Goal: Information Seeking & Learning: Learn about a topic

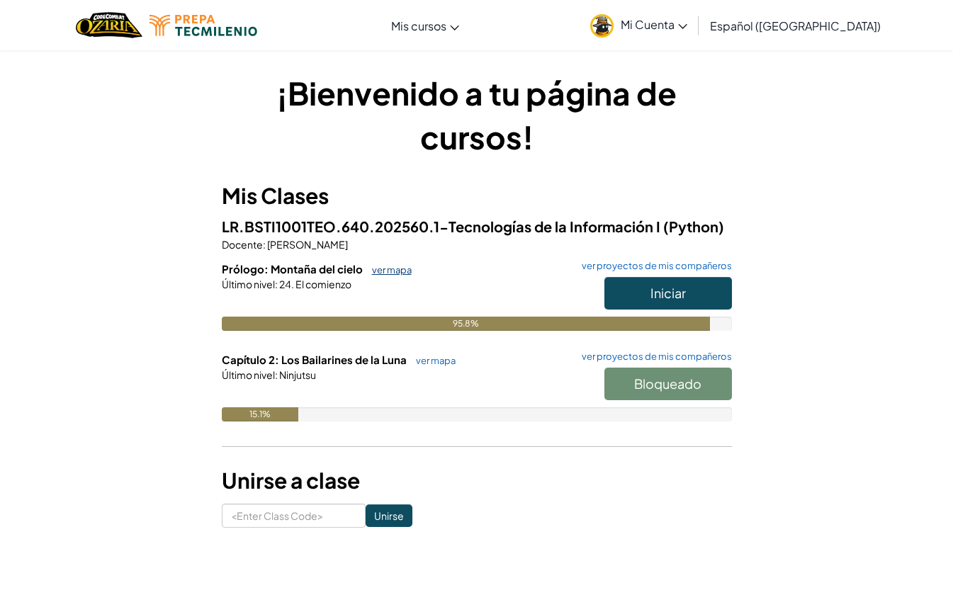
click at [405, 269] on link "ver mapa" at bounding box center [388, 269] width 47 height 11
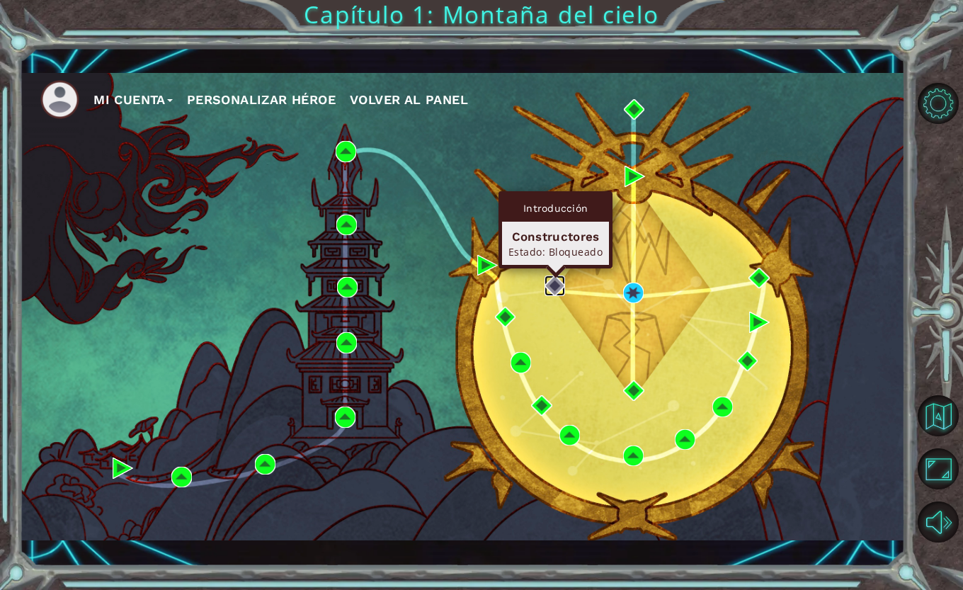
click at [552, 285] on img at bounding box center [555, 286] width 21 height 21
click at [557, 286] on img at bounding box center [555, 286] width 21 height 21
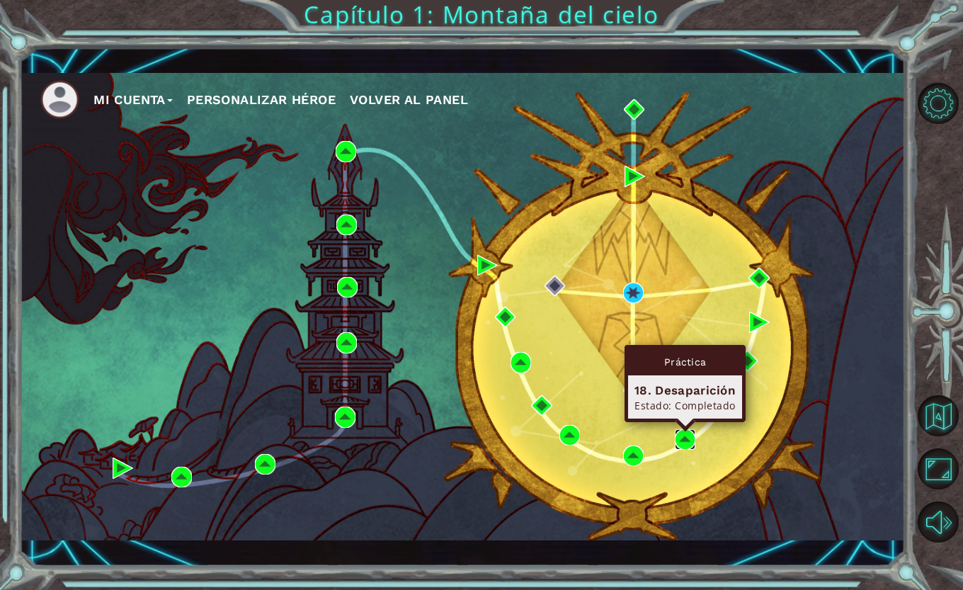
click at [688, 434] on img at bounding box center [685, 439] width 21 height 21
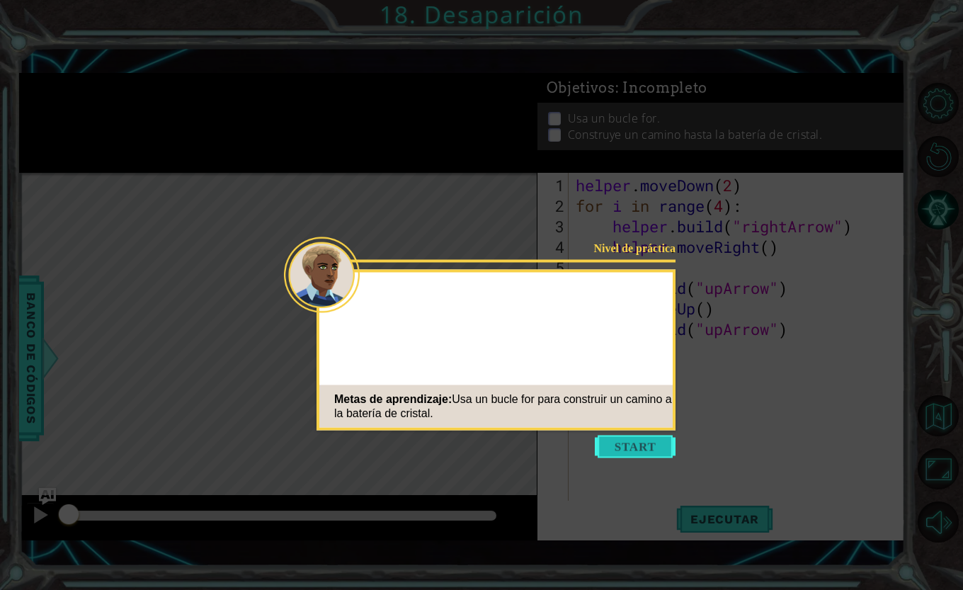
click at [636, 439] on button "Start" at bounding box center [635, 447] width 81 height 23
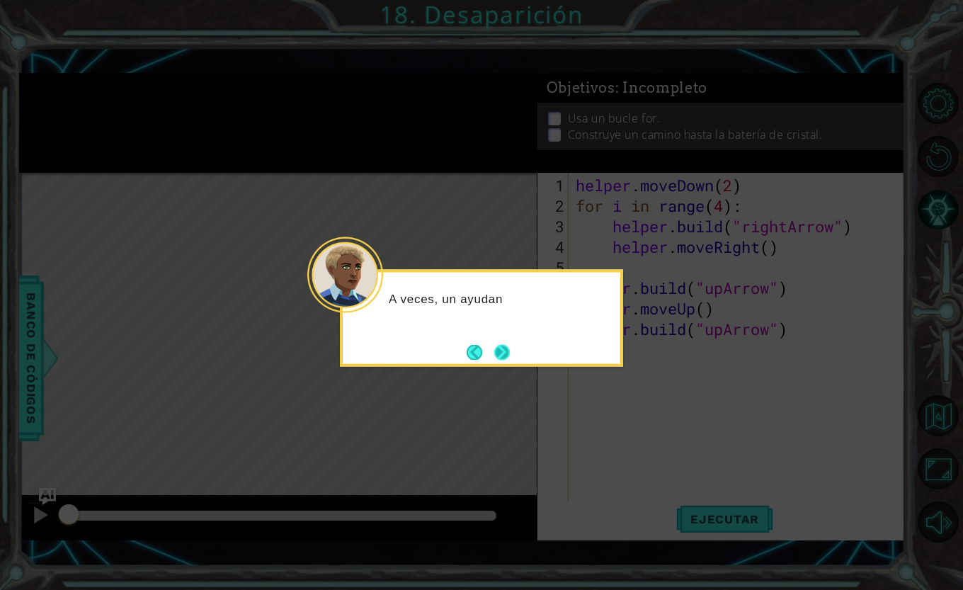
click at [502, 351] on button "Next" at bounding box center [502, 352] width 16 height 16
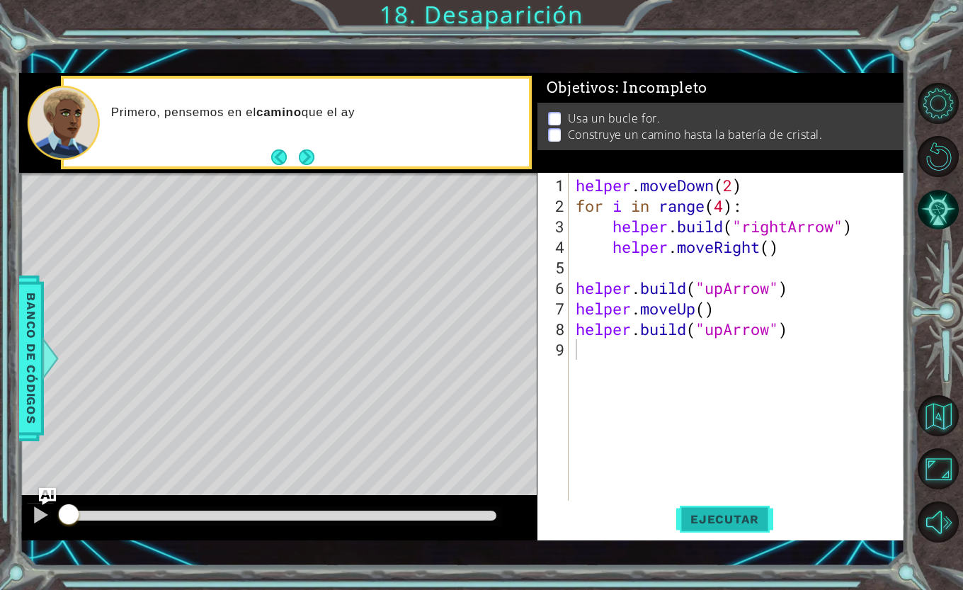
click at [699, 521] on span "Ejecutar" at bounding box center [725, 519] width 97 height 14
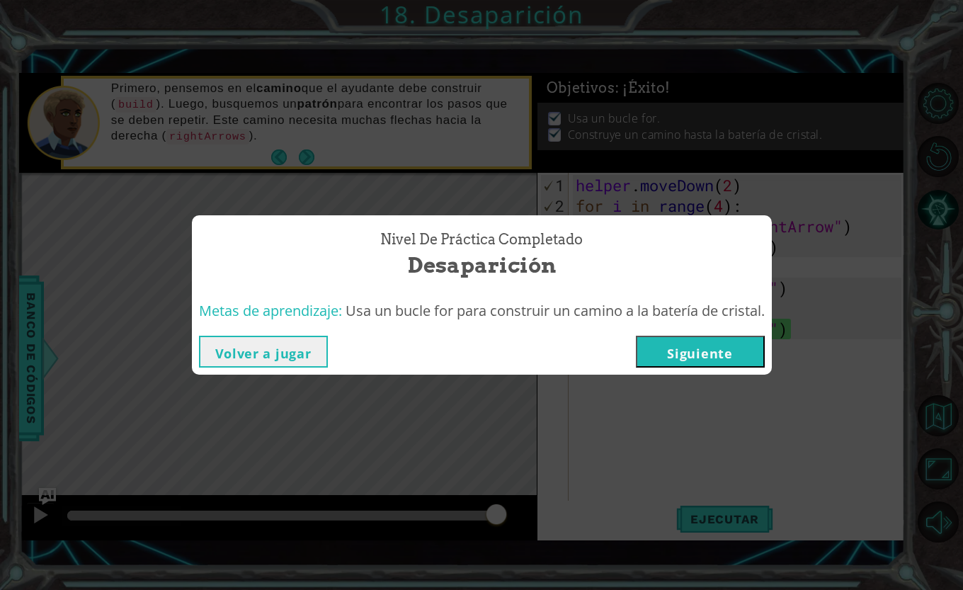
click at [710, 349] on button "Siguiente" at bounding box center [700, 352] width 129 height 32
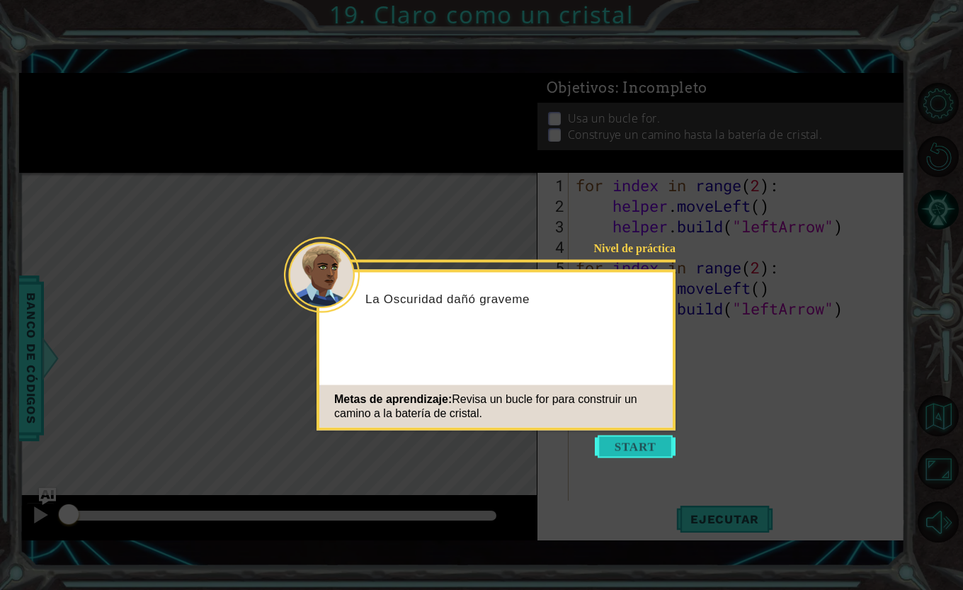
click at [644, 447] on button "Start" at bounding box center [635, 447] width 81 height 23
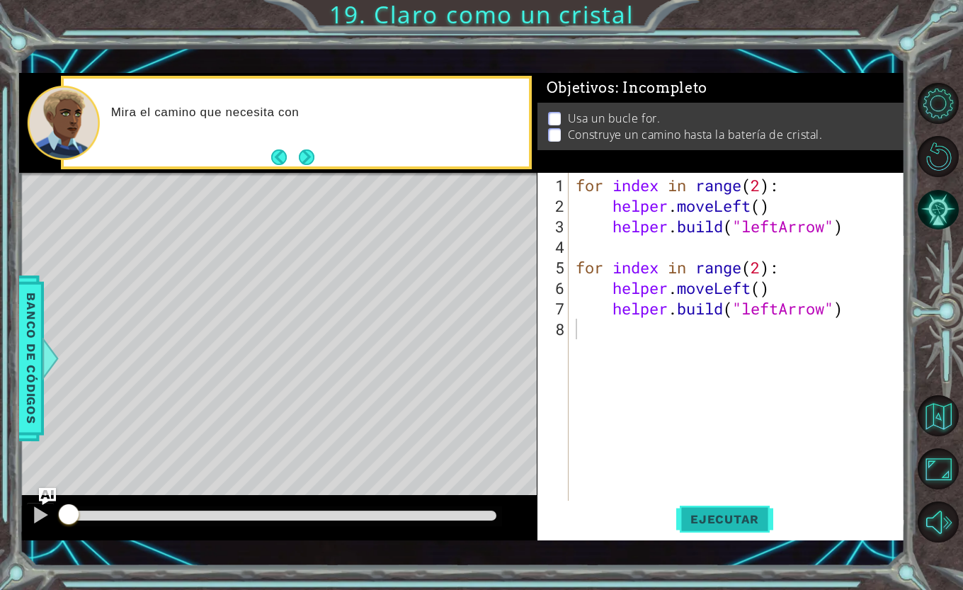
click at [723, 505] on button "Ejecutar" at bounding box center [725, 519] width 97 height 37
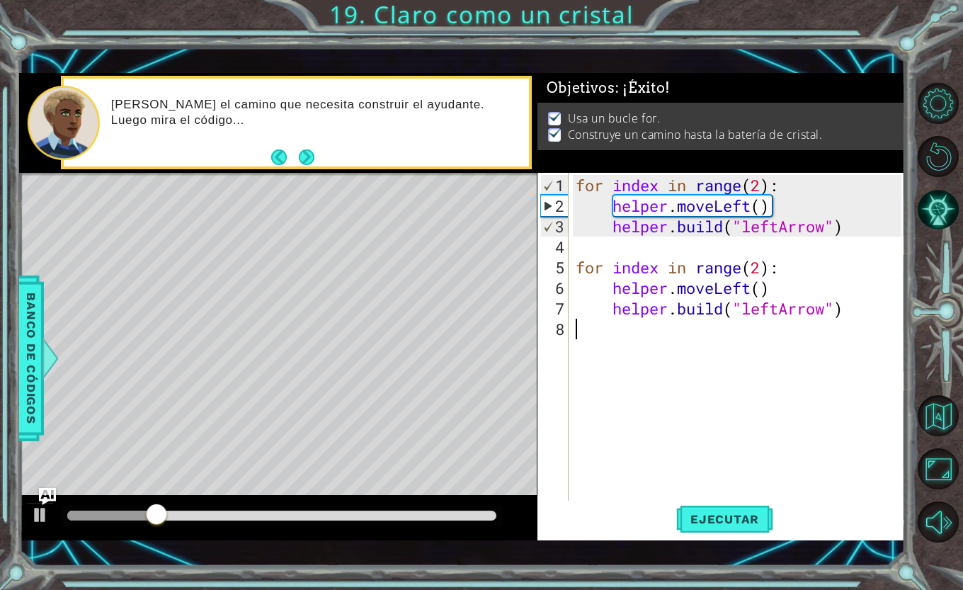
click at [487, 513] on div at bounding box center [281, 516] width 429 height 10
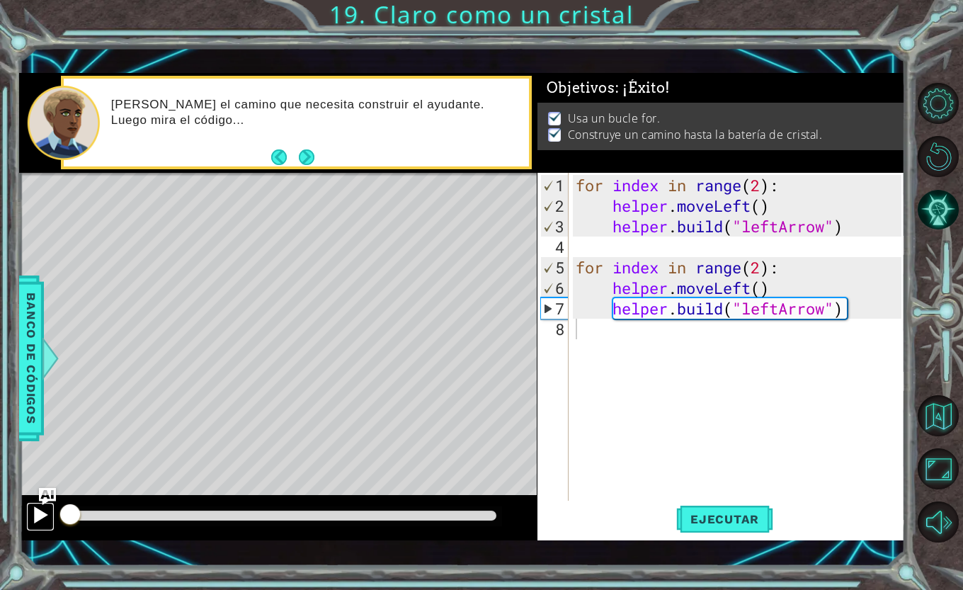
click at [41, 512] on div at bounding box center [40, 515] width 18 height 18
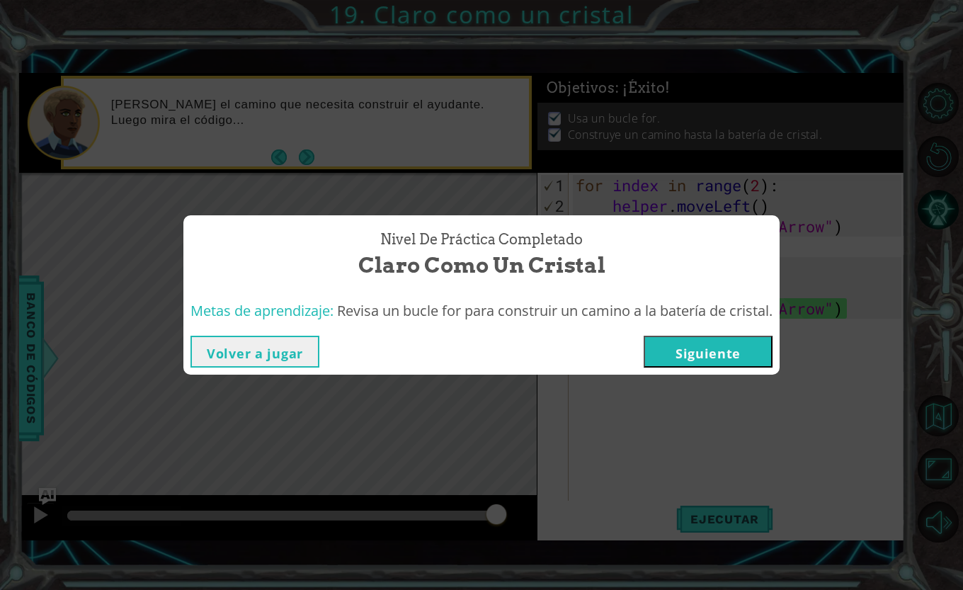
click at [729, 364] on button "Siguiente" at bounding box center [708, 352] width 129 height 32
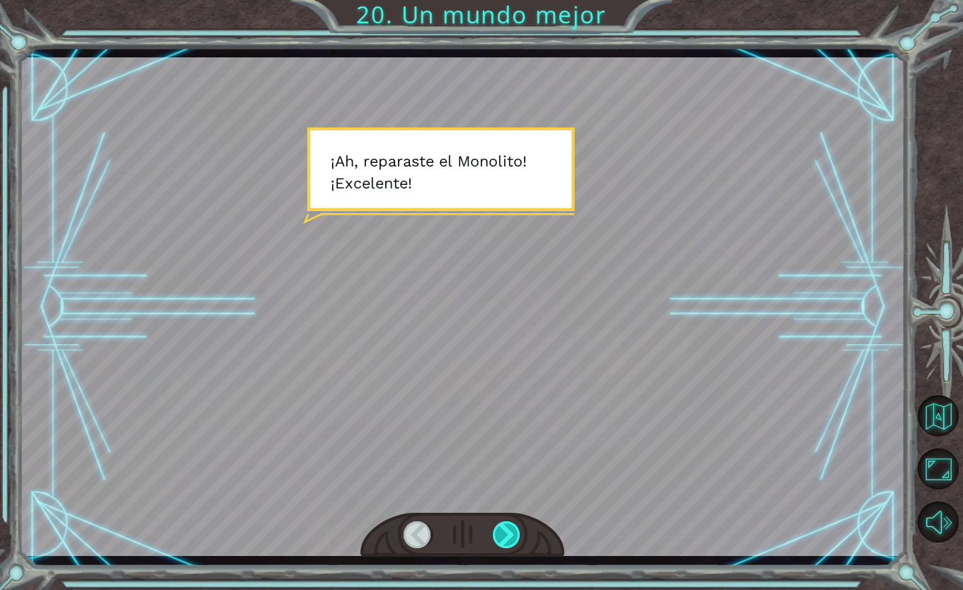
click at [502, 526] on div at bounding box center [507, 534] width 28 height 27
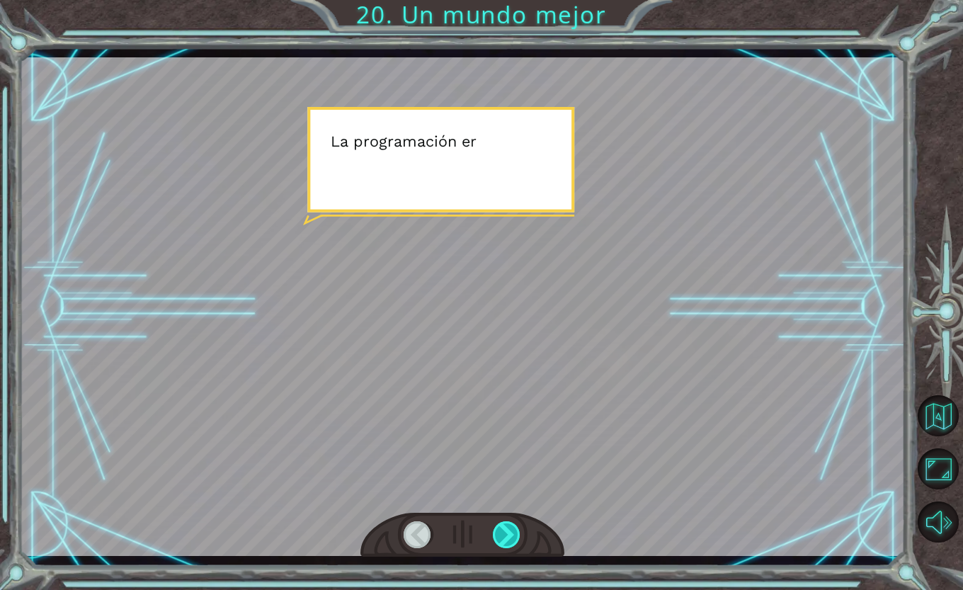
click at [502, 526] on div at bounding box center [507, 534] width 28 height 27
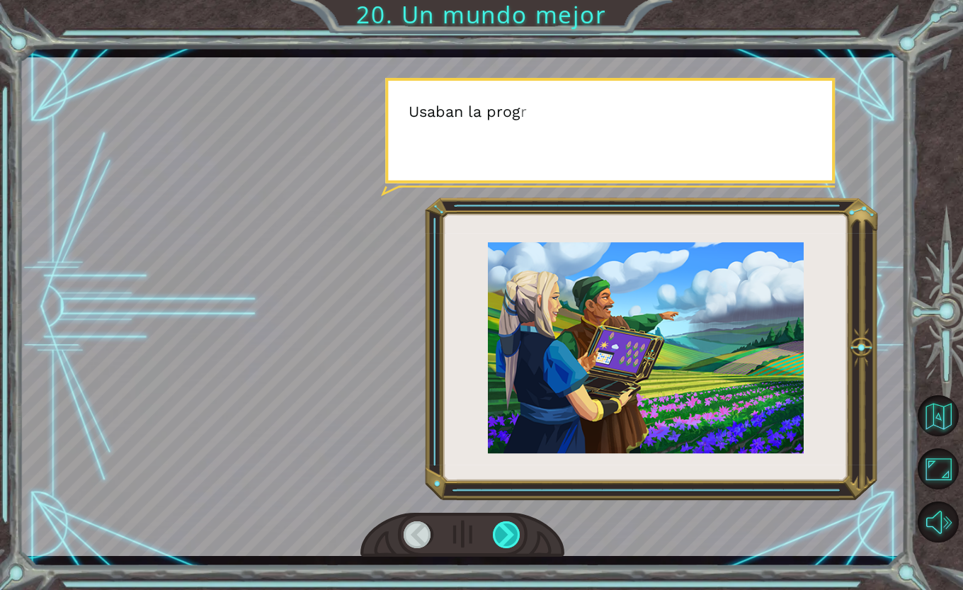
click at [502, 526] on div at bounding box center [507, 534] width 28 height 27
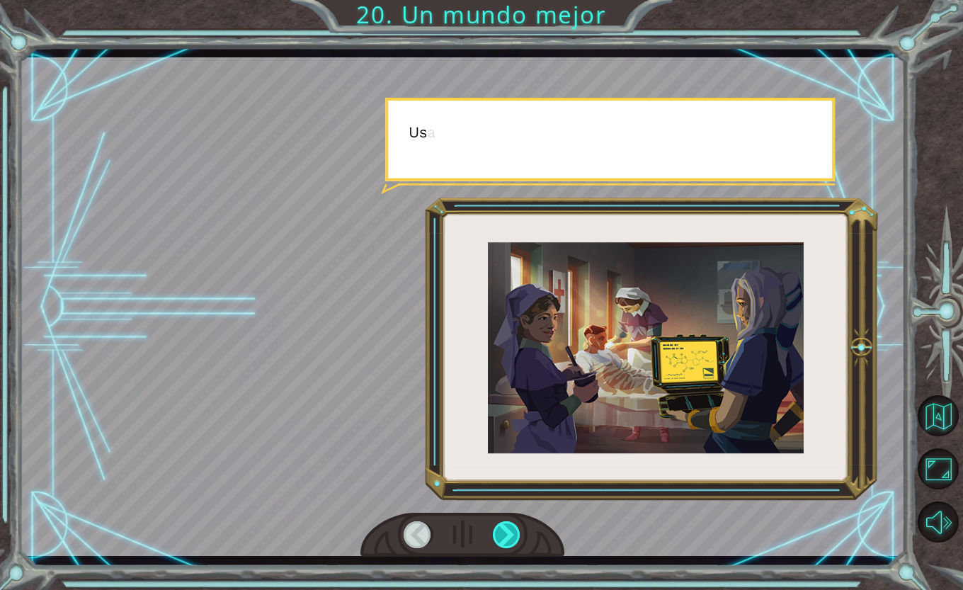
click at [502, 526] on div at bounding box center [507, 534] width 28 height 27
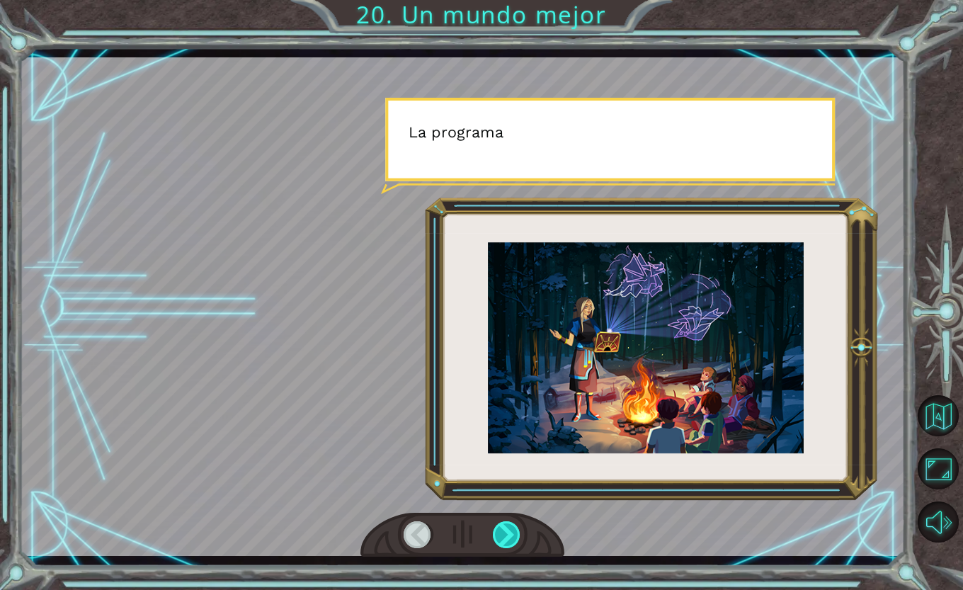
click at [502, 526] on div at bounding box center [507, 534] width 28 height 27
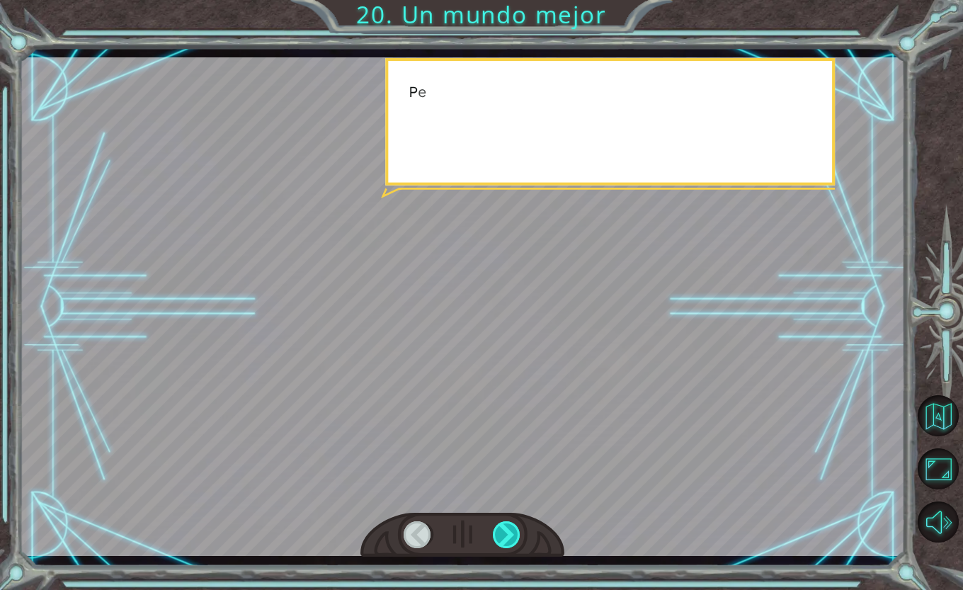
click at [502, 526] on div at bounding box center [507, 534] width 28 height 27
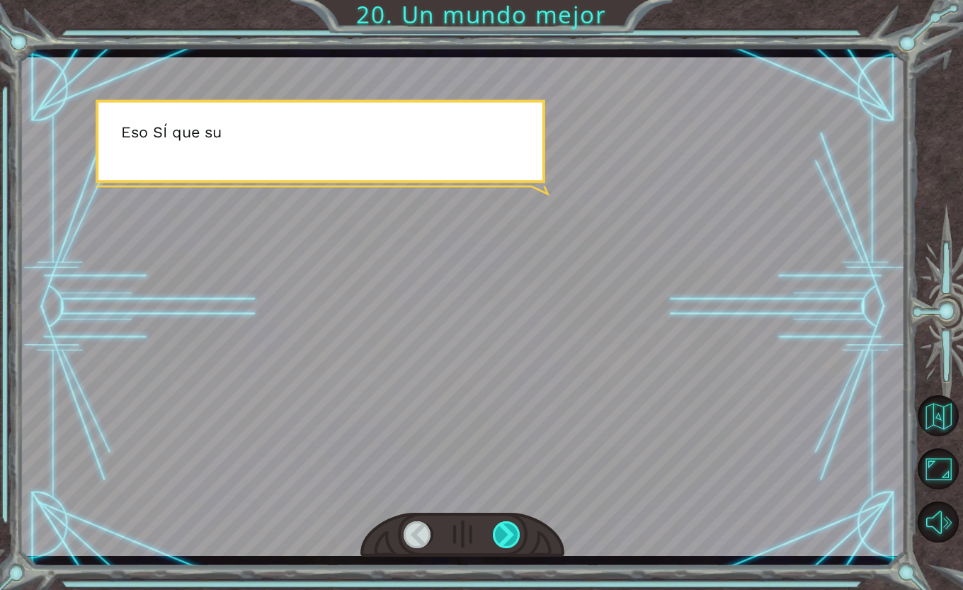
click at [502, 526] on div at bounding box center [507, 534] width 28 height 27
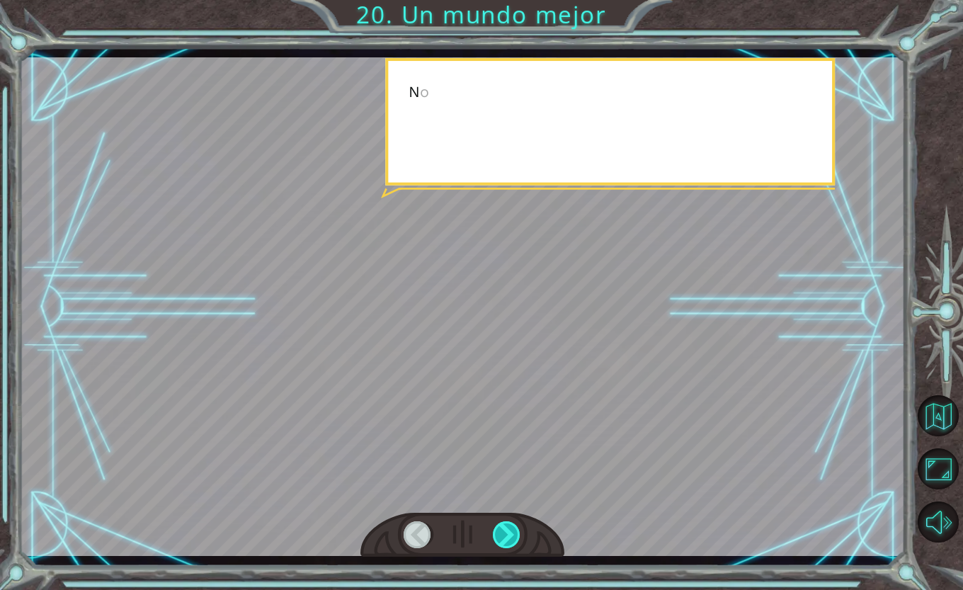
click at [502, 526] on div at bounding box center [507, 534] width 28 height 27
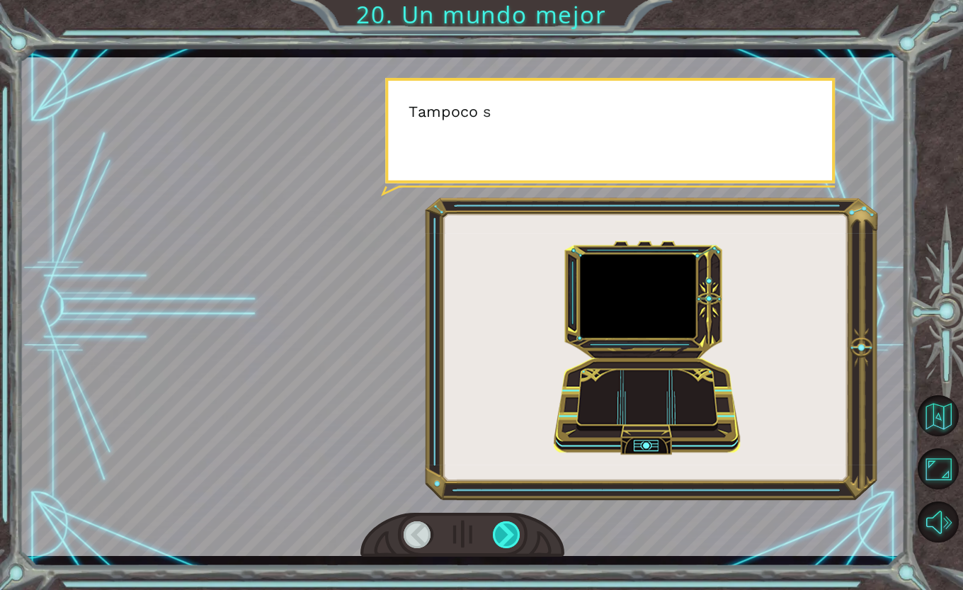
click at [502, 526] on div at bounding box center [507, 534] width 28 height 27
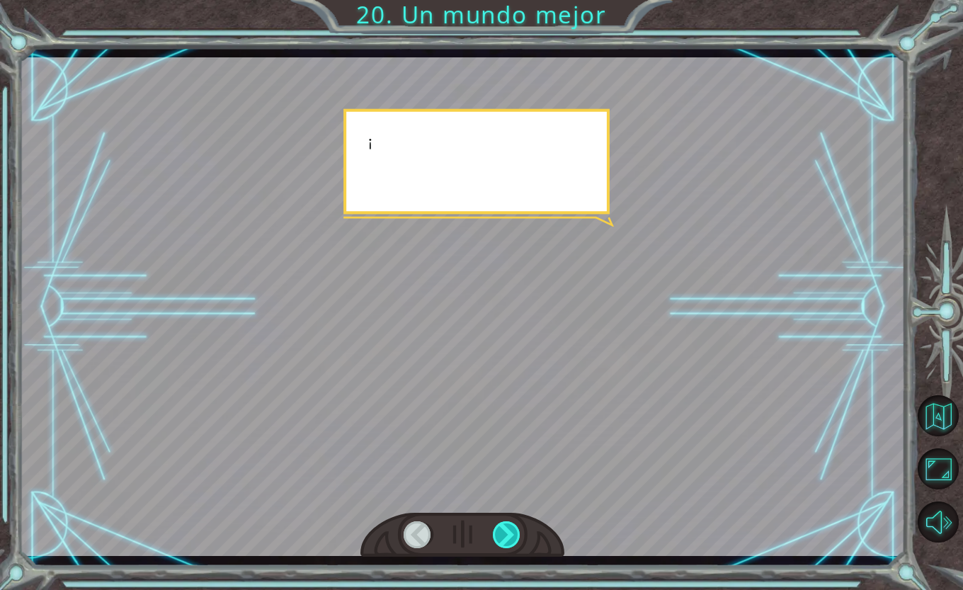
click at [502, 526] on div at bounding box center [507, 534] width 28 height 27
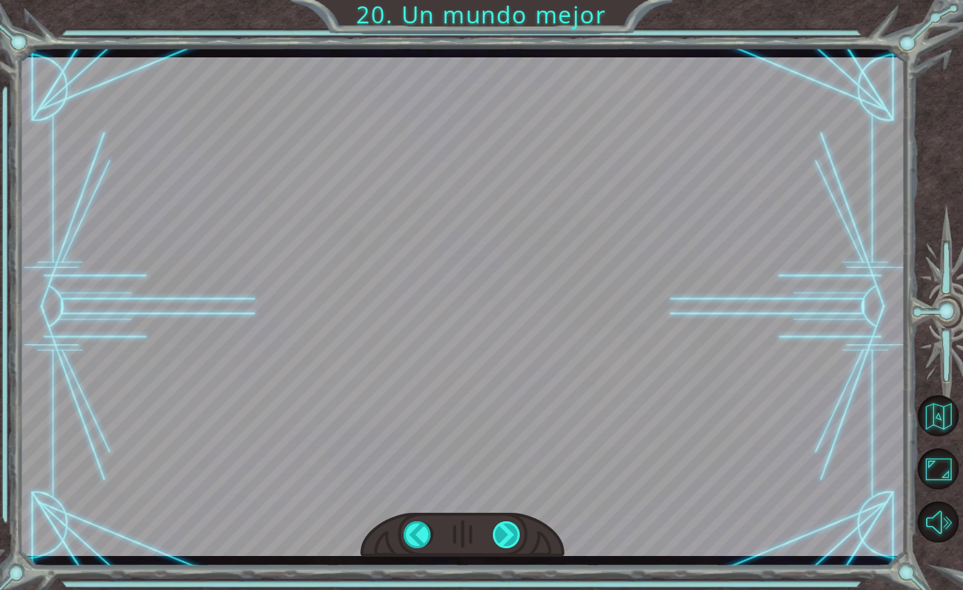
click at [502, 0] on div "¡ A h , r e p a r a s t e e l M o n o l i t o ! ¡ E x c e l e n t e ! Y t o d o…" at bounding box center [481, 0] width 963 height 0
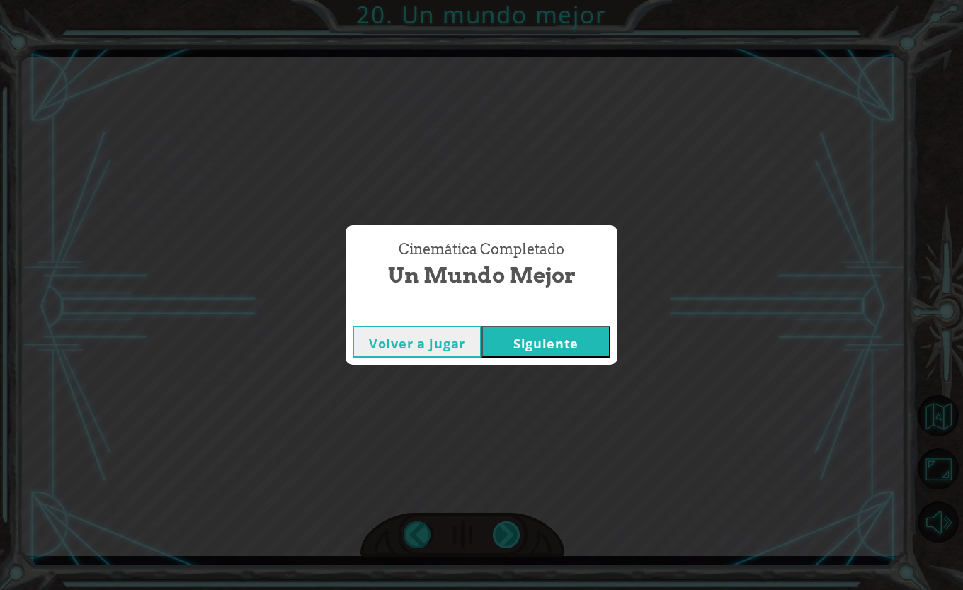
click at [502, 526] on div "Cinemática Completado Un mundo mejor Volver a jugar [GEOGRAPHIC_DATA]" at bounding box center [481, 295] width 963 height 590
drag, startPoint x: 502, startPoint y: 526, endPoint x: 587, endPoint y: 343, distance: 201.6
click at [587, 343] on button "Siguiente" at bounding box center [546, 342] width 129 height 32
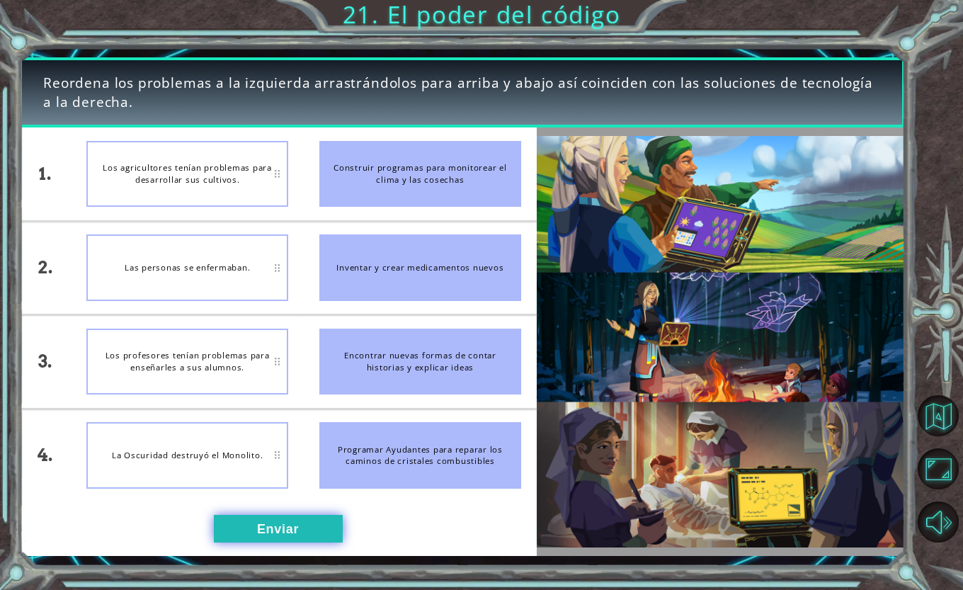
click at [286, 523] on button "Enviar" at bounding box center [278, 529] width 129 height 28
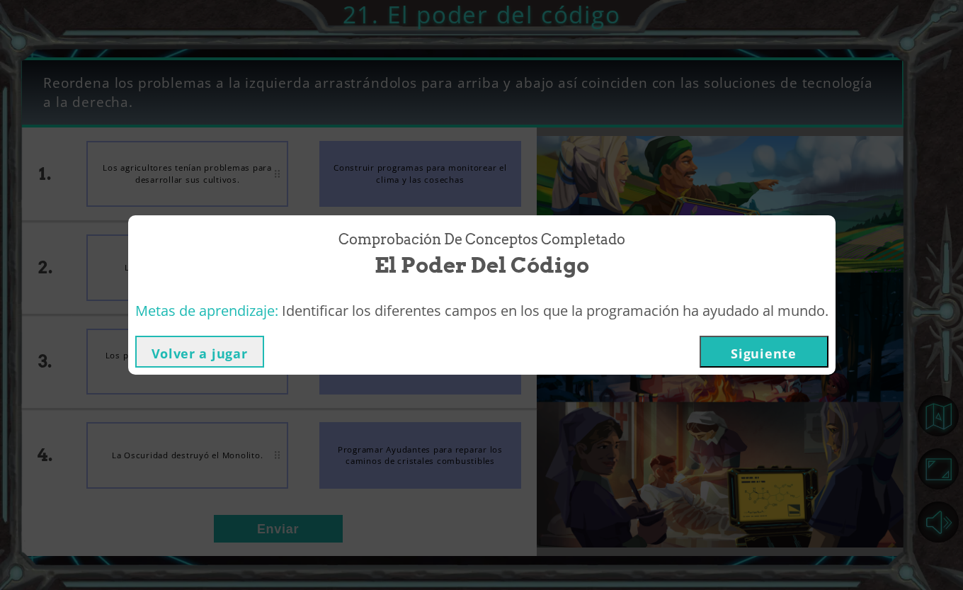
click at [823, 344] on button "Siguiente" at bounding box center [764, 352] width 129 height 32
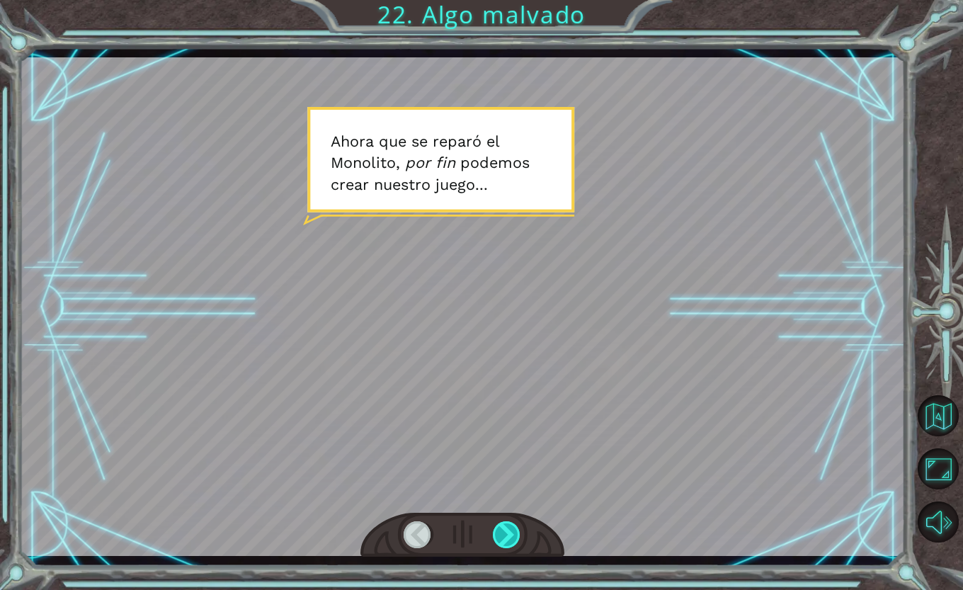
click at [509, 528] on div at bounding box center [507, 534] width 28 height 27
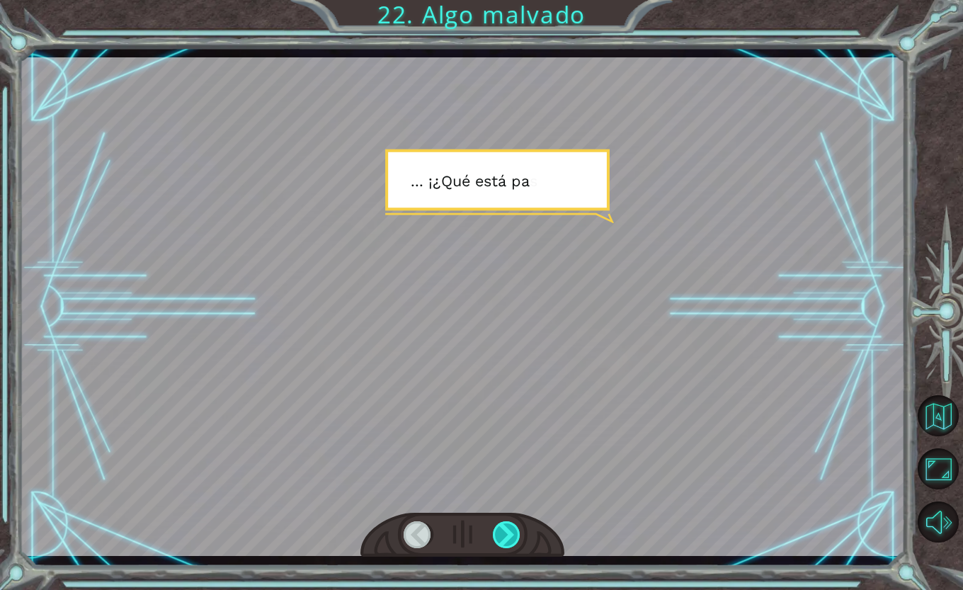
click at [509, 528] on div at bounding box center [507, 534] width 28 height 27
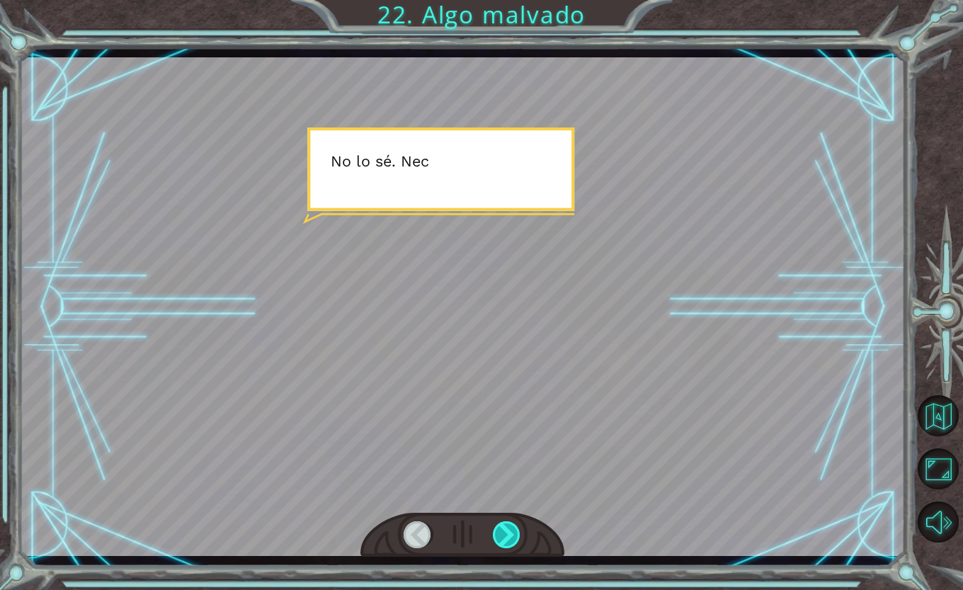
click at [509, 528] on div at bounding box center [507, 534] width 28 height 27
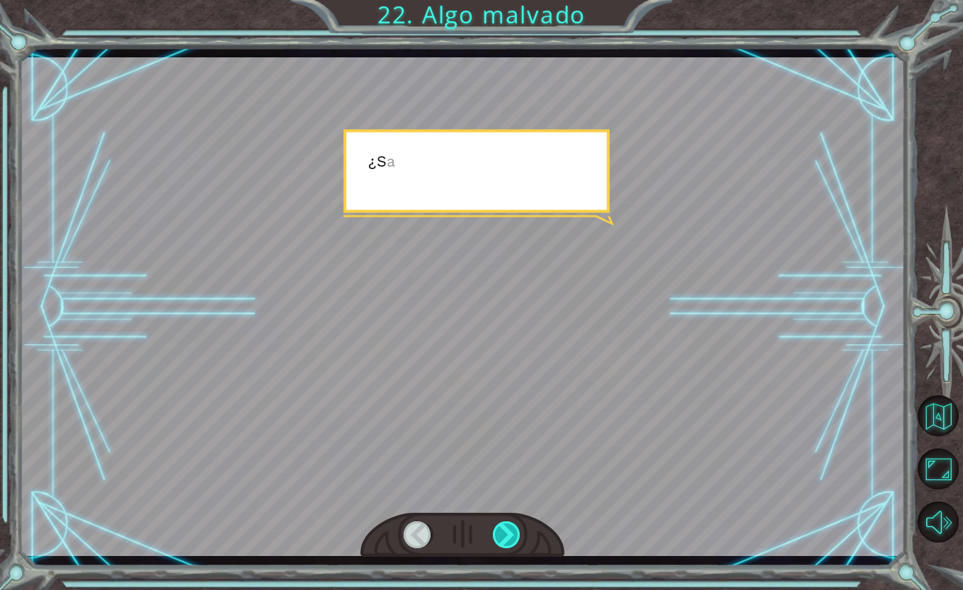
click at [509, 528] on div at bounding box center [507, 534] width 28 height 27
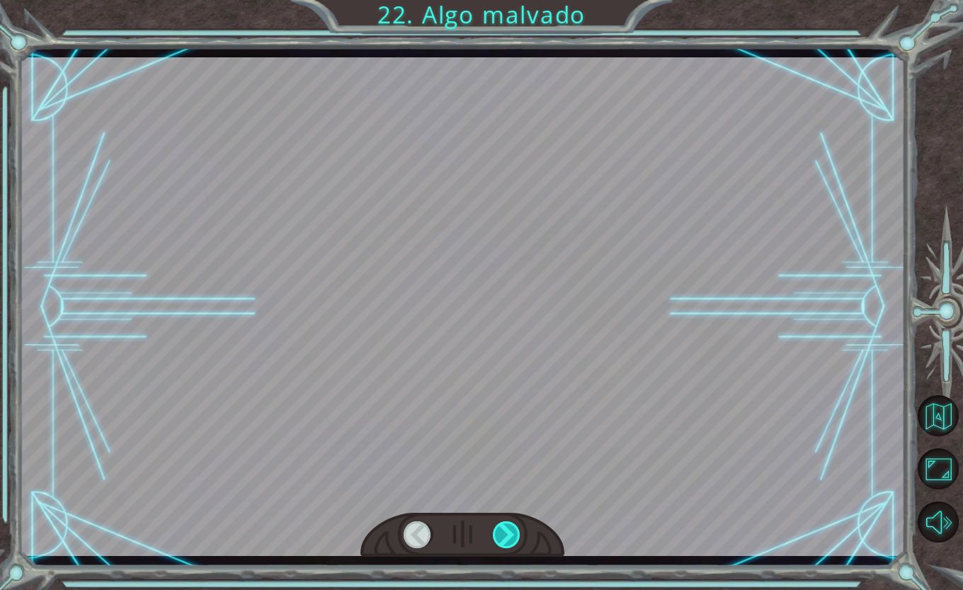
click at [509, 528] on div at bounding box center [507, 534] width 28 height 27
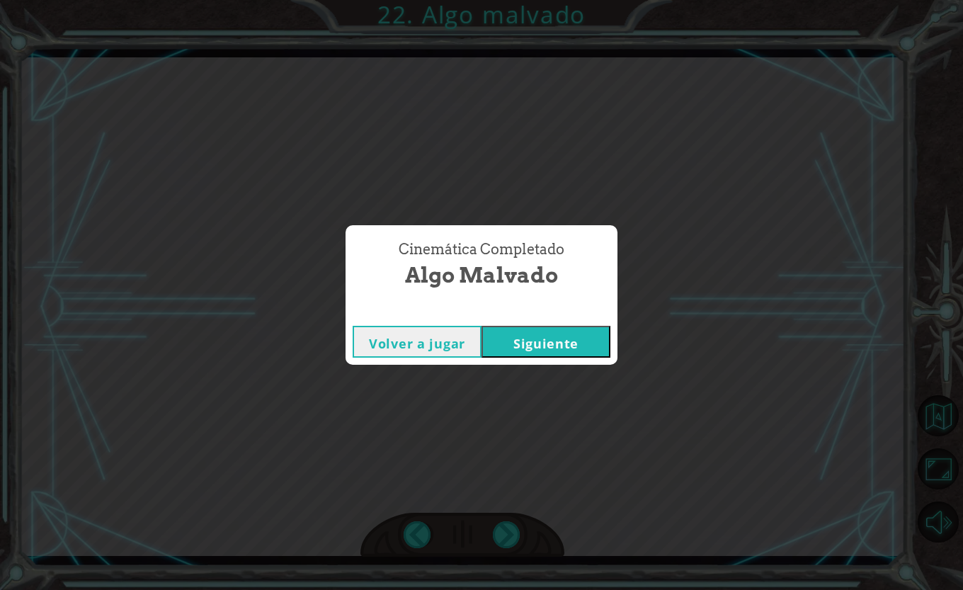
click at [571, 336] on button "Siguiente" at bounding box center [546, 342] width 129 height 32
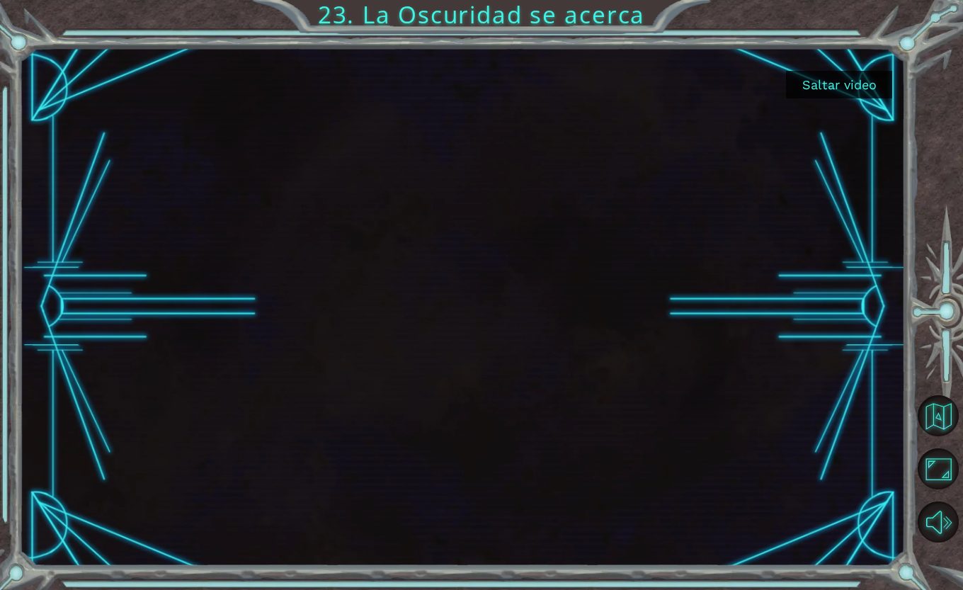
click at [820, 79] on button "Saltar video" at bounding box center [839, 85] width 106 height 28
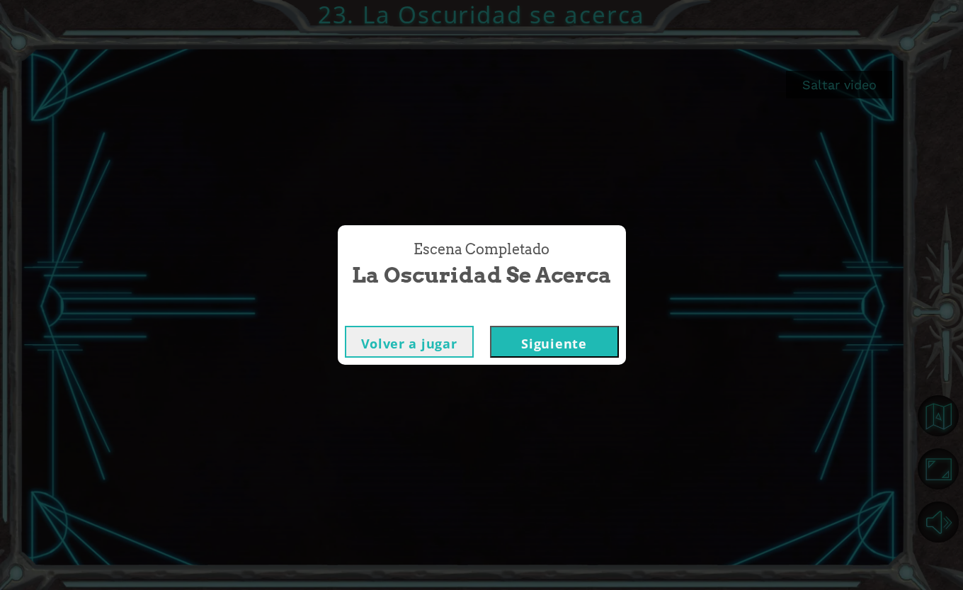
click at [547, 343] on button "Siguiente" at bounding box center [554, 342] width 129 height 32
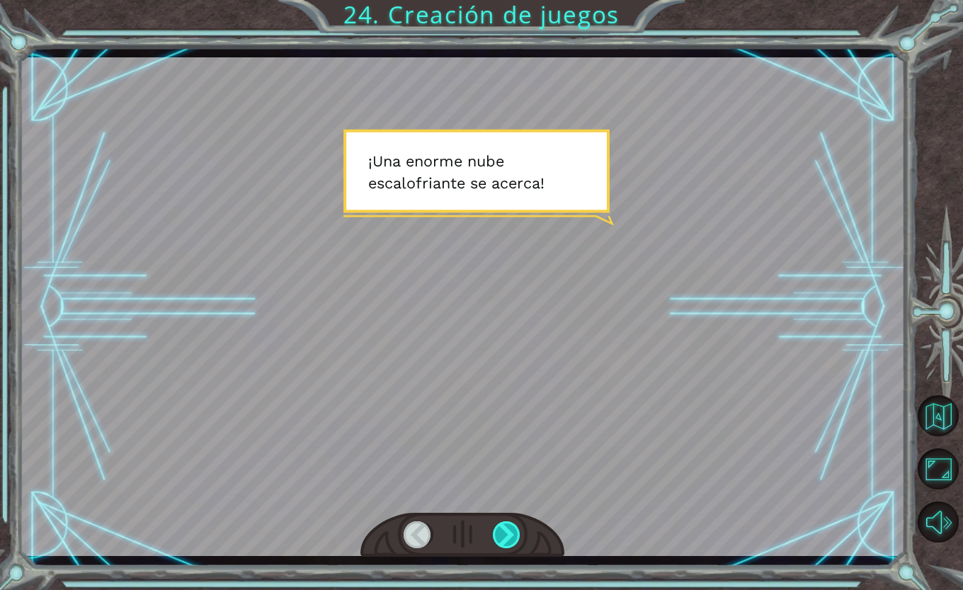
click at [497, 541] on div at bounding box center [507, 534] width 28 height 27
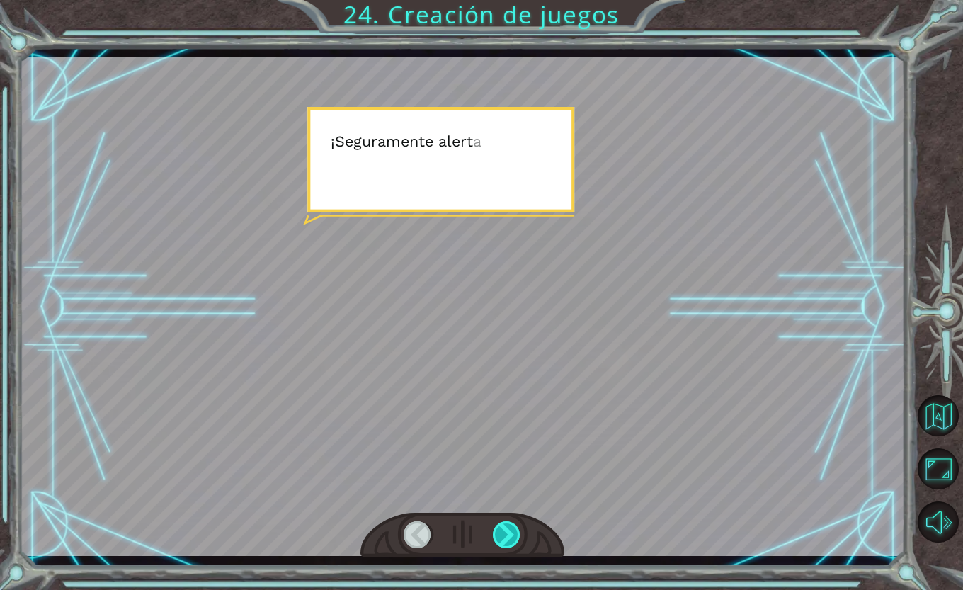
click at [497, 541] on div at bounding box center [507, 534] width 28 height 27
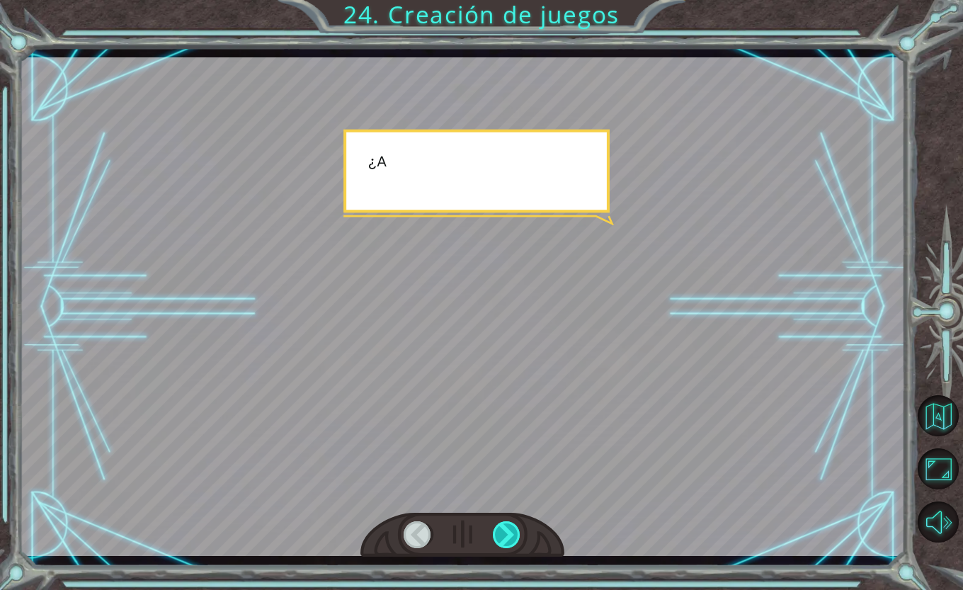
click at [497, 541] on div at bounding box center [507, 534] width 28 height 27
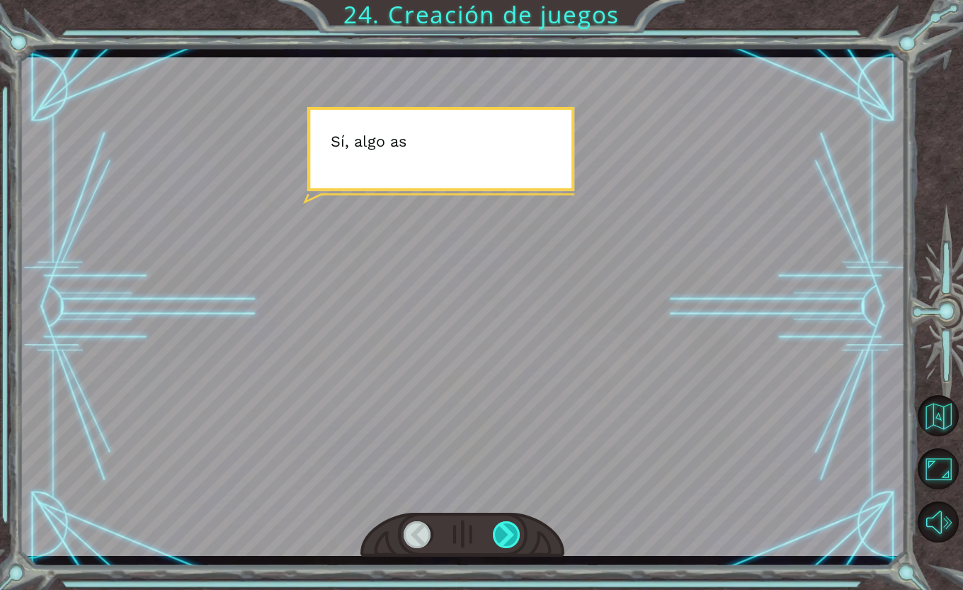
click at [497, 541] on div at bounding box center [507, 534] width 28 height 27
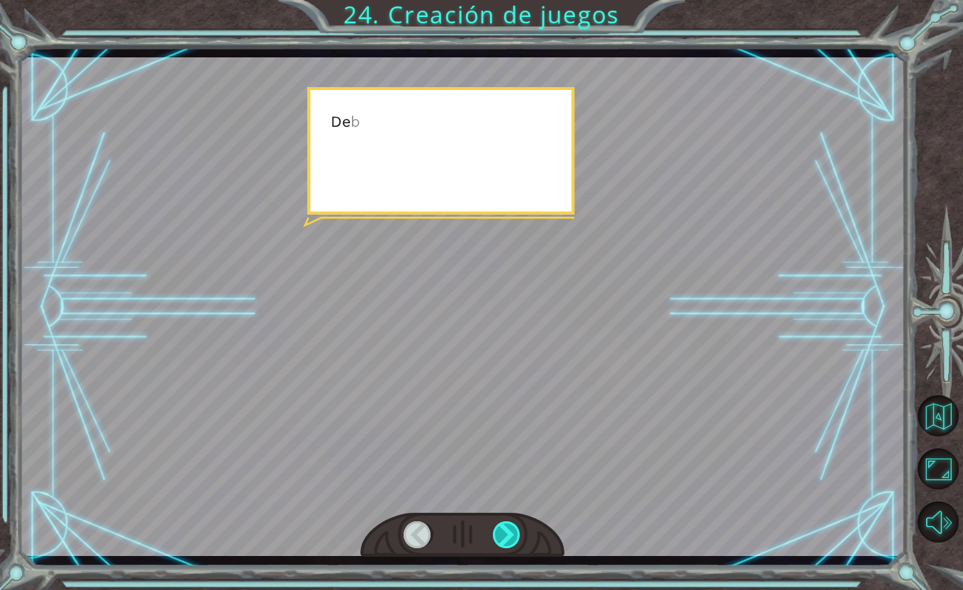
click at [497, 541] on div at bounding box center [507, 534] width 28 height 27
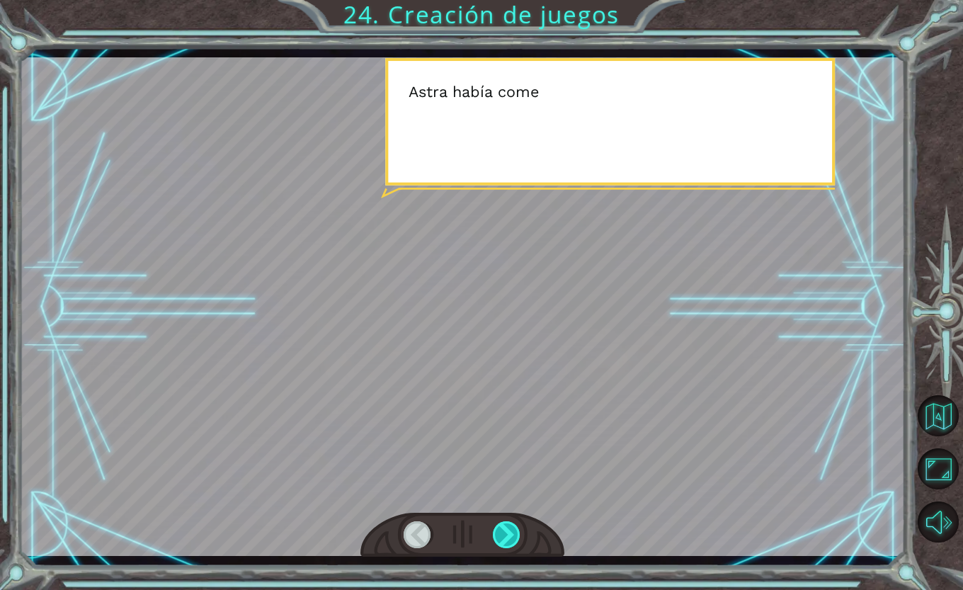
click at [497, 541] on div at bounding box center [507, 534] width 28 height 27
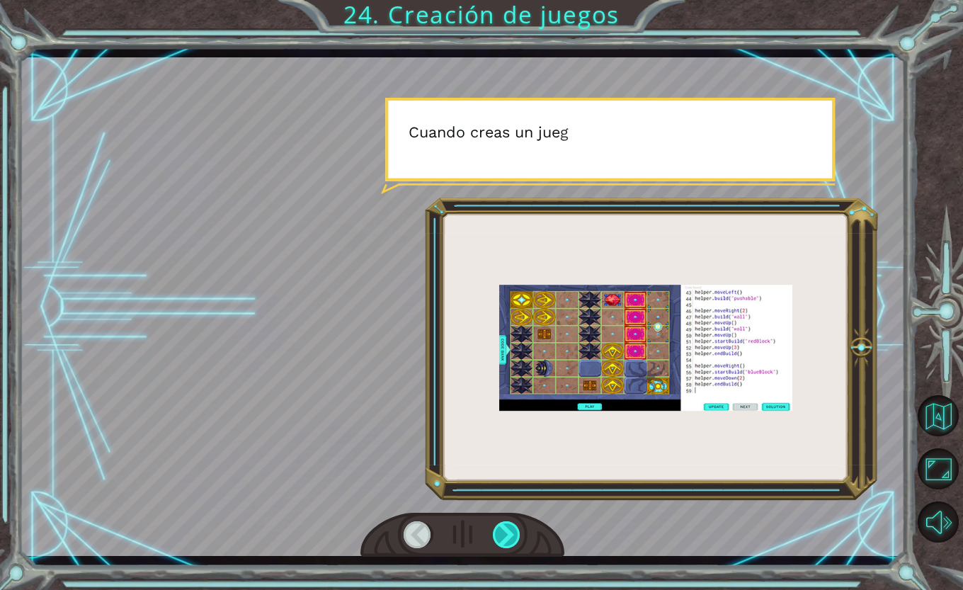
click at [497, 541] on div at bounding box center [507, 534] width 28 height 27
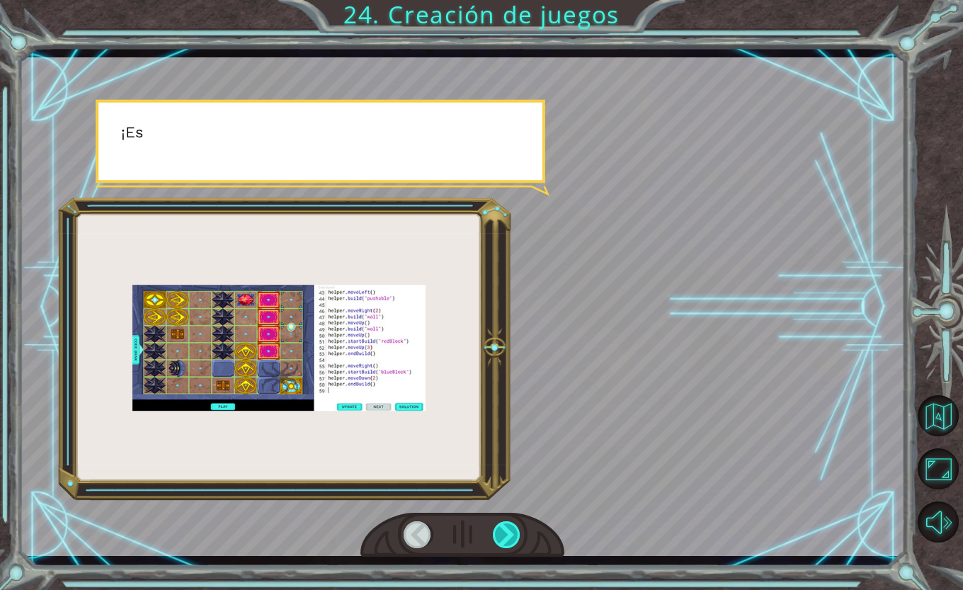
click at [497, 541] on div at bounding box center [507, 534] width 28 height 27
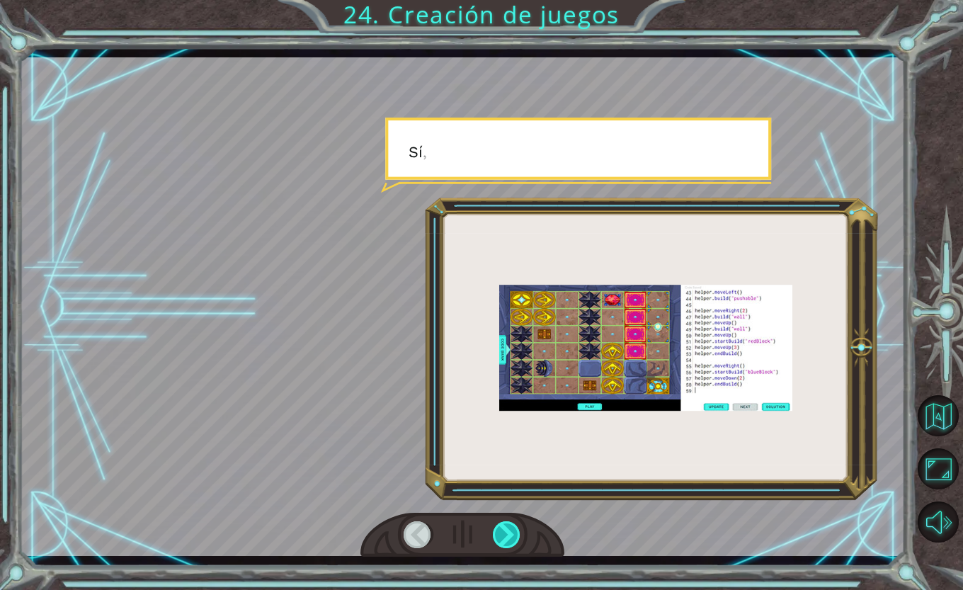
click at [497, 541] on div at bounding box center [507, 534] width 28 height 27
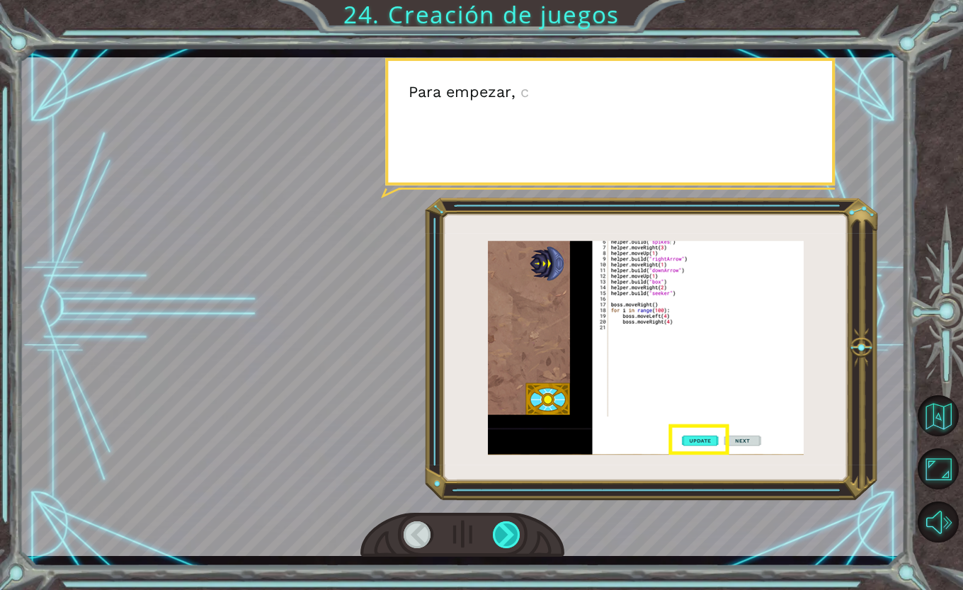
click at [497, 541] on div at bounding box center [507, 534] width 28 height 27
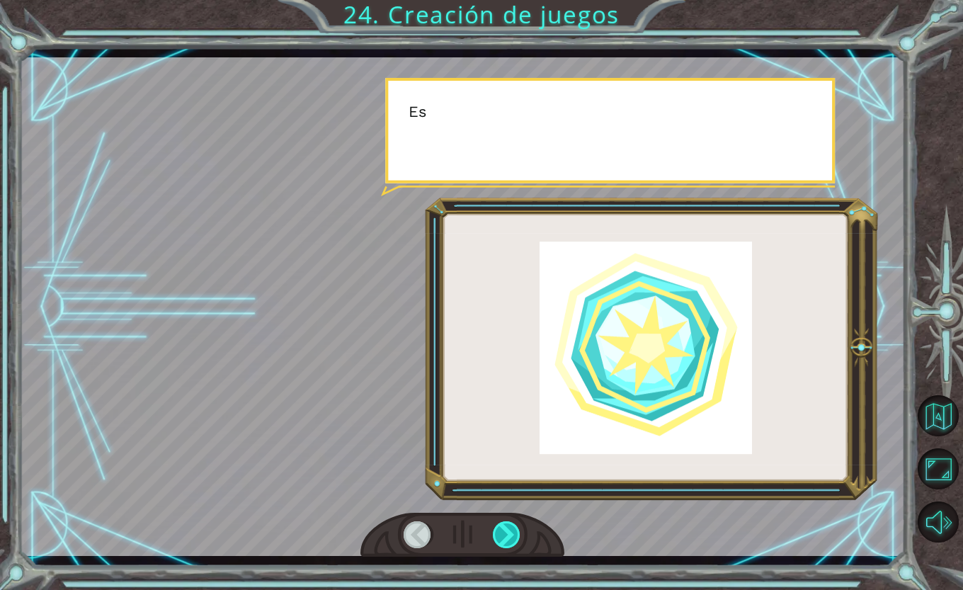
click at [497, 541] on div at bounding box center [507, 534] width 28 height 27
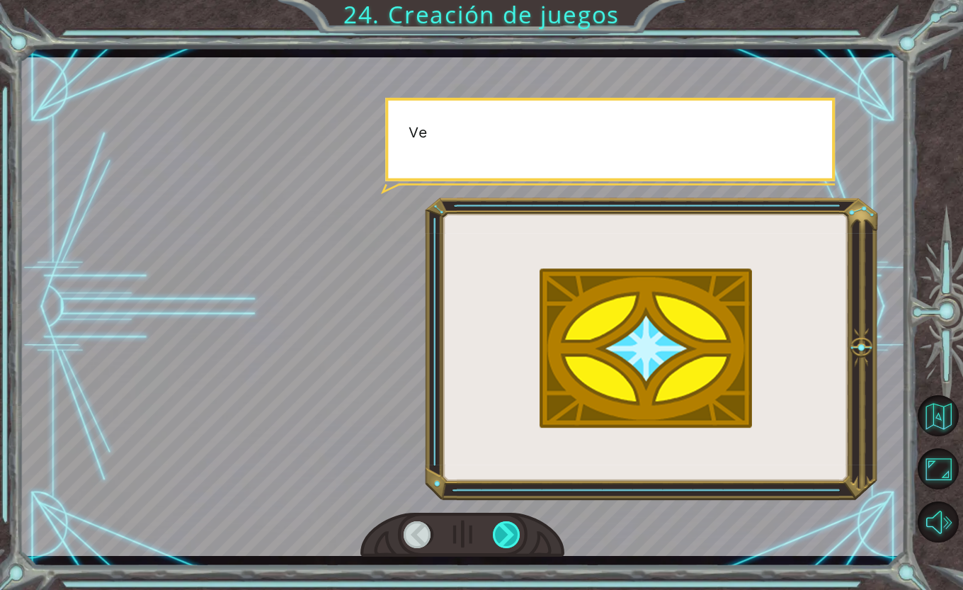
click at [497, 541] on div at bounding box center [507, 534] width 28 height 27
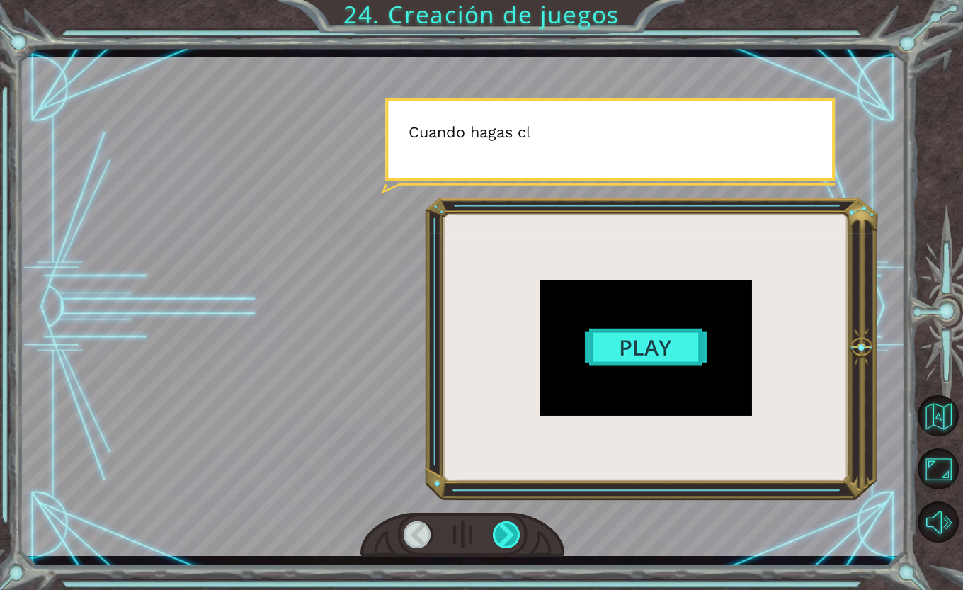
click at [497, 541] on div at bounding box center [507, 534] width 28 height 27
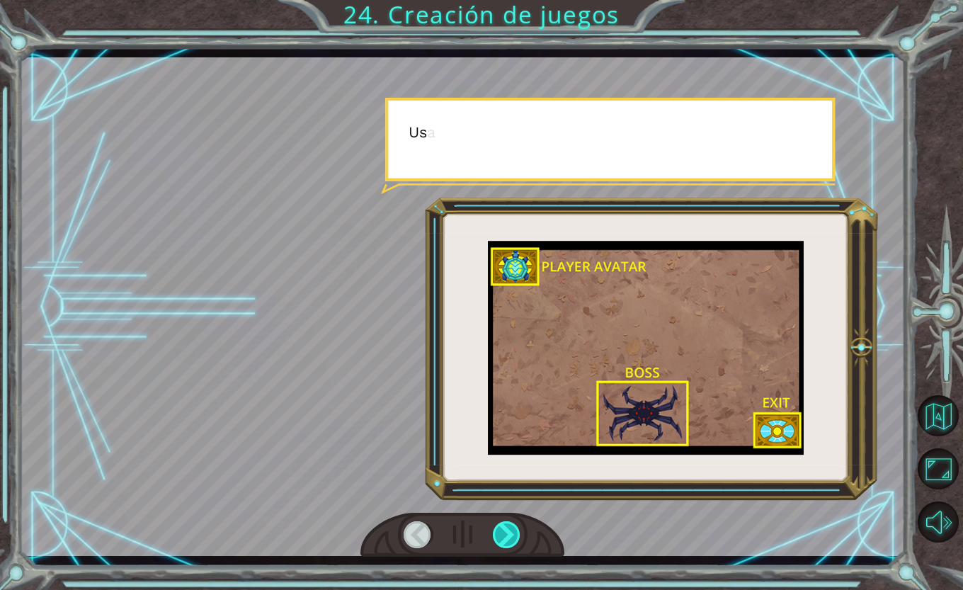
click at [497, 541] on div at bounding box center [507, 534] width 28 height 27
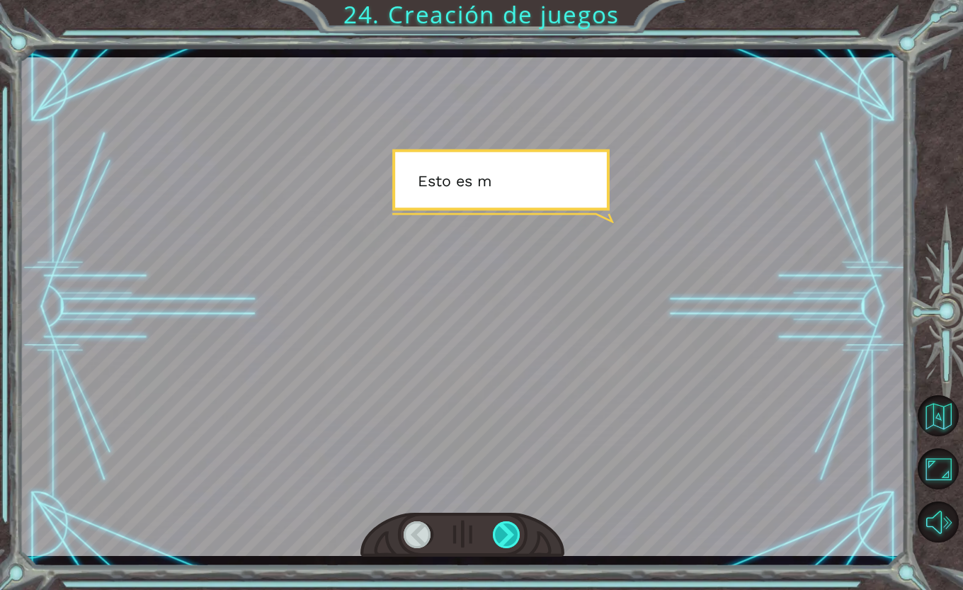
click at [497, 541] on div at bounding box center [507, 534] width 28 height 27
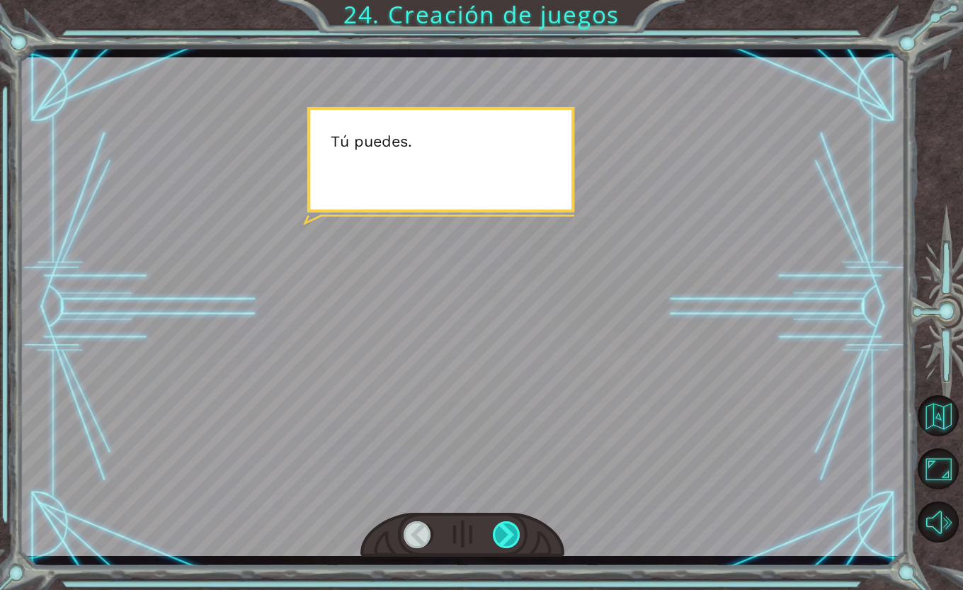
click at [497, 541] on div at bounding box center [507, 534] width 28 height 27
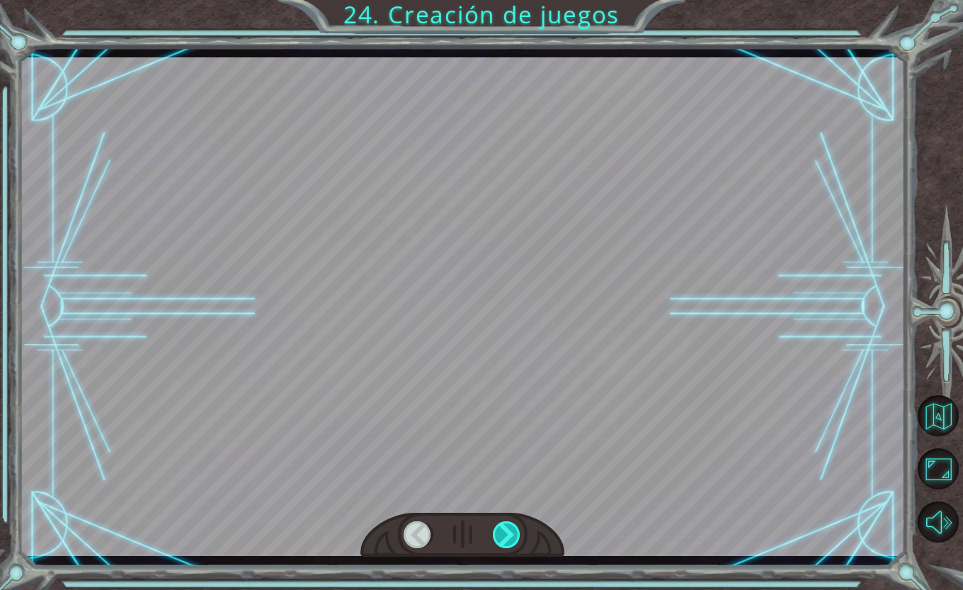
click at [497, 541] on div at bounding box center [507, 534] width 28 height 27
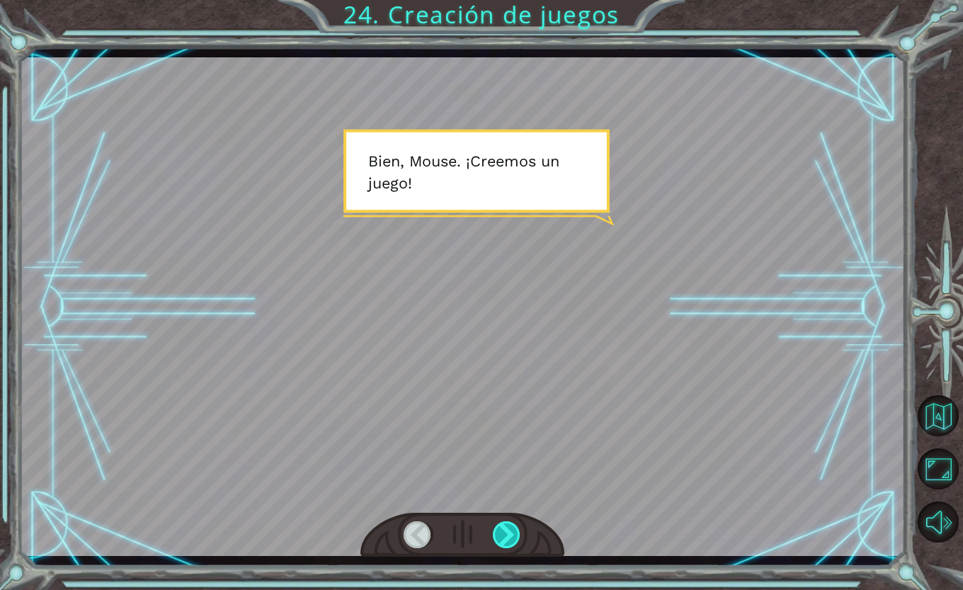
click at [504, 539] on div at bounding box center [507, 534] width 28 height 27
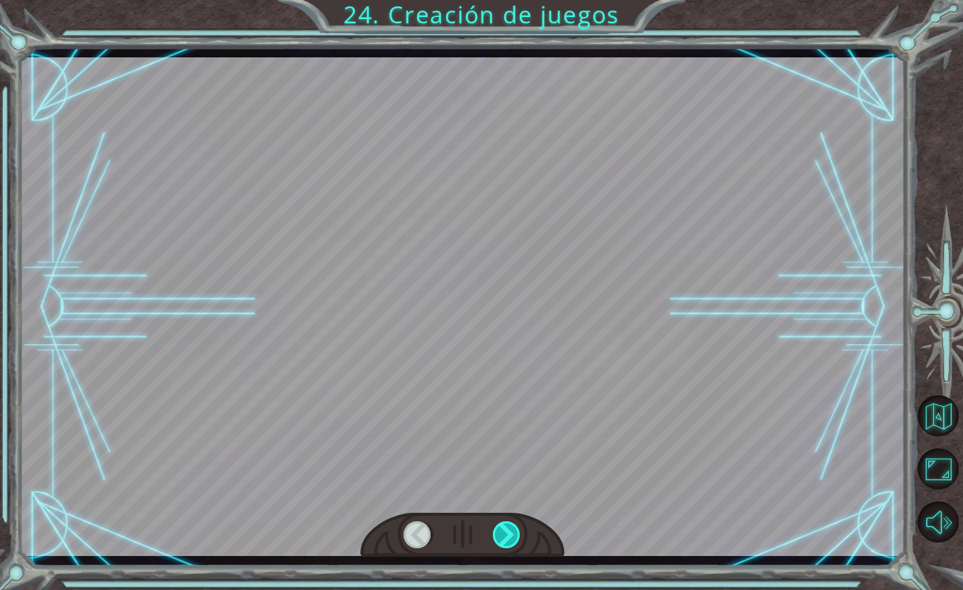
click at [504, 539] on div at bounding box center [507, 534] width 28 height 27
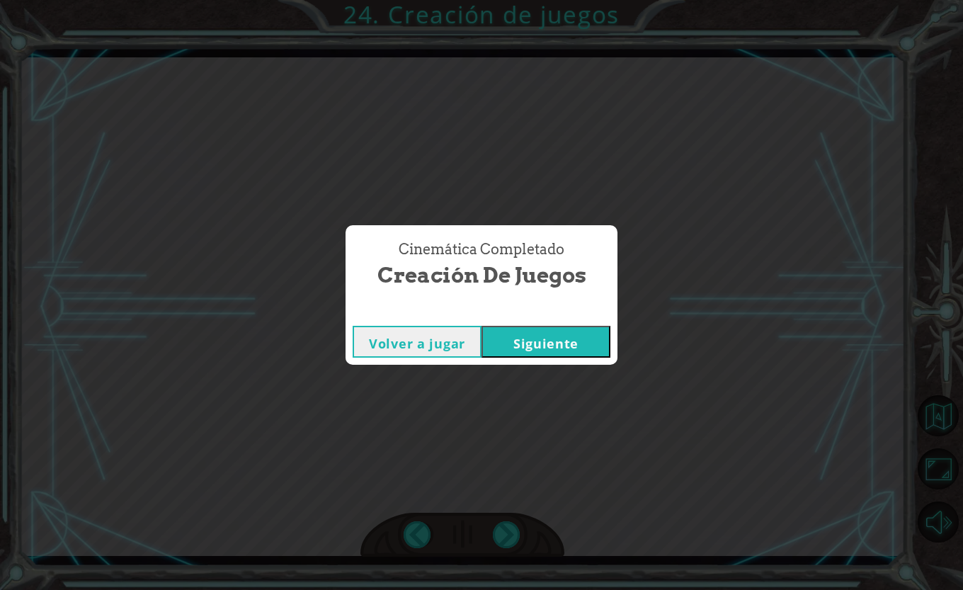
click at [553, 348] on button "Siguiente" at bounding box center [546, 342] width 129 height 32
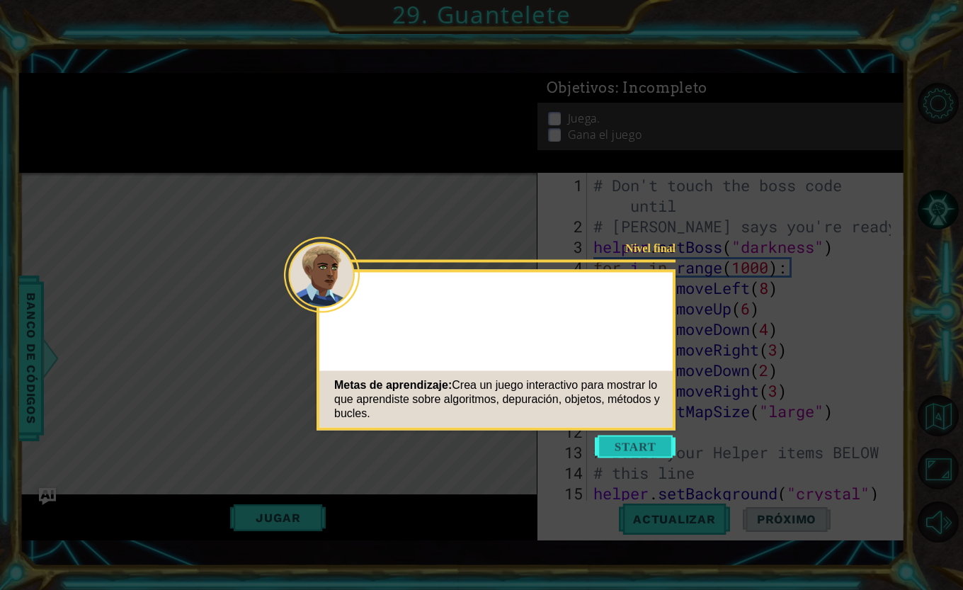
click at [648, 439] on button "Start" at bounding box center [635, 447] width 81 height 23
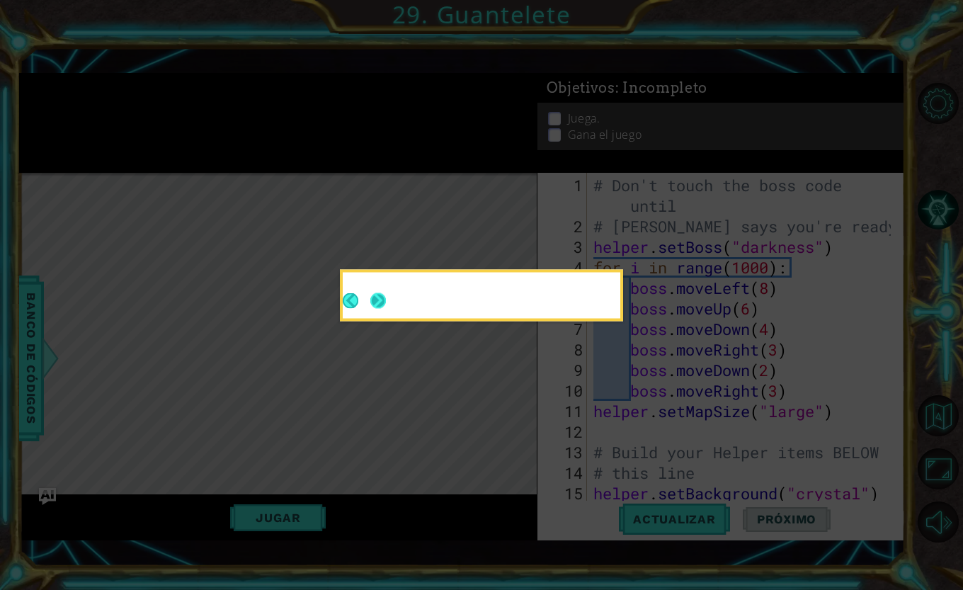
click at [378, 297] on button "Next" at bounding box center [379, 301] width 16 height 16
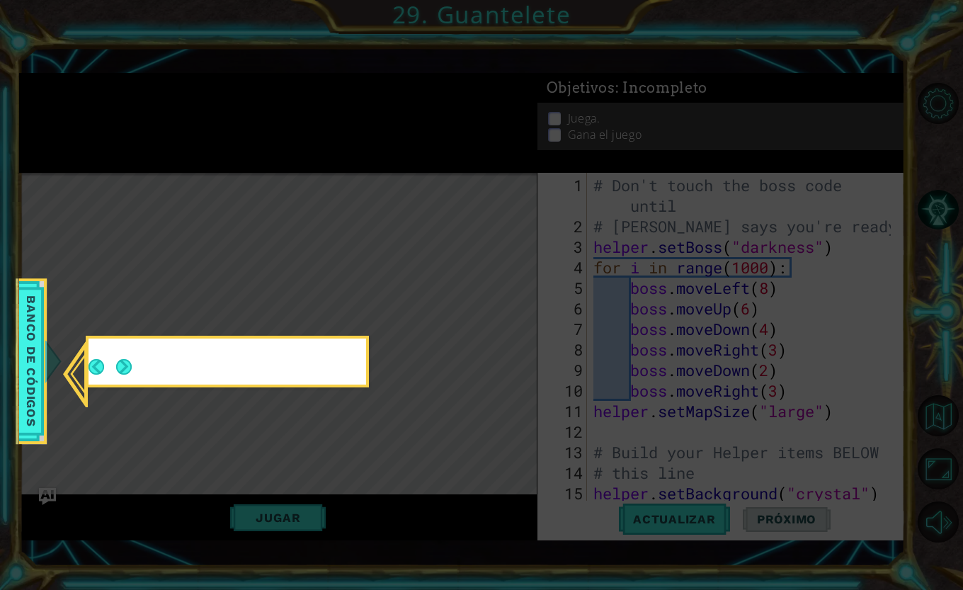
click at [378, 297] on icon at bounding box center [481, 295] width 963 height 590
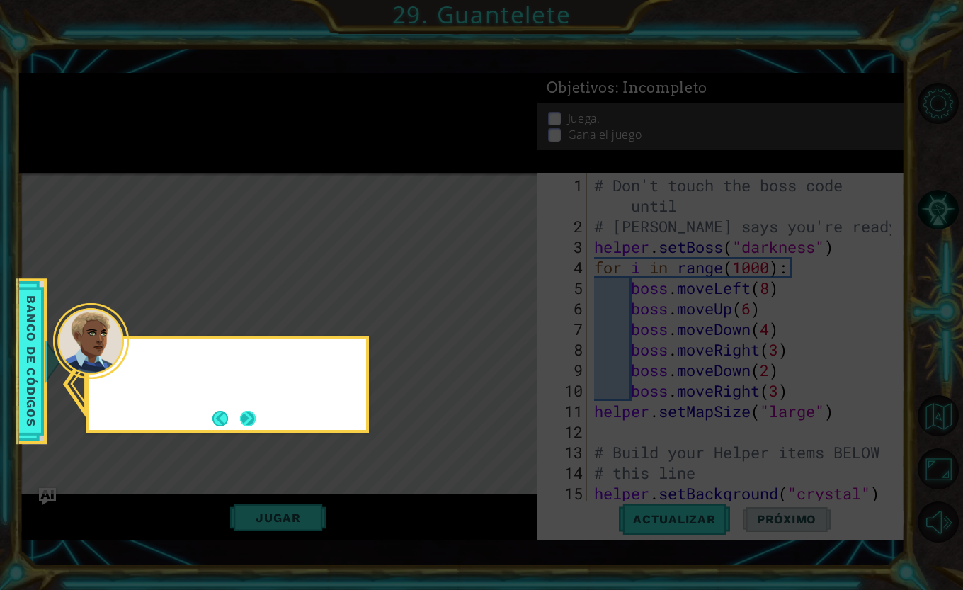
click at [243, 419] on button "Next" at bounding box center [248, 419] width 16 height 16
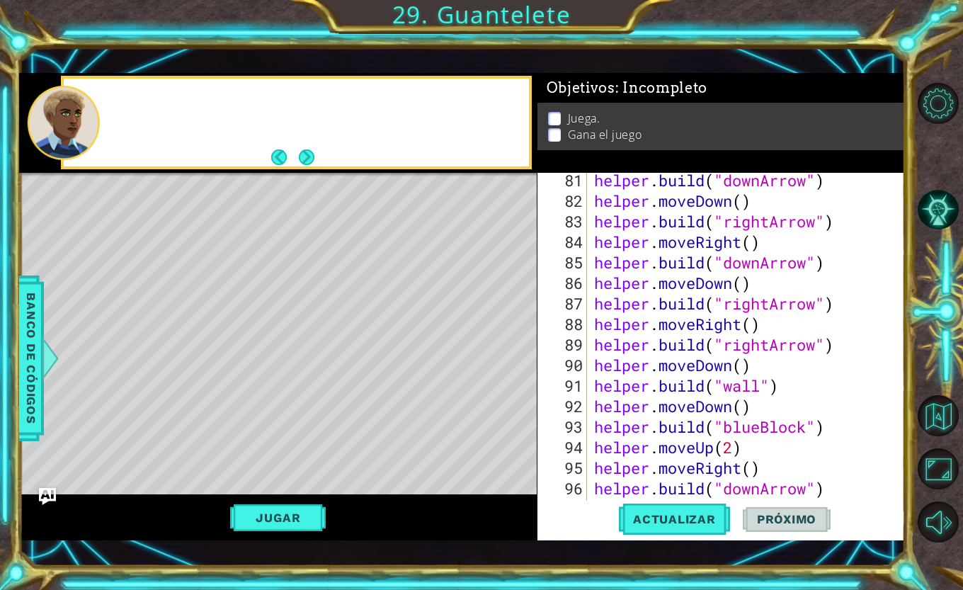
scroll to position [1787, 0]
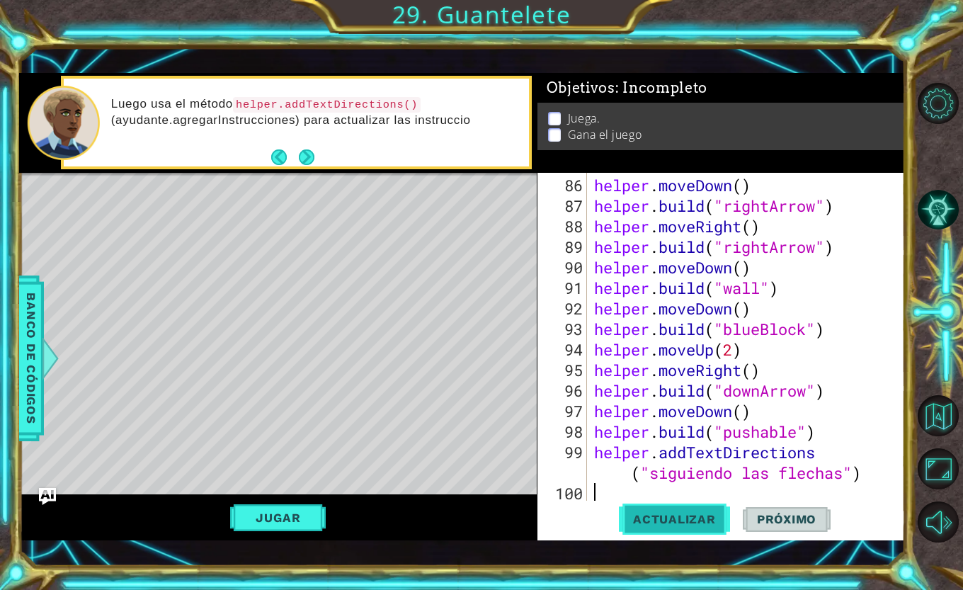
click at [711, 525] on span "Actualizar" at bounding box center [674, 519] width 111 height 14
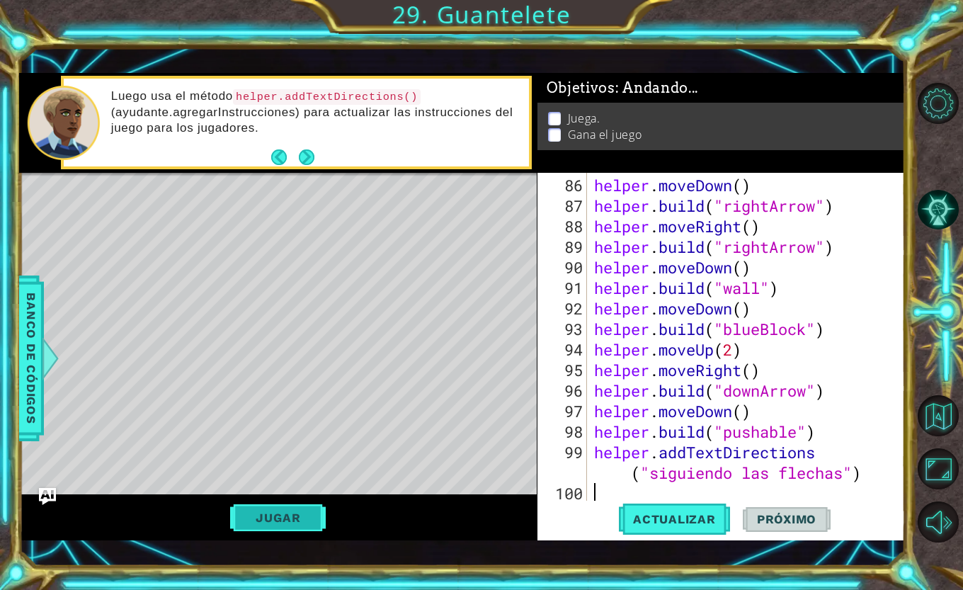
click at [315, 512] on button "Jugar" at bounding box center [278, 517] width 96 height 27
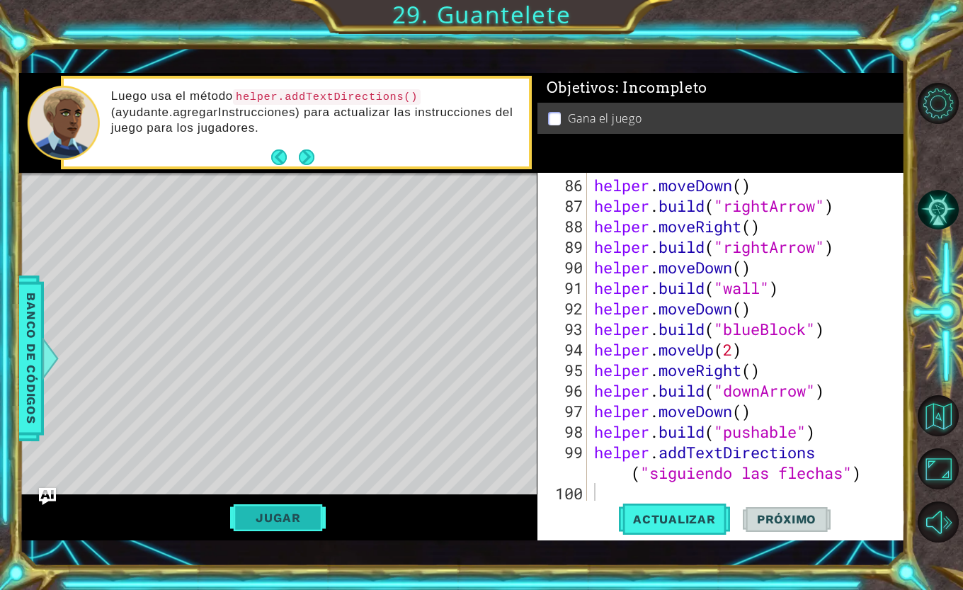
click at [315, 512] on button "Jugar" at bounding box center [278, 517] width 96 height 27
click at [791, 529] on button "Próximo" at bounding box center [787, 520] width 88 height 37
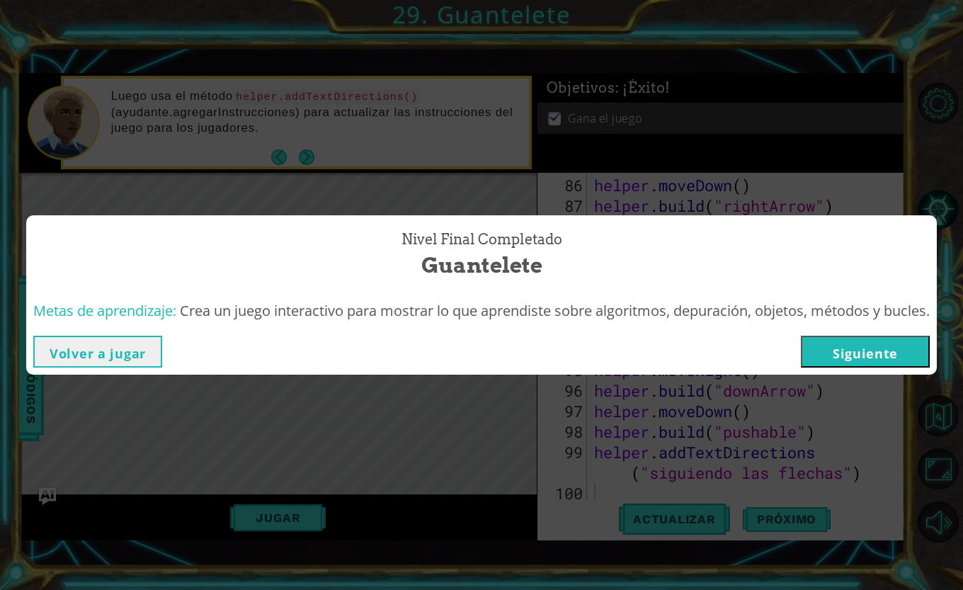
click at [858, 363] on button "Siguiente" at bounding box center [865, 352] width 129 height 32
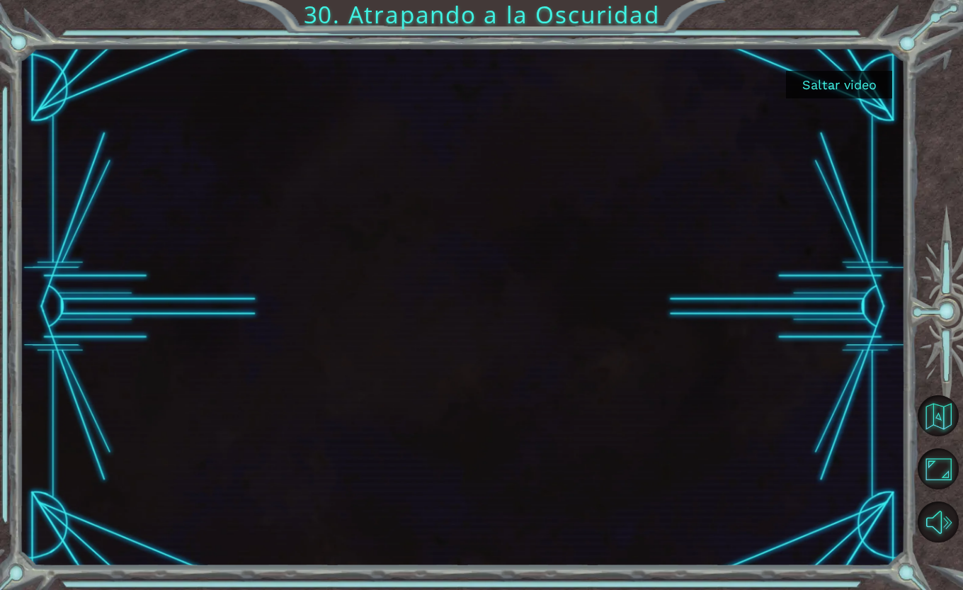
click at [849, 84] on button "Saltar video" at bounding box center [839, 85] width 106 height 28
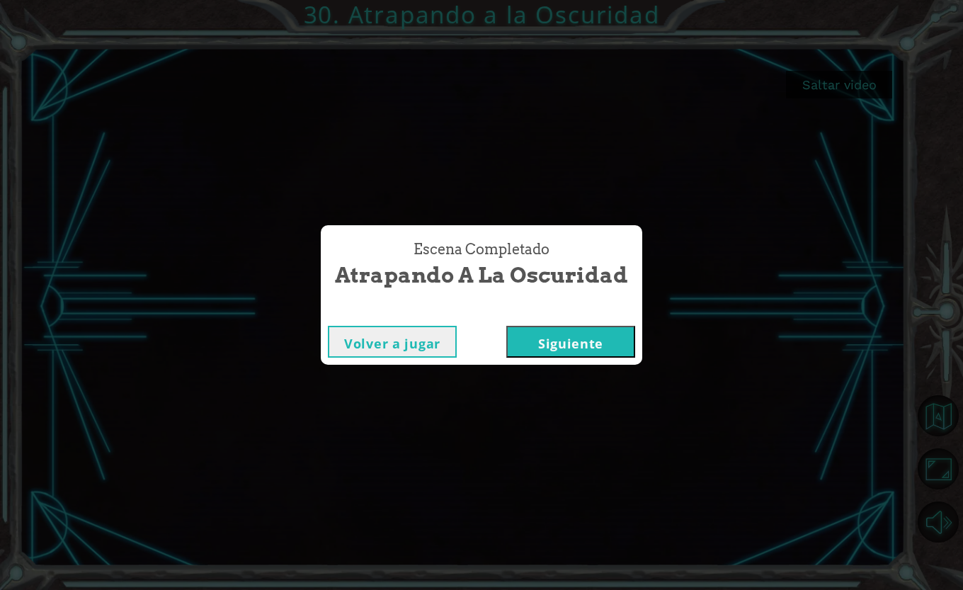
click at [572, 341] on button "Siguiente" at bounding box center [571, 342] width 129 height 32
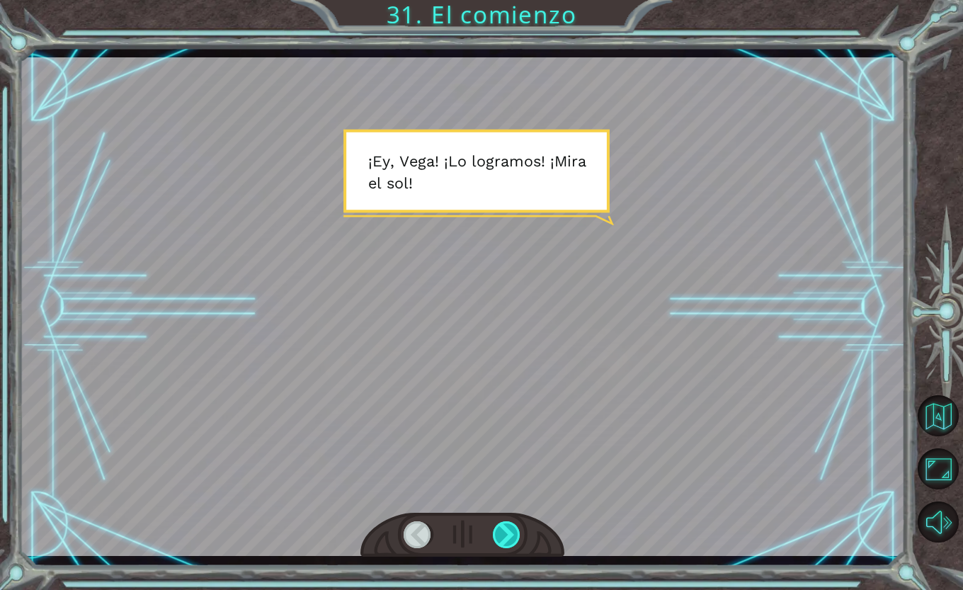
click at [502, 525] on div at bounding box center [507, 534] width 28 height 27
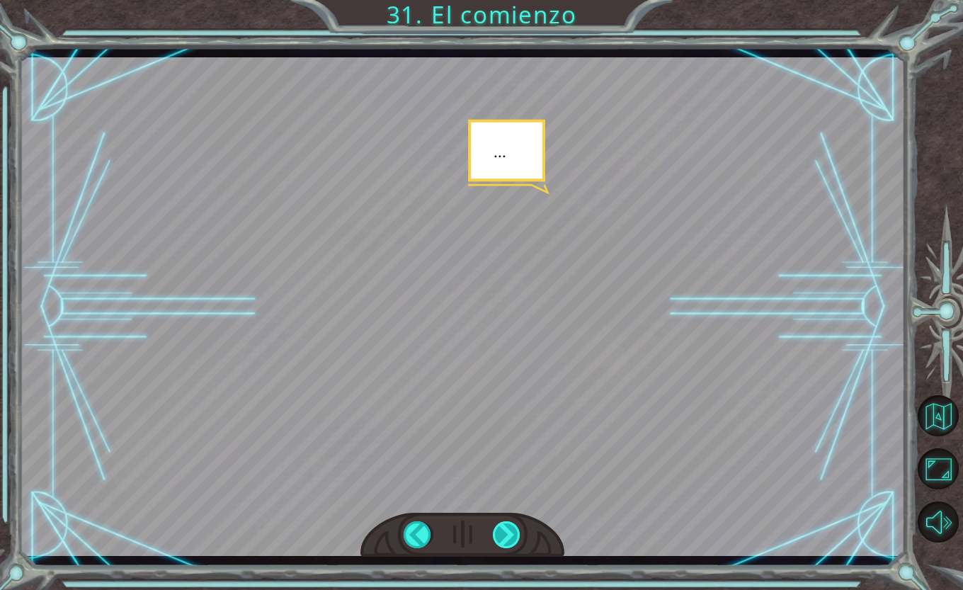
click at [502, 525] on div at bounding box center [507, 534] width 28 height 27
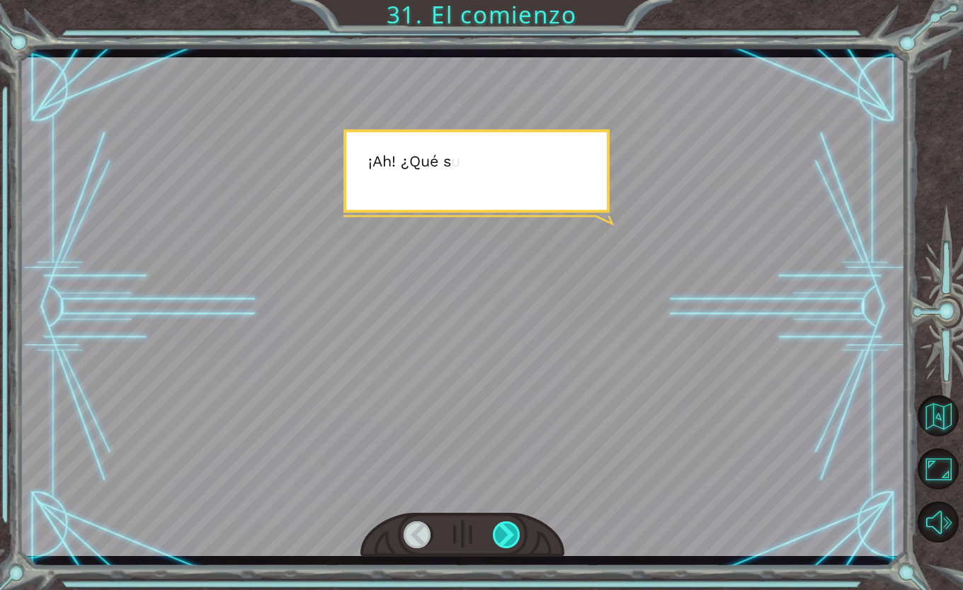
click at [502, 525] on div at bounding box center [507, 534] width 28 height 27
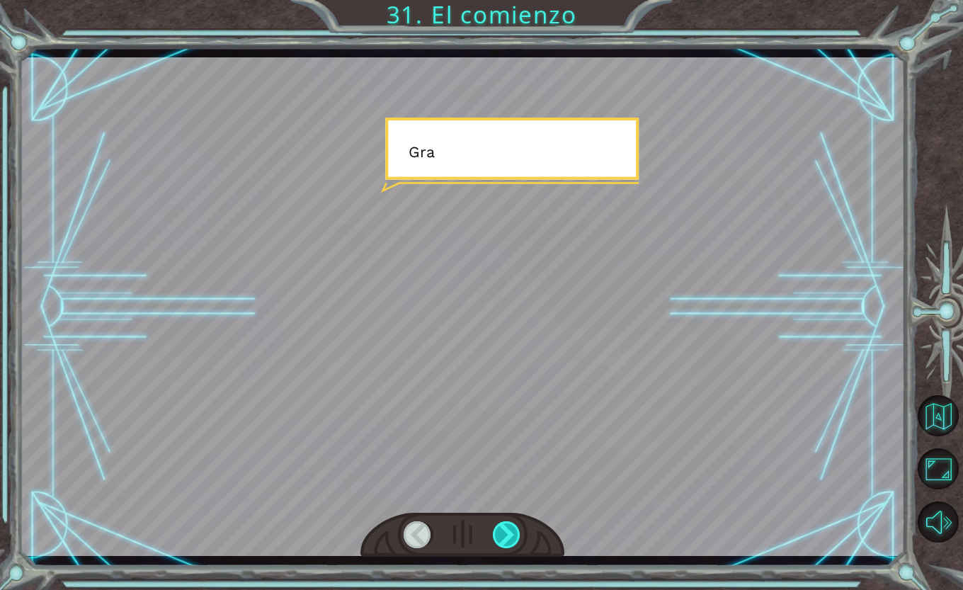
click at [502, 525] on div at bounding box center [507, 534] width 28 height 27
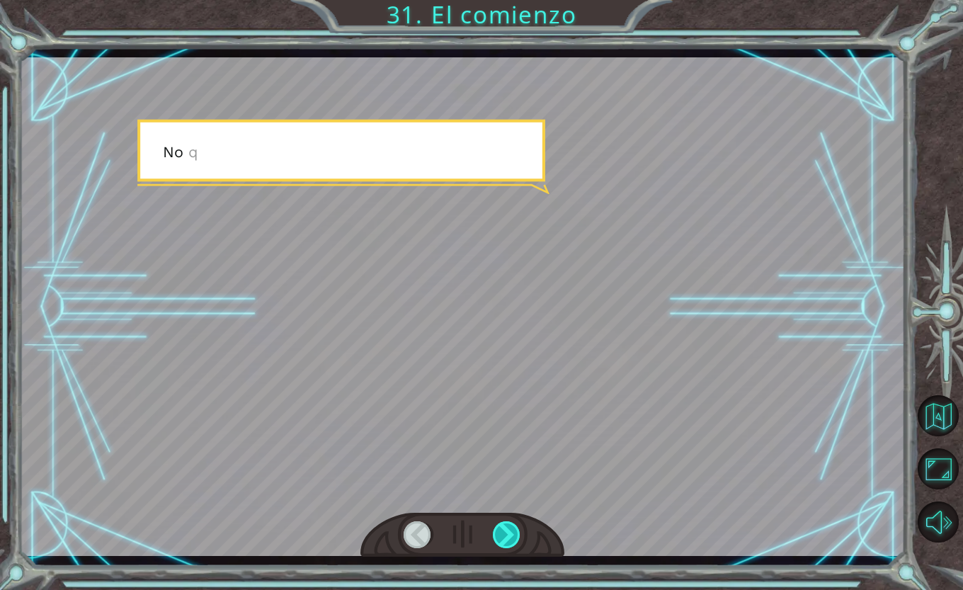
click at [502, 525] on div at bounding box center [507, 534] width 28 height 27
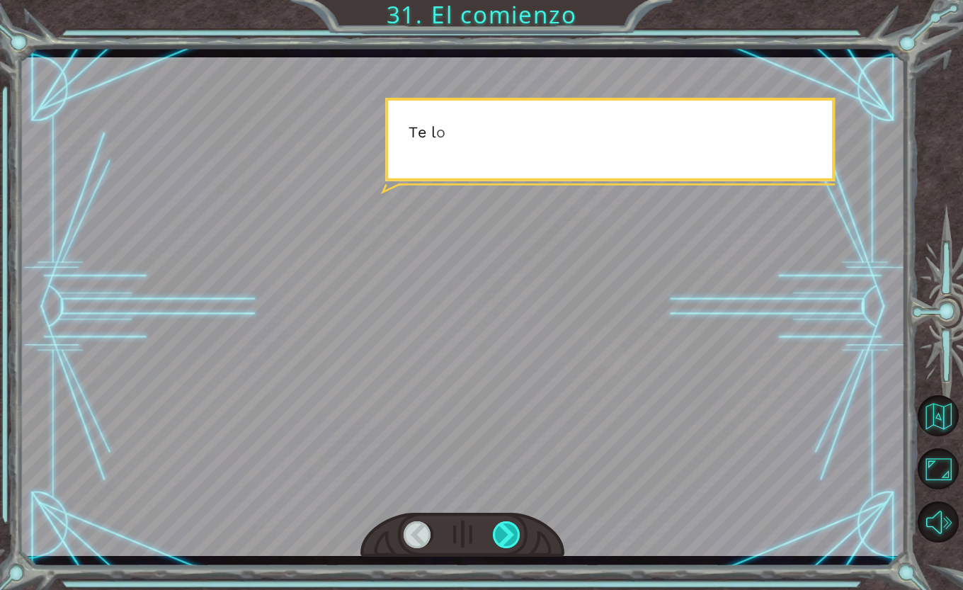
click at [502, 525] on div at bounding box center [507, 534] width 28 height 27
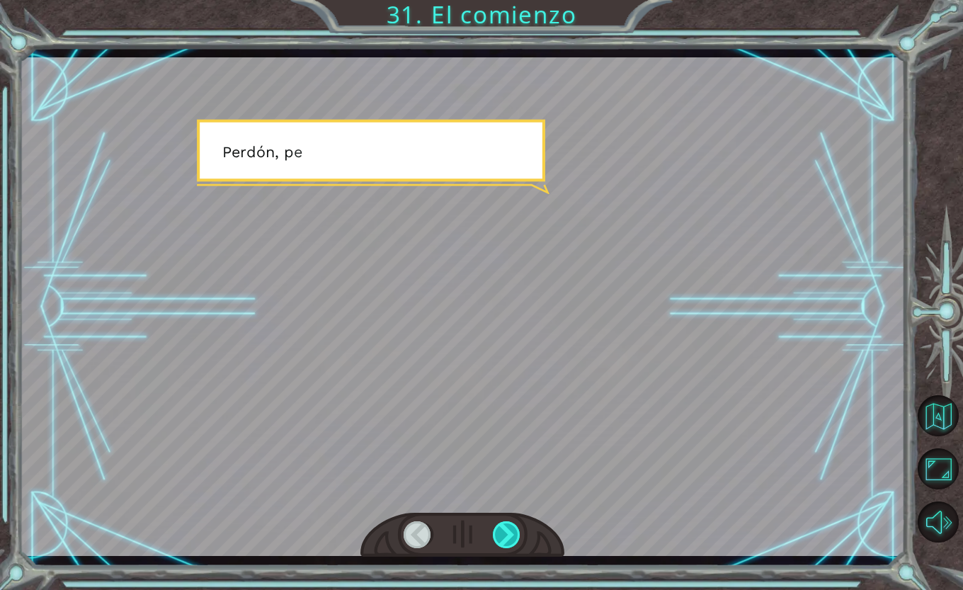
click at [502, 525] on div at bounding box center [507, 534] width 28 height 27
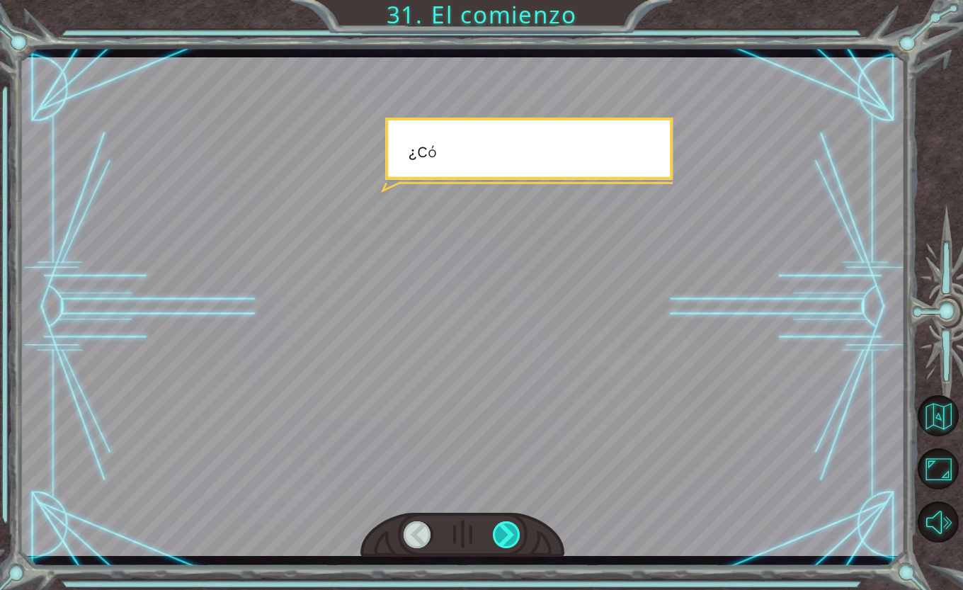
click at [502, 525] on div at bounding box center [507, 534] width 28 height 27
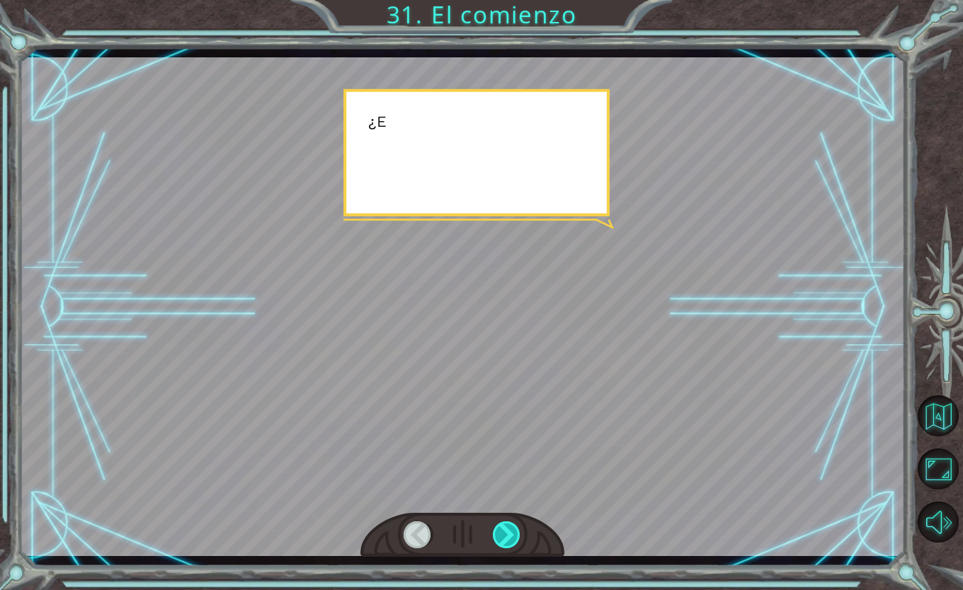
click at [502, 525] on div at bounding box center [507, 534] width 28 height 27
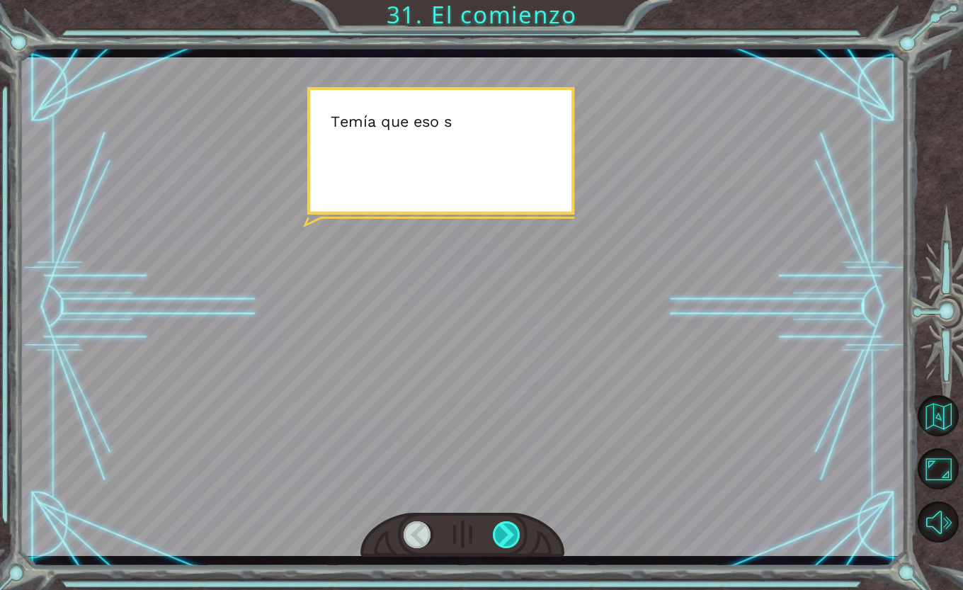
click at [502, 525] on div at bounding box center [507, 534] width 28 height 27
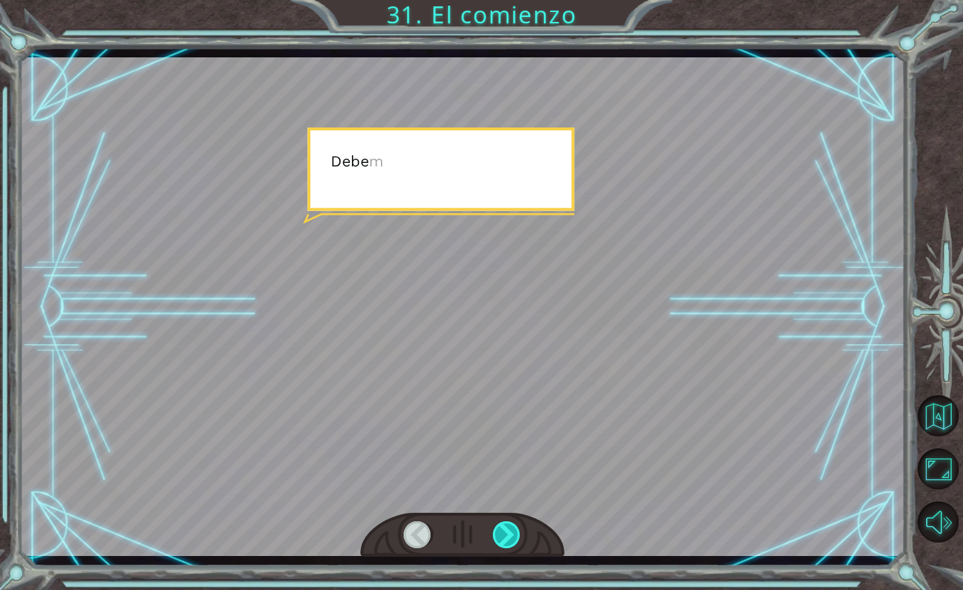
click at [502, 525] on div at bounding box center [507, 534] width 28 height 27
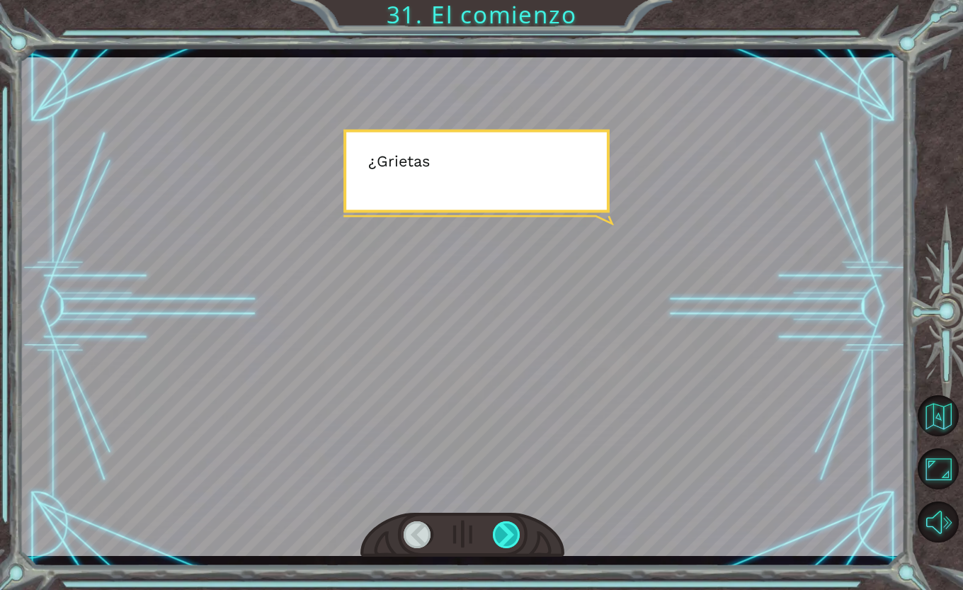
click at [502, 525] on div at bounding box center [507, 534] width 28 height 27
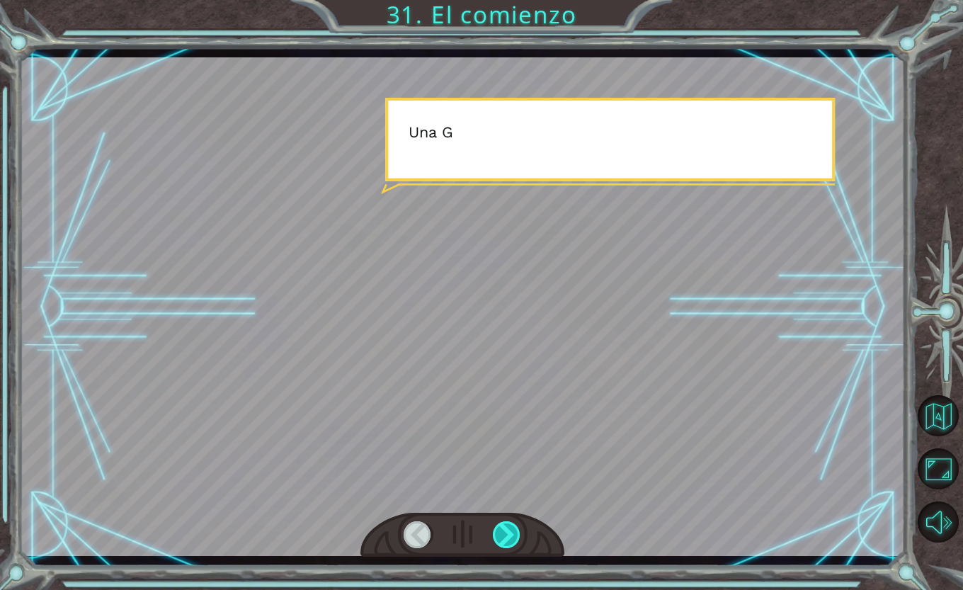
click at [502, 525] on div at bounding box center [507, 534] width 28 height 27
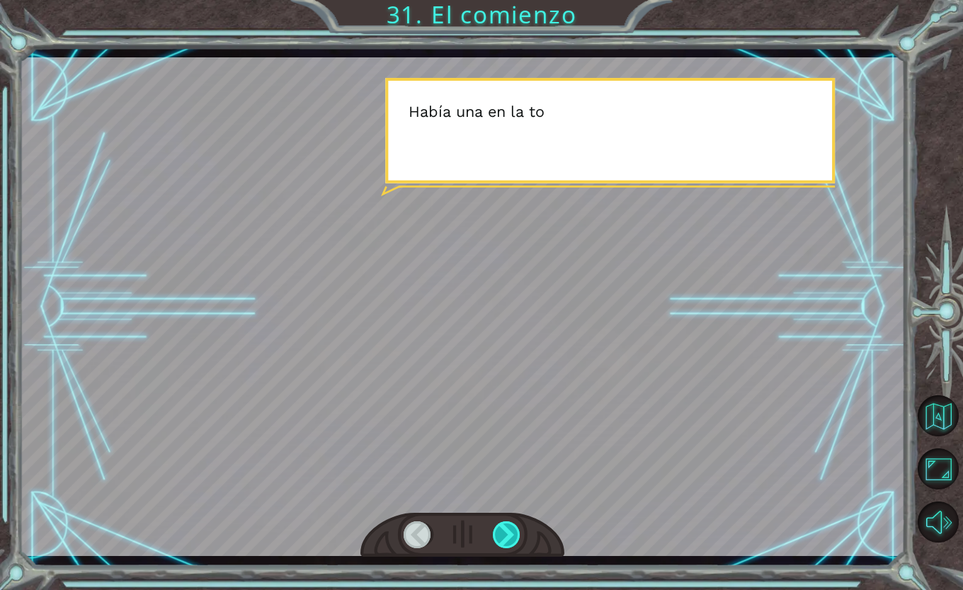
click at [502, 525] on div at bounding box center [507, 534] width 28 height 27
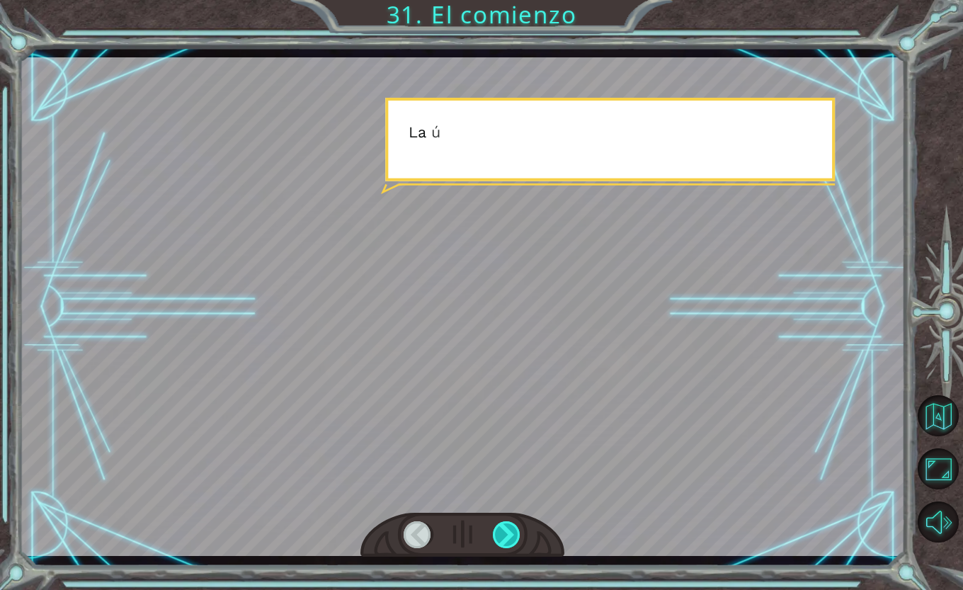
click at [502, 525] on div at bounding box center [507, 534] width 28 height 27
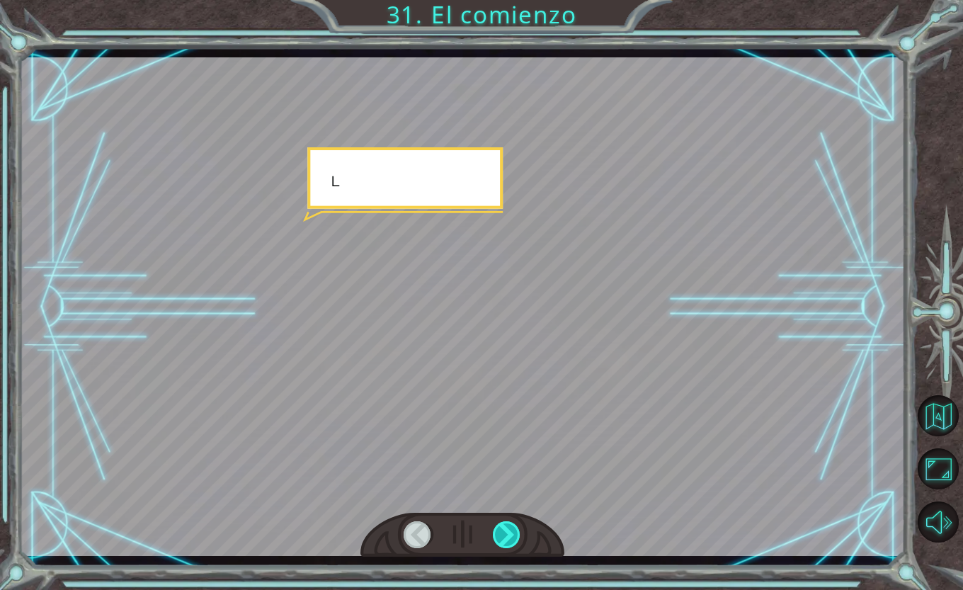
click at [502, 525] on div at bounding box center [507, 534] width 28 height 27
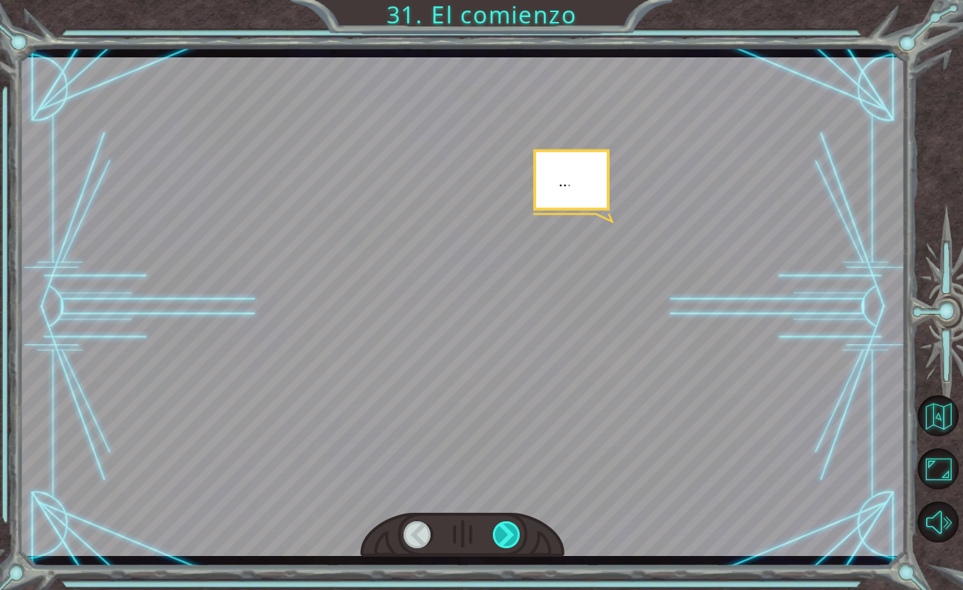
click at [502, 525] on div at bounding box center [507, 534] width 28 height 27
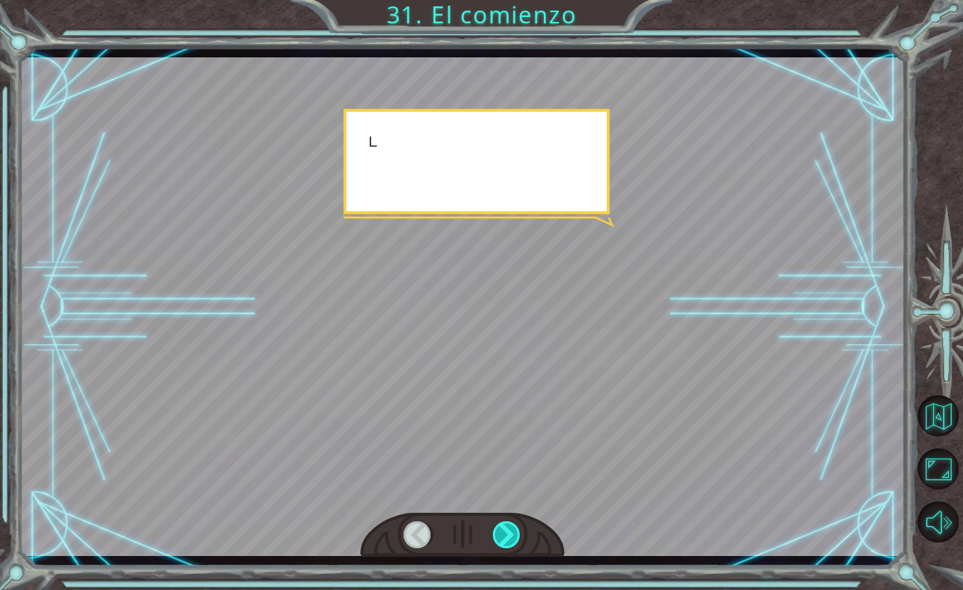
click at [502, 525] on div at bounding box center [507, 534] width 28 height 27
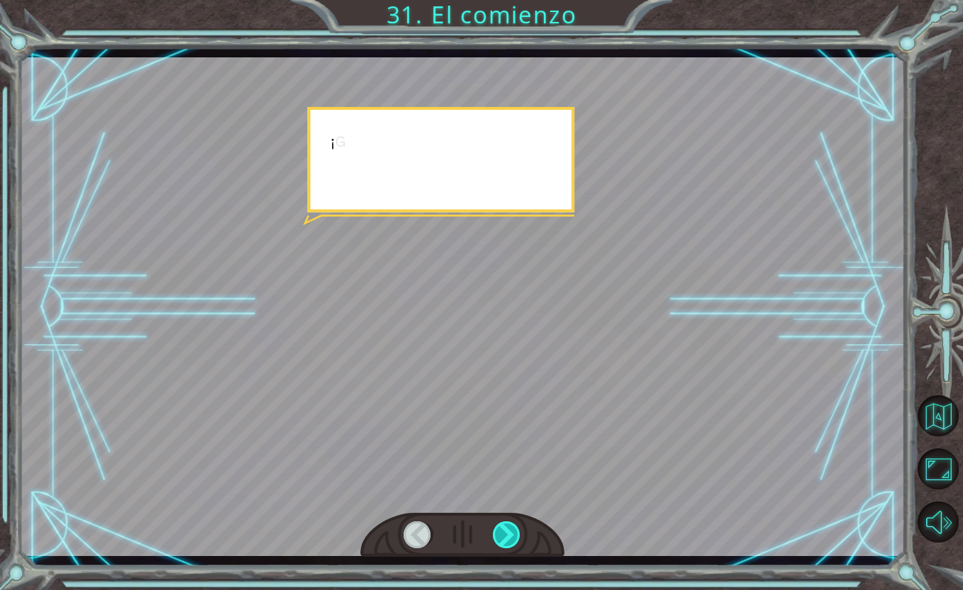
click at [502, 525] on div at bounding box center [507, 534] width 28 height 27
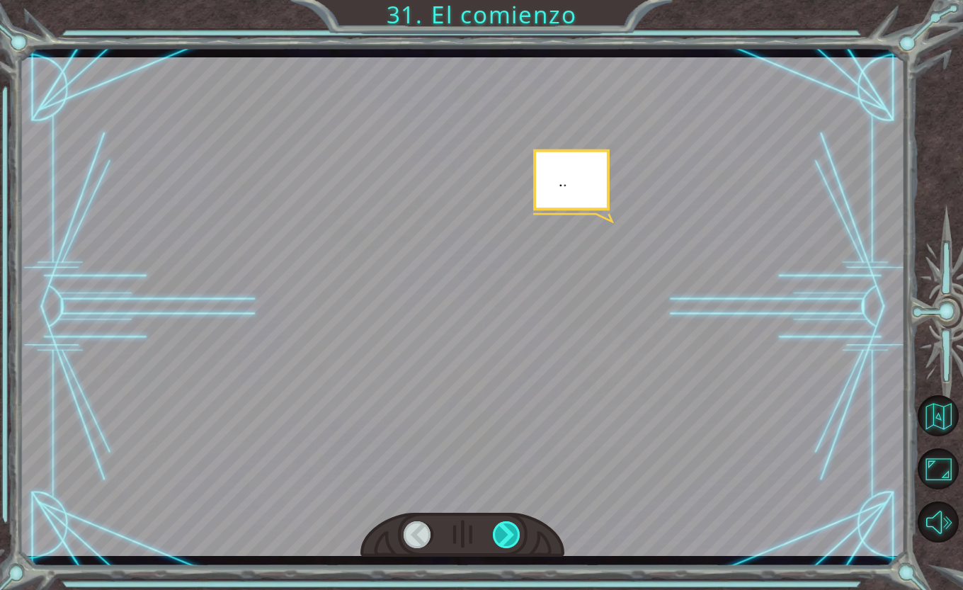
click at [502, 525] on div at bounding box center [507, 534] width 28 height 27
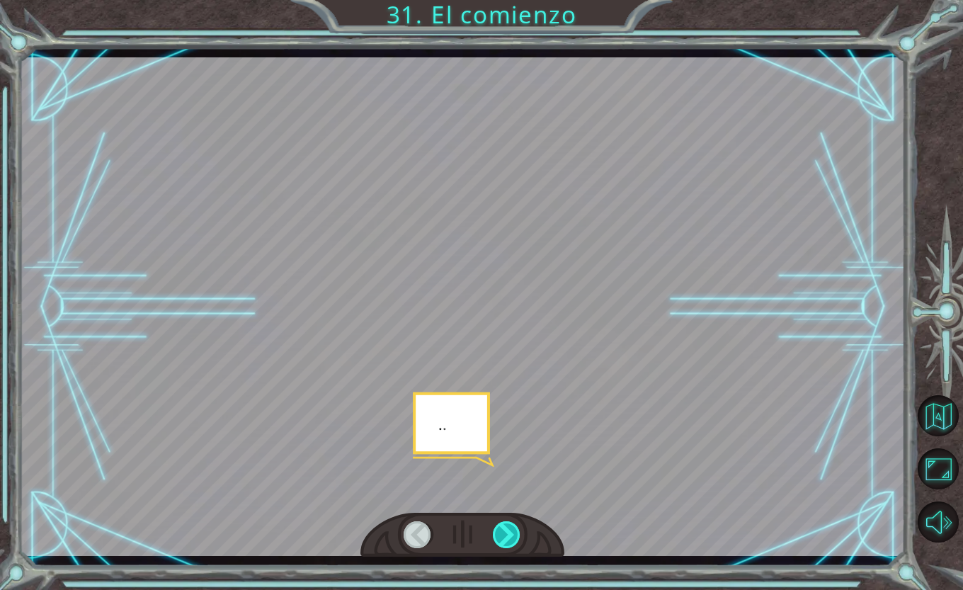
click at [502, 525] on div at bounding box center [507, 534] width 28 height 27
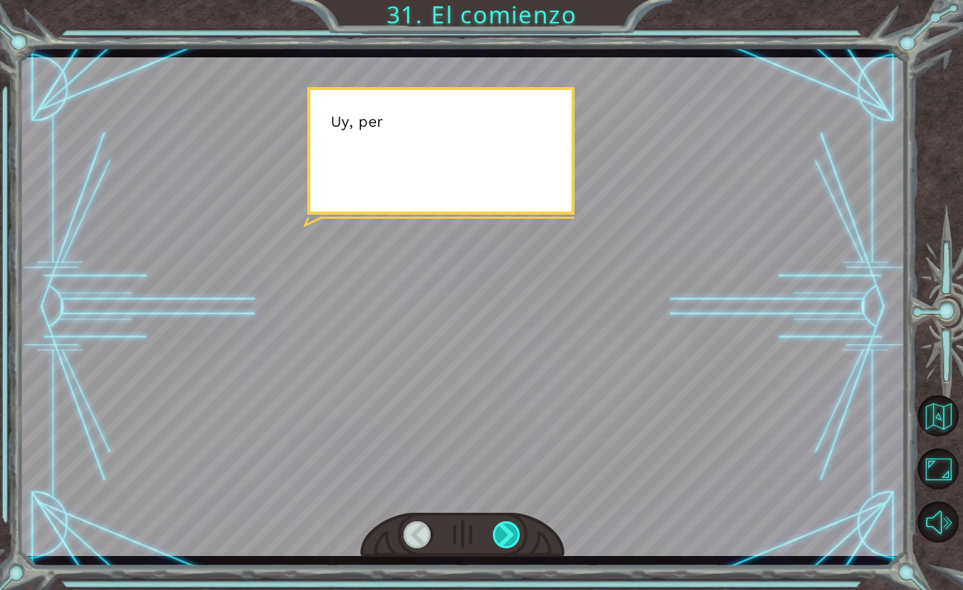
click at [502, 525] on div at bounding box center [507, 534] width 28 height 27
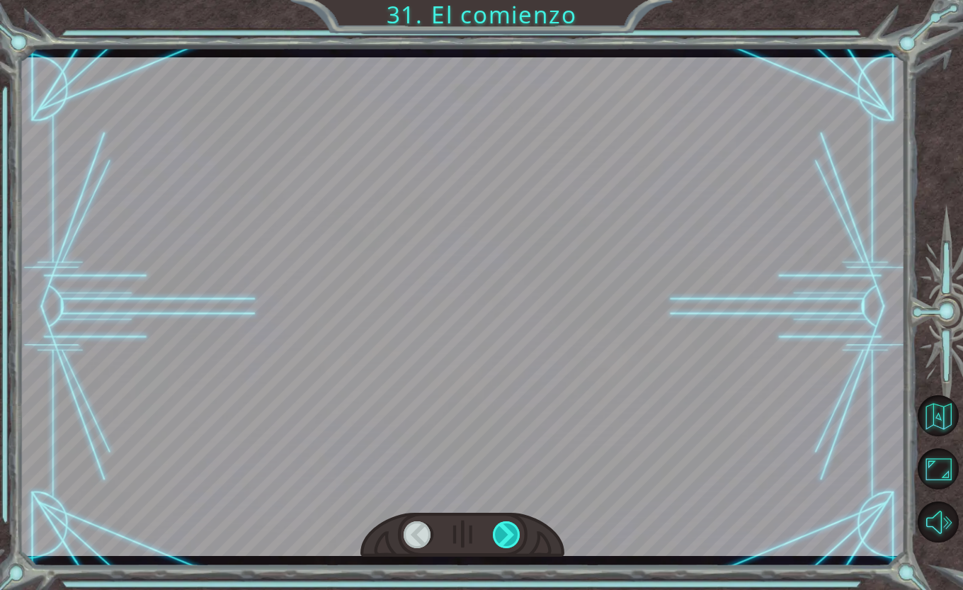
click at [502, 525] on div at bounding box center [507, 534] width 28 height 27
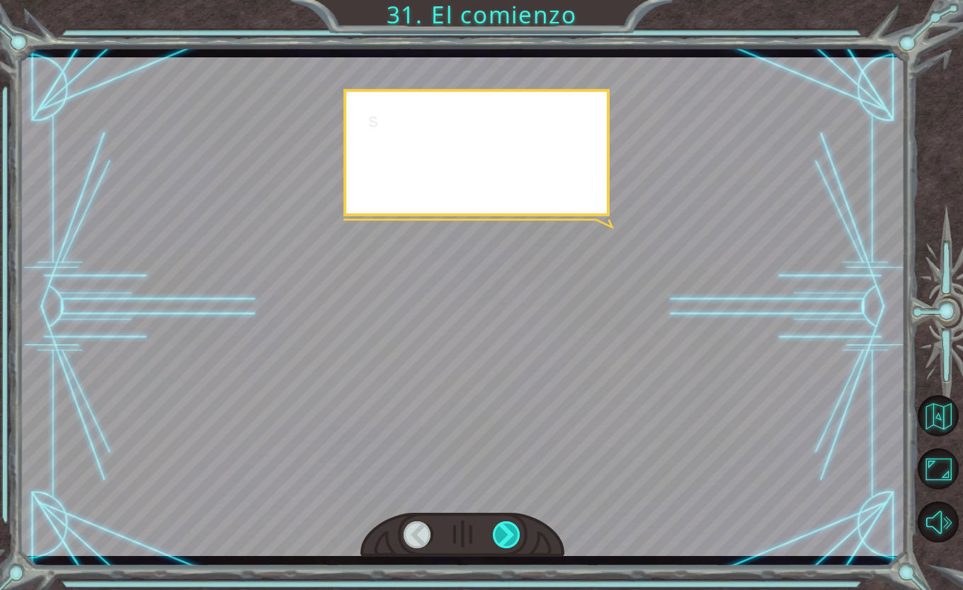
click at [502, 525] on div at bounding box center [507, 534] width 28 height 27
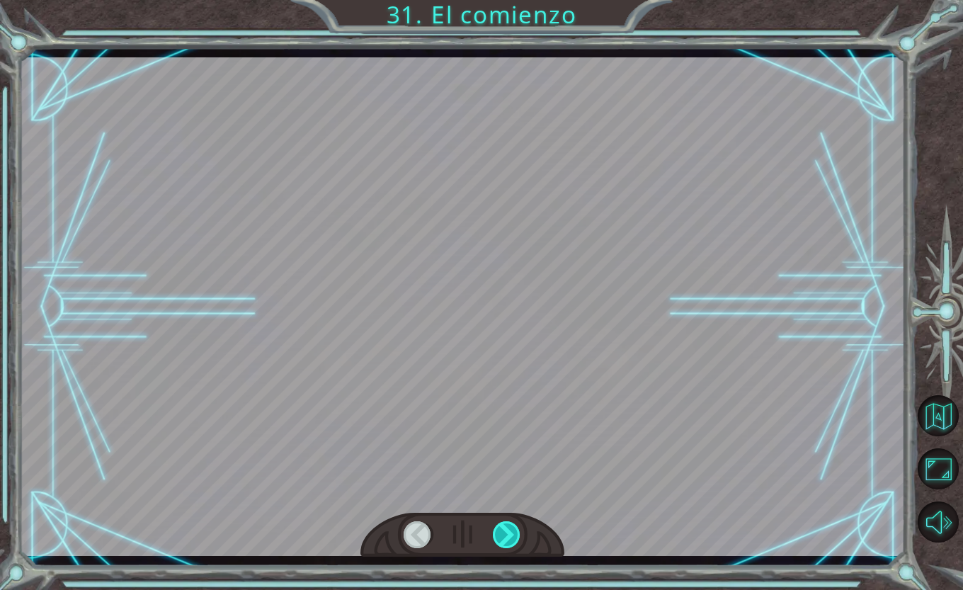
click at [502, 525] on div at bounding box center [507, 534] width 28 height 27
click at [502, 0] on div "Temporary Text ¡ E y , V e g a ! ¡ L o l o g r a m o s ! ¡ M i r a e l s o l ! …" at bounding box center [481, 0] width 963 height 0
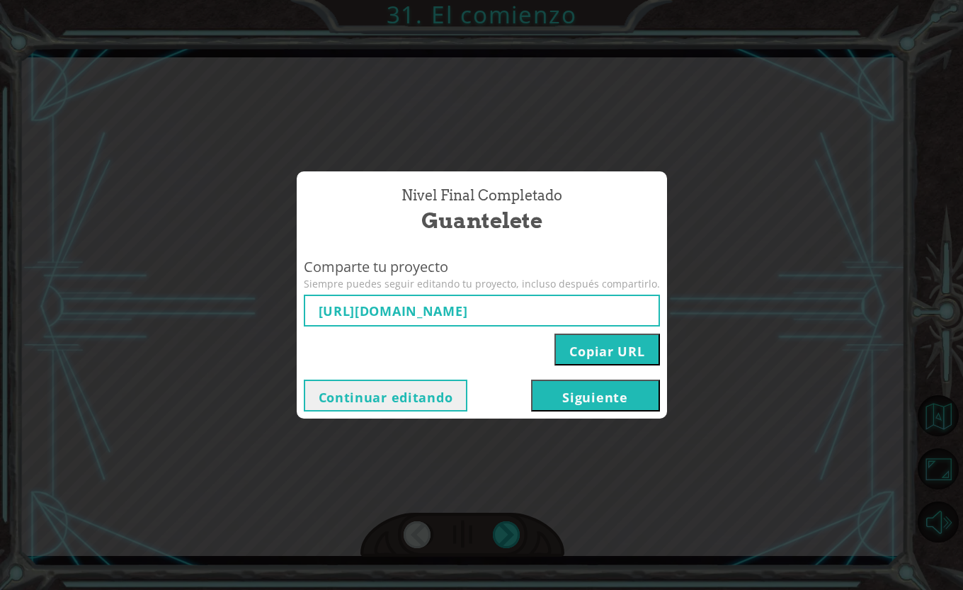
click at [585, 393] on button "Siguiente" at bounding box center [595, 396] width 129 height 32
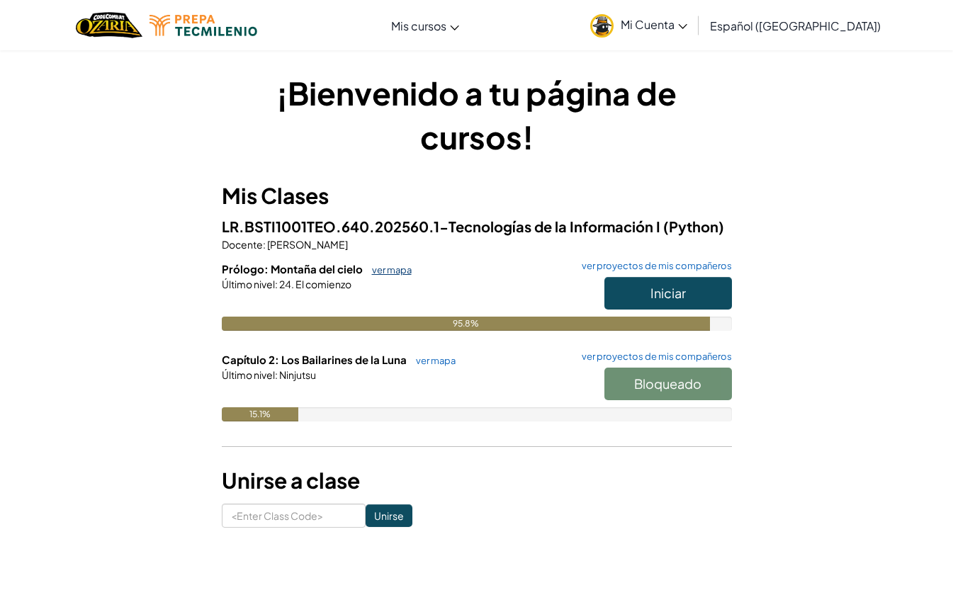
click at [384, 271] on link "ver mapa" at bounding box center [388, 269] width 47 height 11
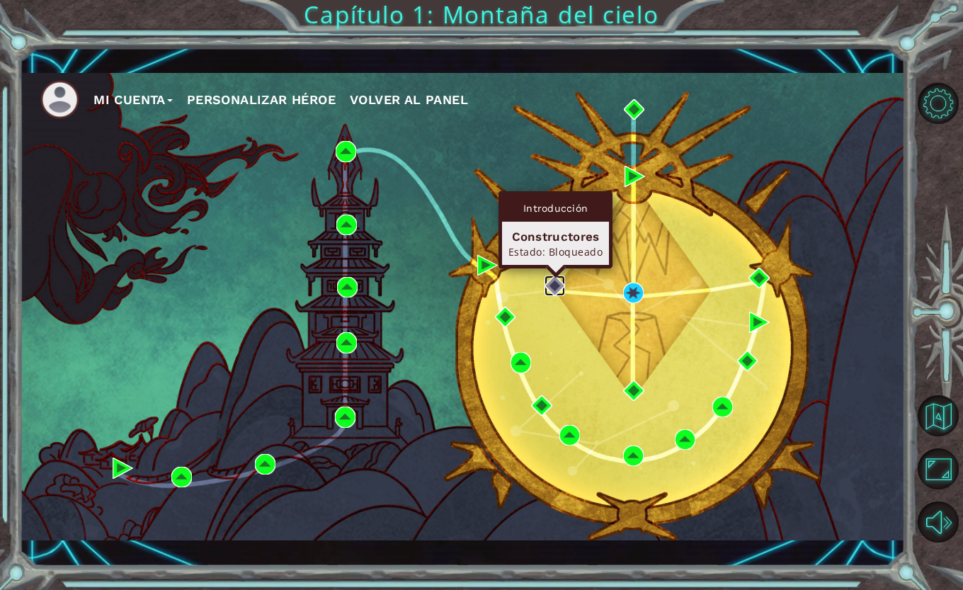
click at [554, 285] on img at bounding box center [555, 286] width 21 height 21
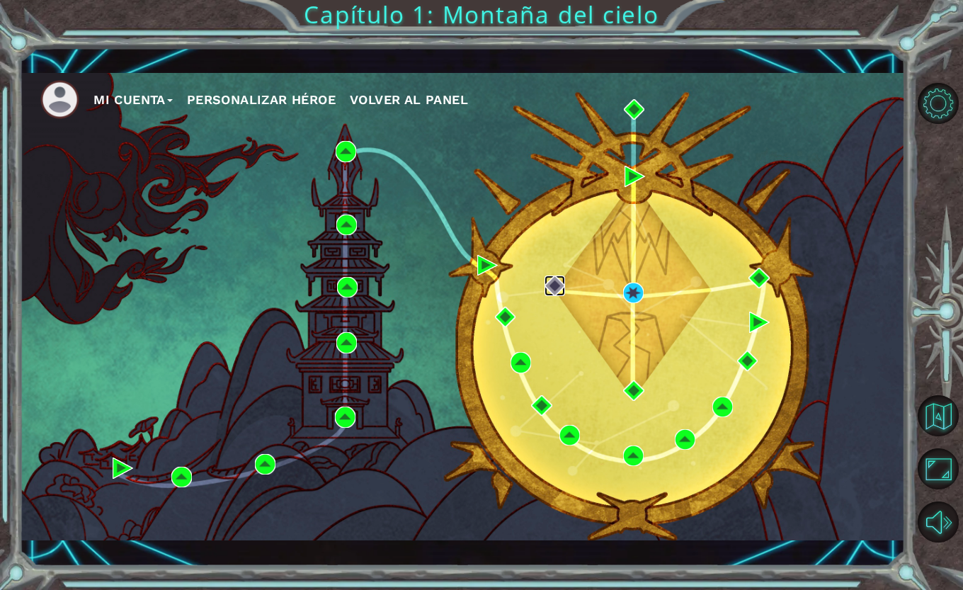
click at [554, 285] on img at bounding box center [555, 286] width 21 height 21
click at [584, 266] on div "Mi Cuenta Personalizar héroe Volver al panel" at bounding box center [462, 307] width 886 height 468
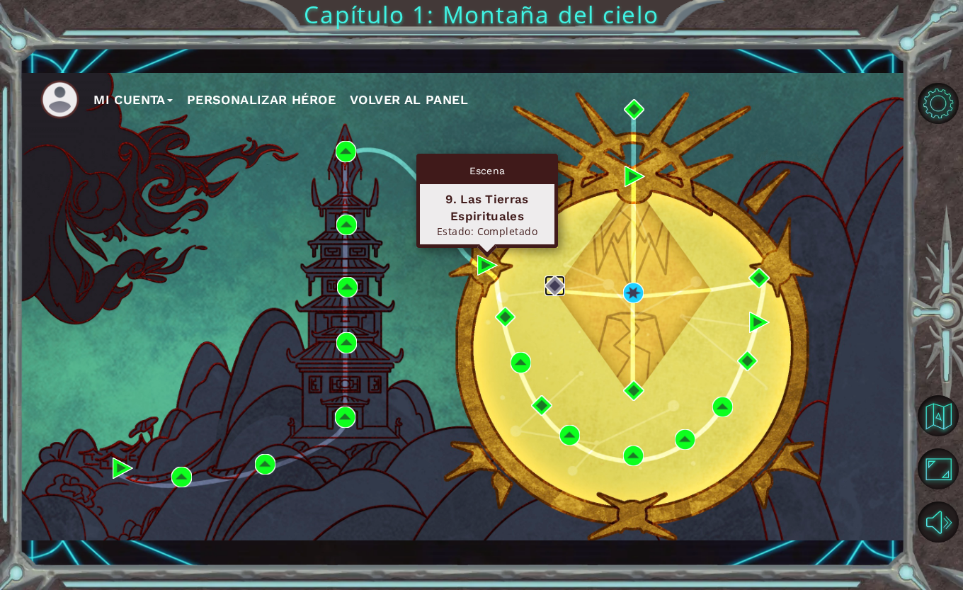
click at [558, 280] on img at bounding box center [555, 286] width 21 height 21
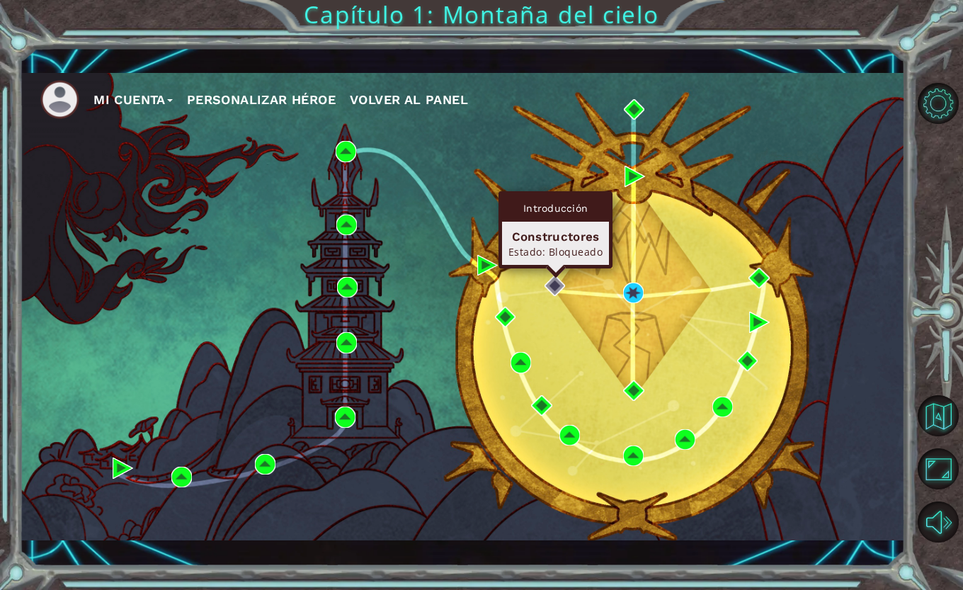
click at [577, 242] on div "Constructores" at bounding box center [556, 236] width 94 height 17
click at [581, 218] on div "Introducción" at bounding box center [555, 208] width 107 height 27
click at [552, 288] on img at bounding box center [555, 286] width 21 height 21
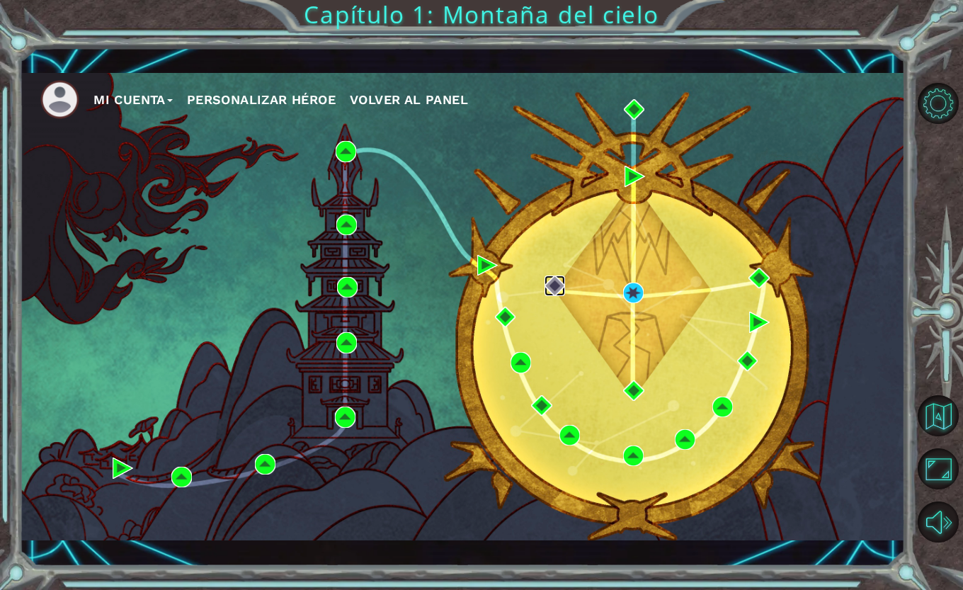
click at [552, 282] on img at bounding box center [555, 286] width 21 height 21
click at [630, 384] on img at bounding box center [633, 390] width 21 height 21
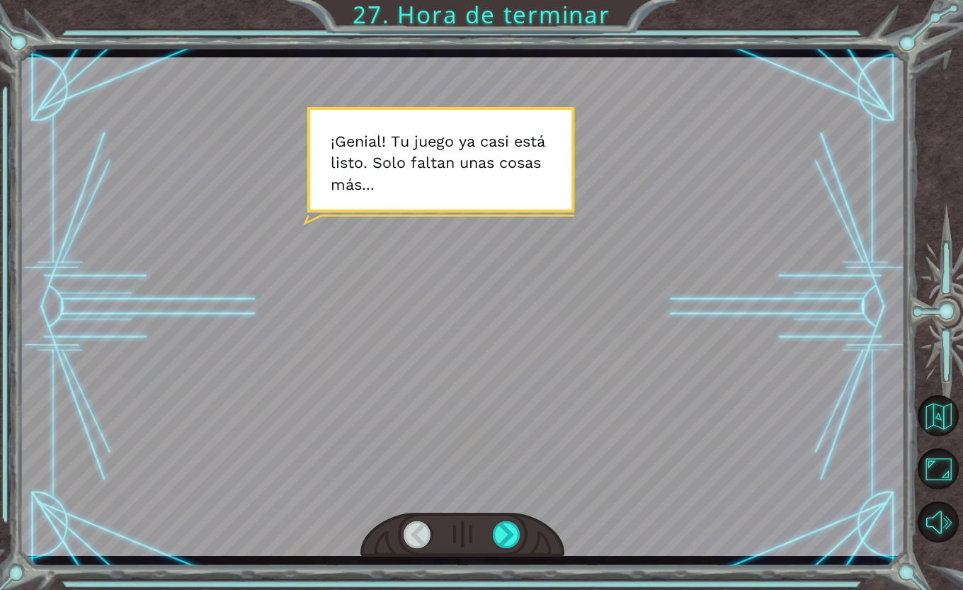
click at [940, 423] on button "Volver al mapa" at bounding box center [938, 415] width 41 height 41
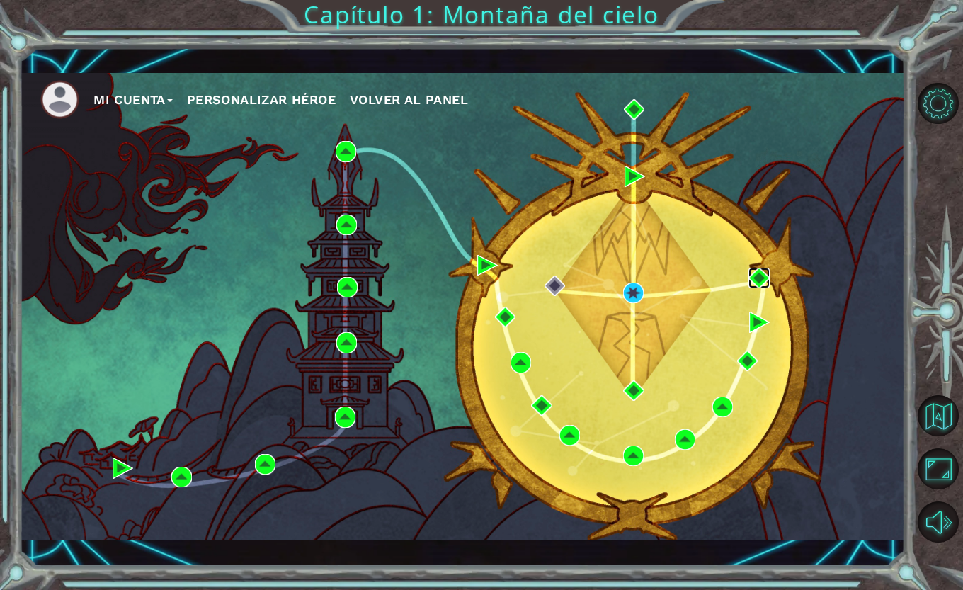
click at [754, 276] on img at bounding box center [759, 278] width 21 height 21
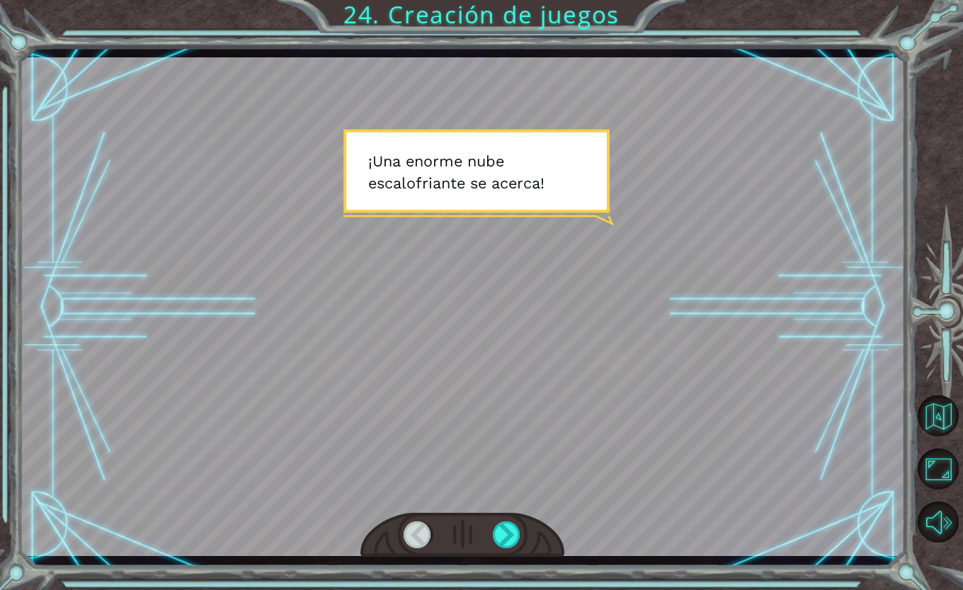
click at [512, 538] on div at bounding box center [507, 534] width 28 height 27
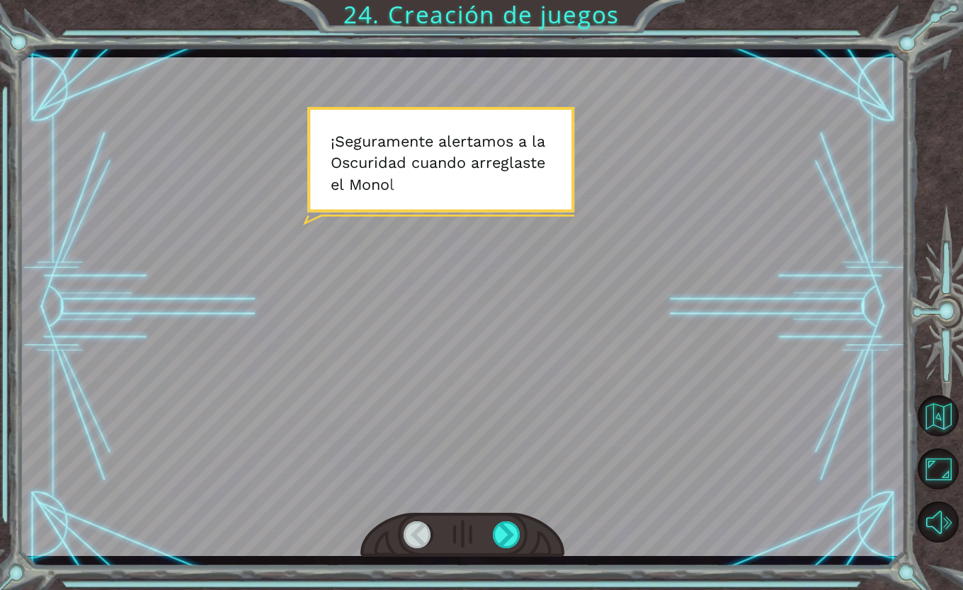
click at [507, 531] on div at bounding box center [507, 534] width 28 height 27
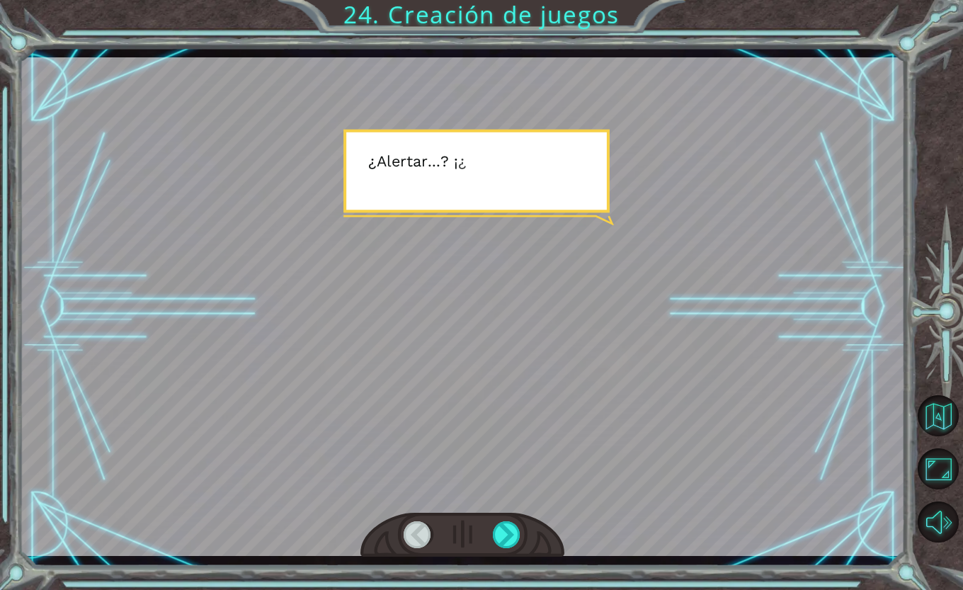
click at [514, 537] on div at bounding box center [507, 534] width 28 height 27
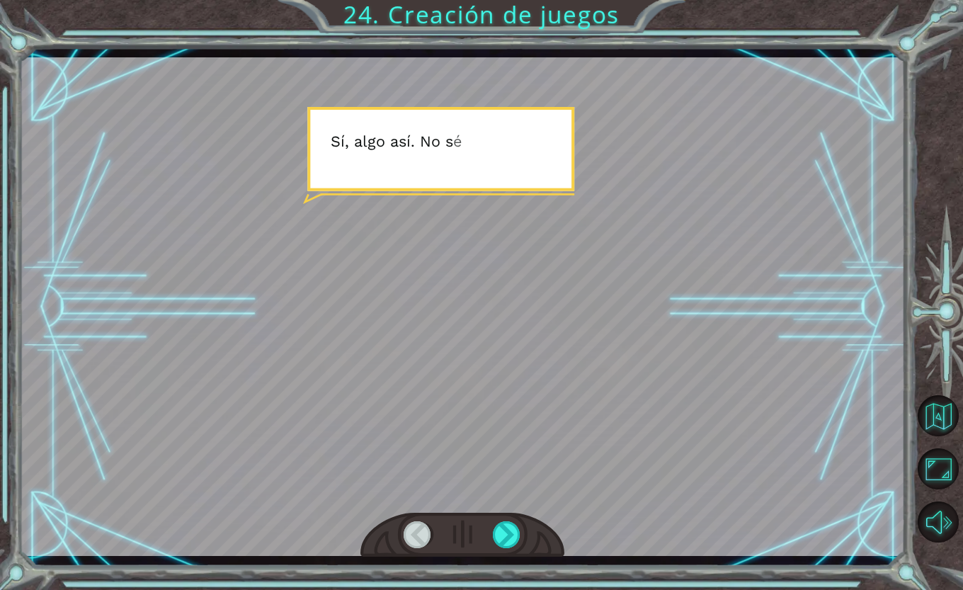
click at [516, 539] on div at bounding box center [507, 534] width 28 height 27
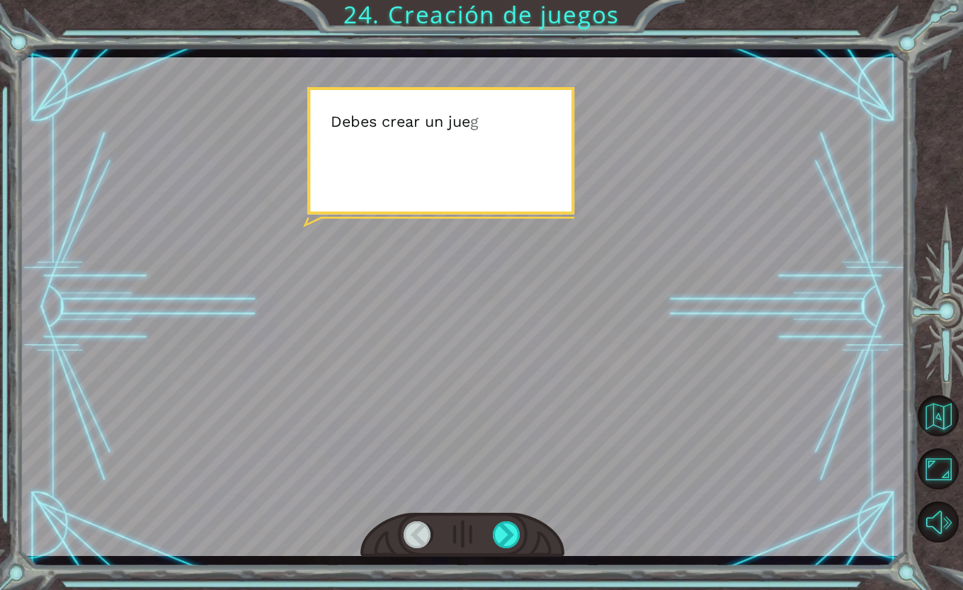
click at [514, 543] on div at bounding box center [507, 534] width 28 height 27
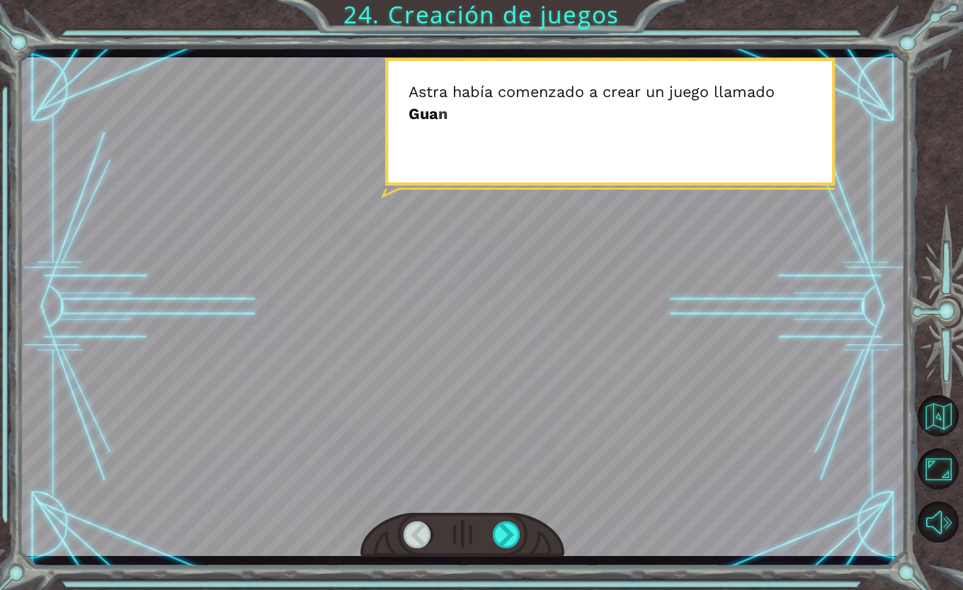
click at [507, 549] on div at bounding box center [463, 535] width 204 height 45
click at [504, 537] on div at bounding box center [507, 534] width 28 height 27
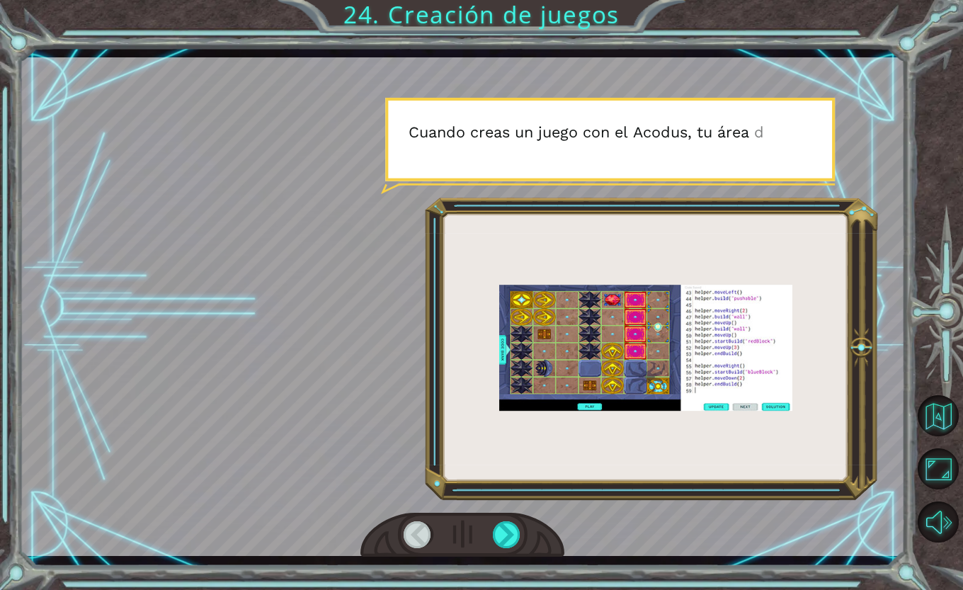
click at [509, 548] on div at bounding box center [507, 534] width 28 height 27
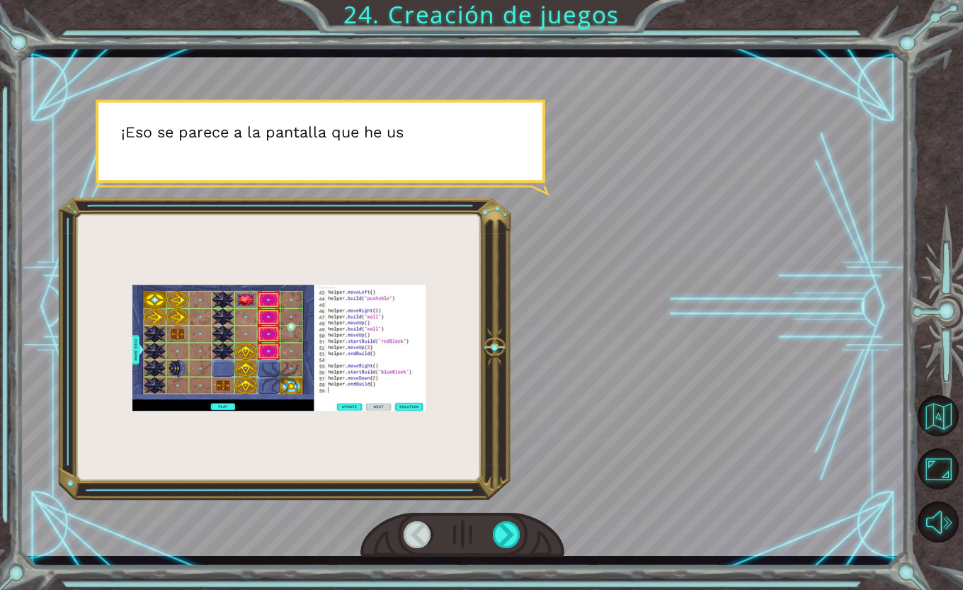
click at [504, 550] on div at bounding box center [463, 535] width 204 height 45
click at [511, 542] on div at bounding box center [507, 534] width 28 height 27
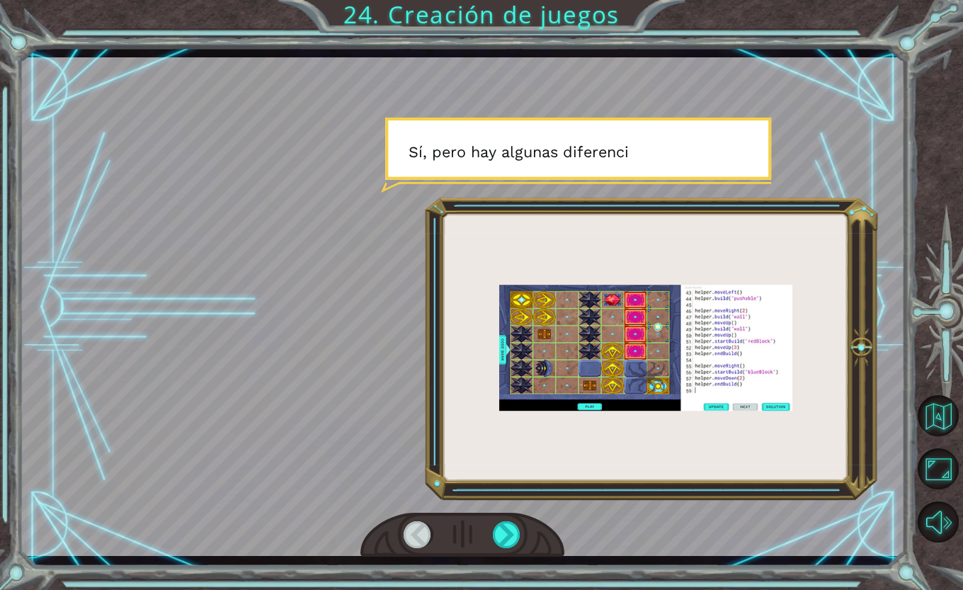
click at [510, 538] on div at bounding box center [507, 534] width 28 height 27
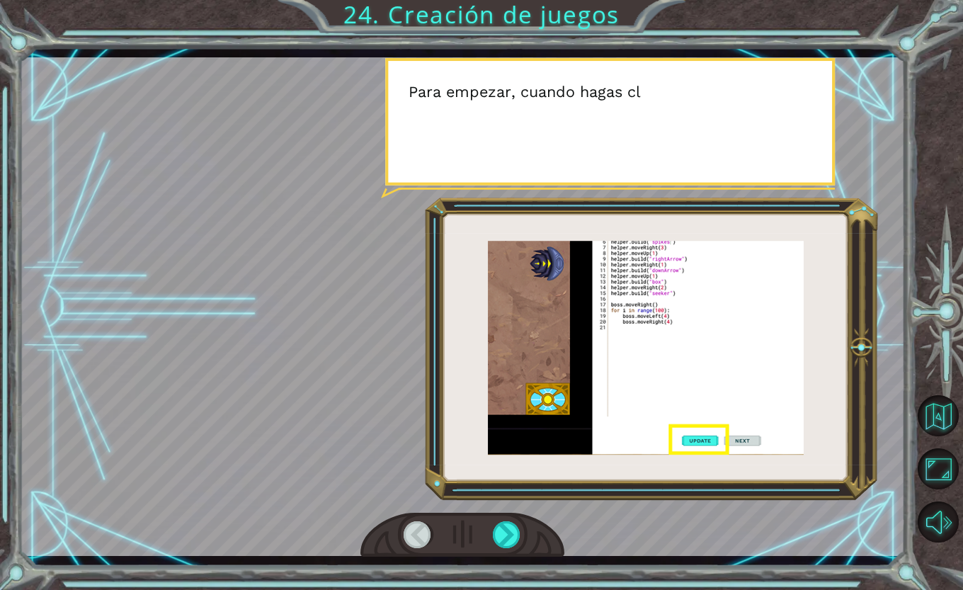
click at [509, 538] on div at bounding box center [507, 534] width 28 height 27
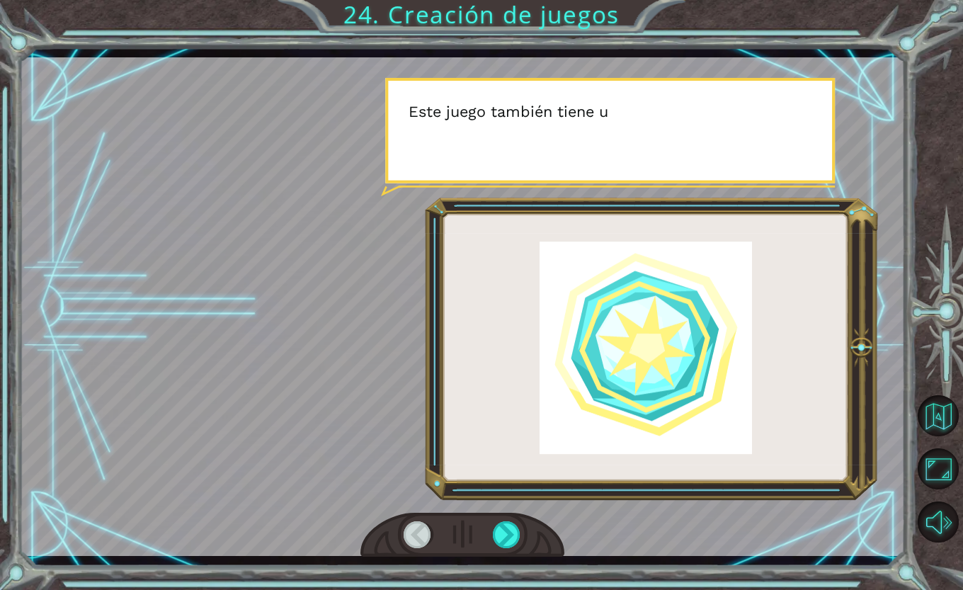
click at [509, 540] on div at bounding box center [507, 534] width 28 height 27
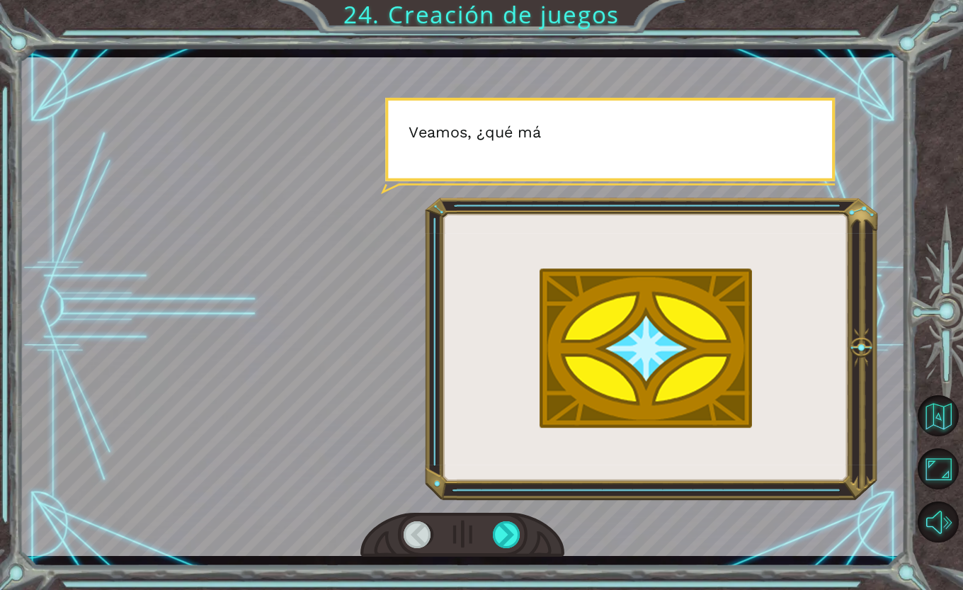
click at [512, 539] on div at bounding box center [507, 534] width 28 height 27
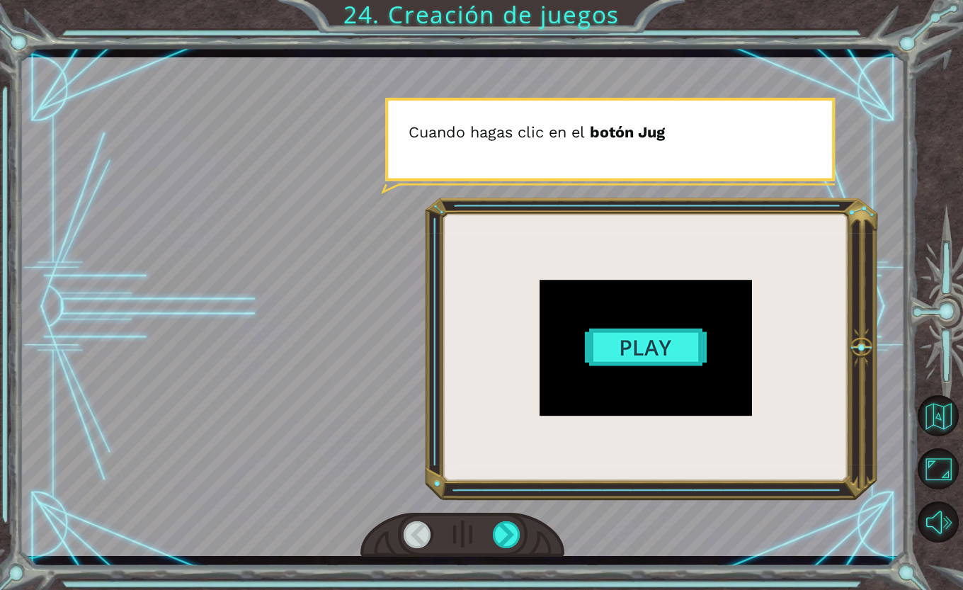
click at [512, 539] on div at bounding box center [507, 534] width 28 height 27
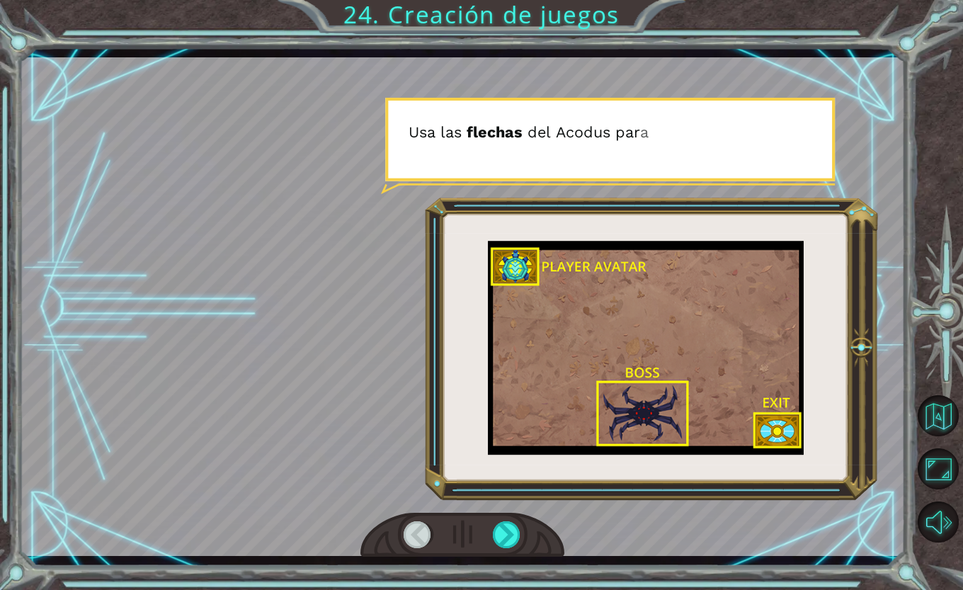
click at [512, 541] on div at bounding box center [507, 534] width 28 height 27
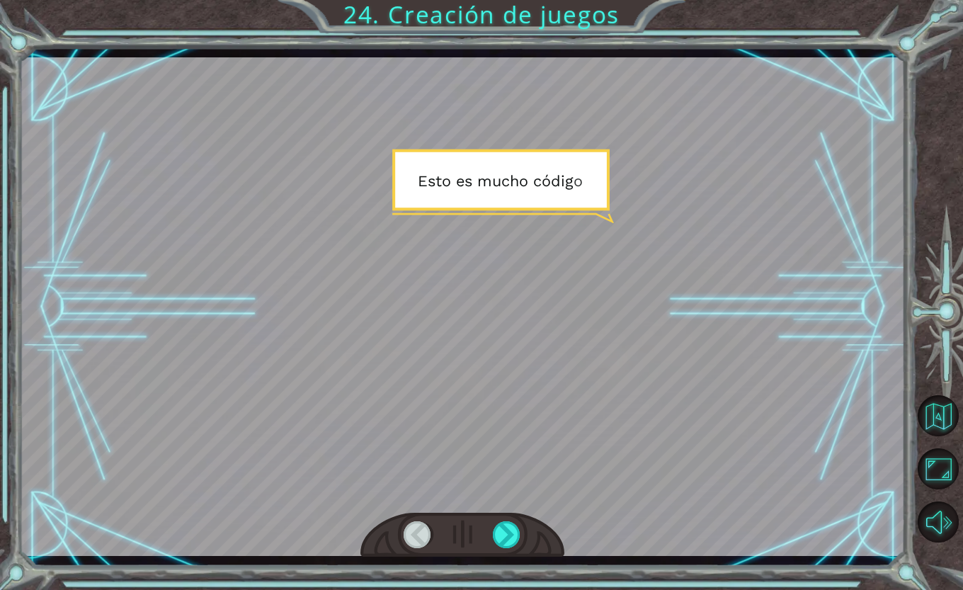
click at [511, 534] on div at bounding box center [507, 534] width 28 height 27
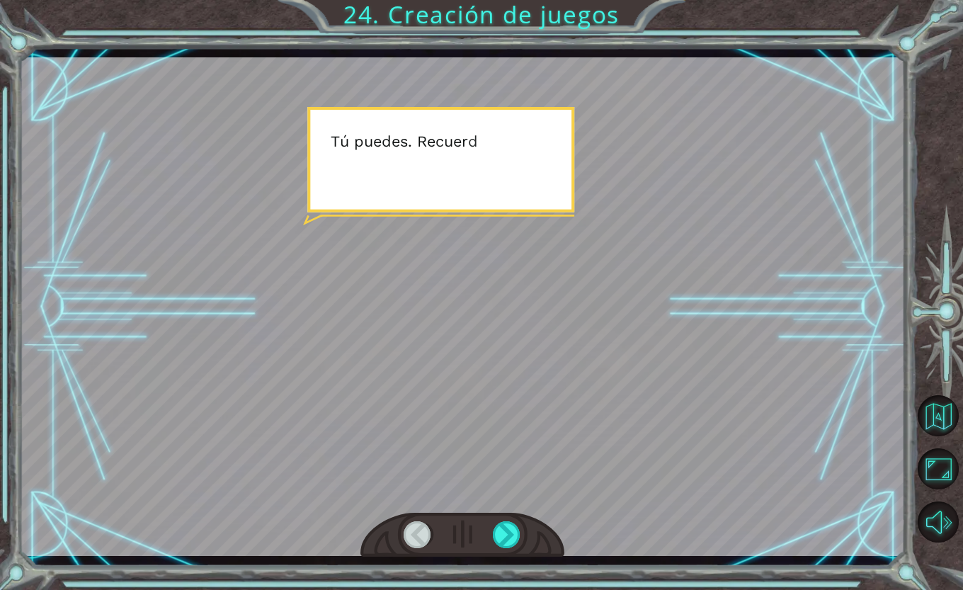
click at [510, 544] on div at bounding box center [507, 534] width 28 height 27
click at [513, 538] on div at bounding box center [507, 534] width 28 height 27
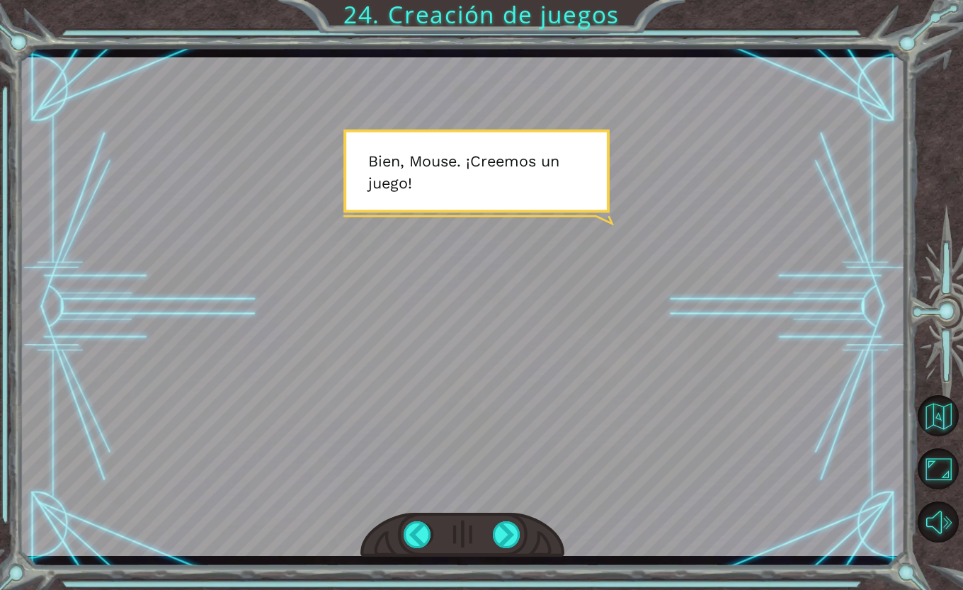
click at [517, 533] on div at bounding box center [507, 534] width 28 height 27
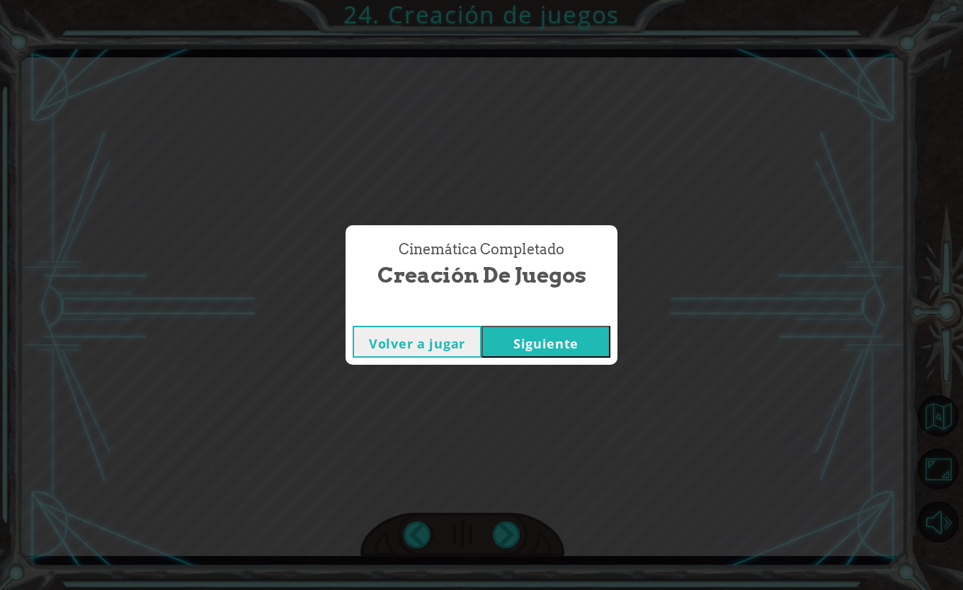
click at [545, 338] on button "Siguiente" at bounding box center [546, 342] width 129 height 32
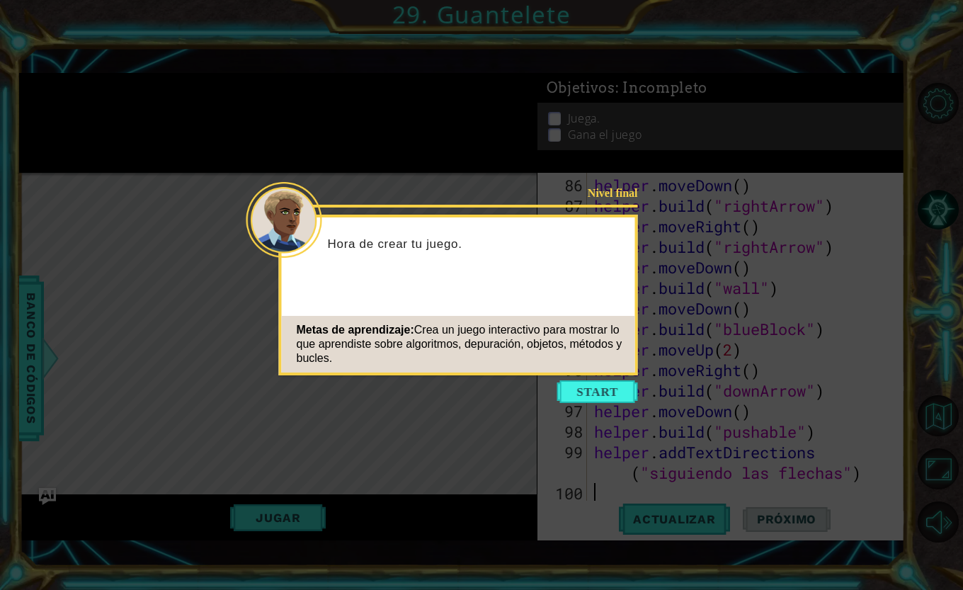
scroll to position [1787, 0]
click at [589, 395] on button "Start" at bounding box center [598, 391] width 81 height 23
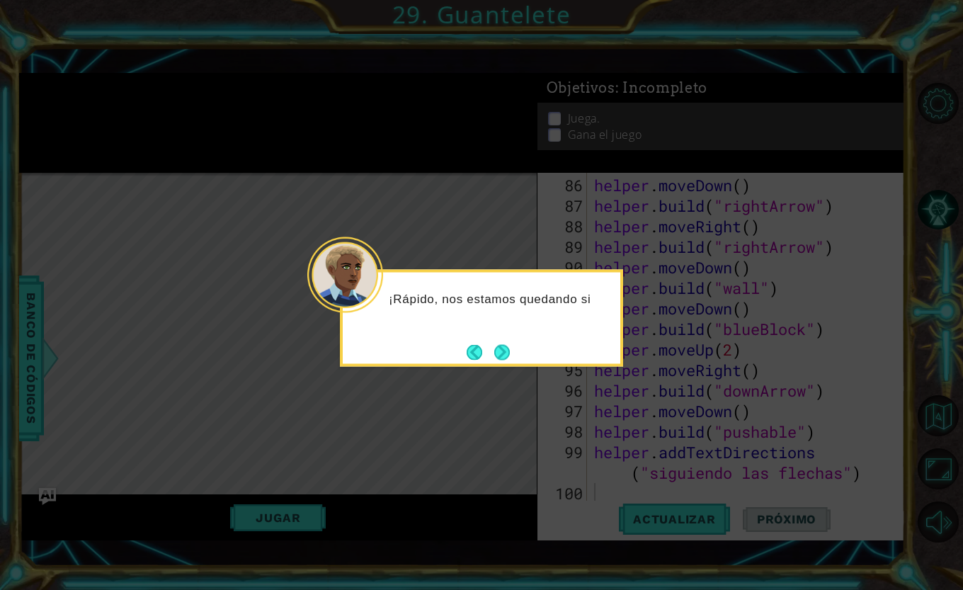
click at [507, 358] on button "Next" at bounding box center [502, 352] width 16 height 16
click at [504, 351] on button "Next" at bounding box center [502, 352] width 16 height 16
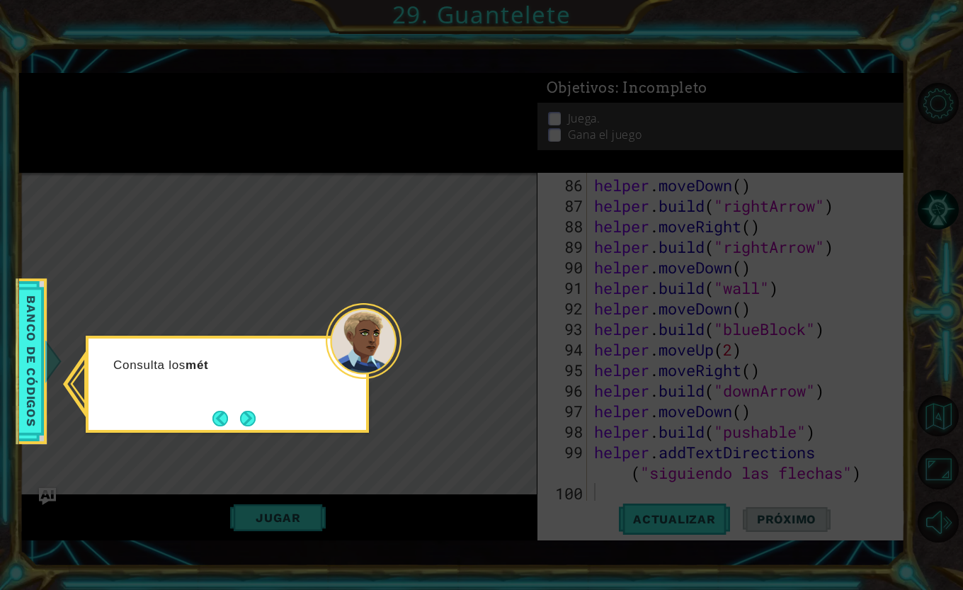
click at [254, 422] on button "Next" at bounding box center [248, 419] width 16 height 16
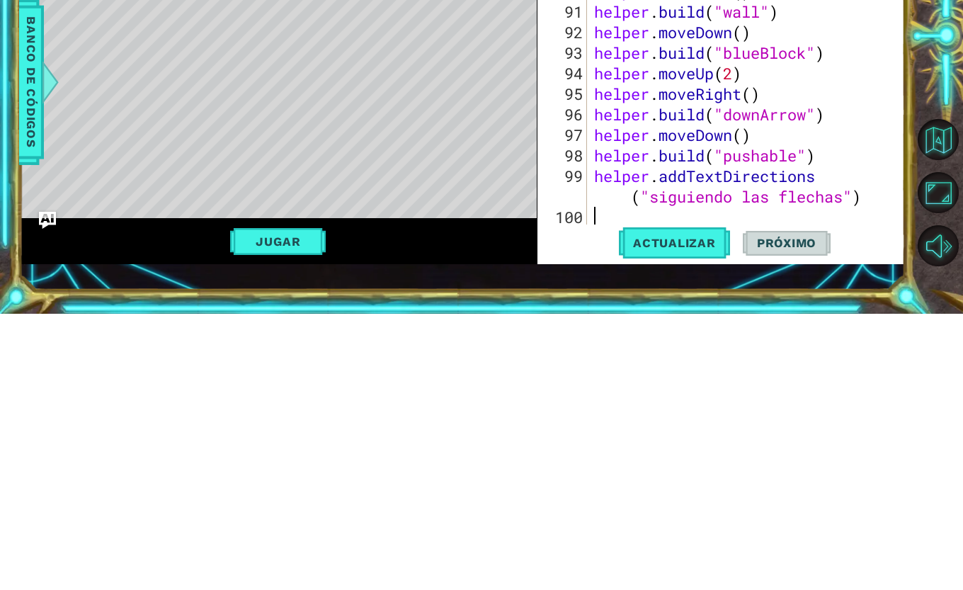
click at [675, 522] on span "Actualizar" at bounding box center [674, 519] width 111 height 14
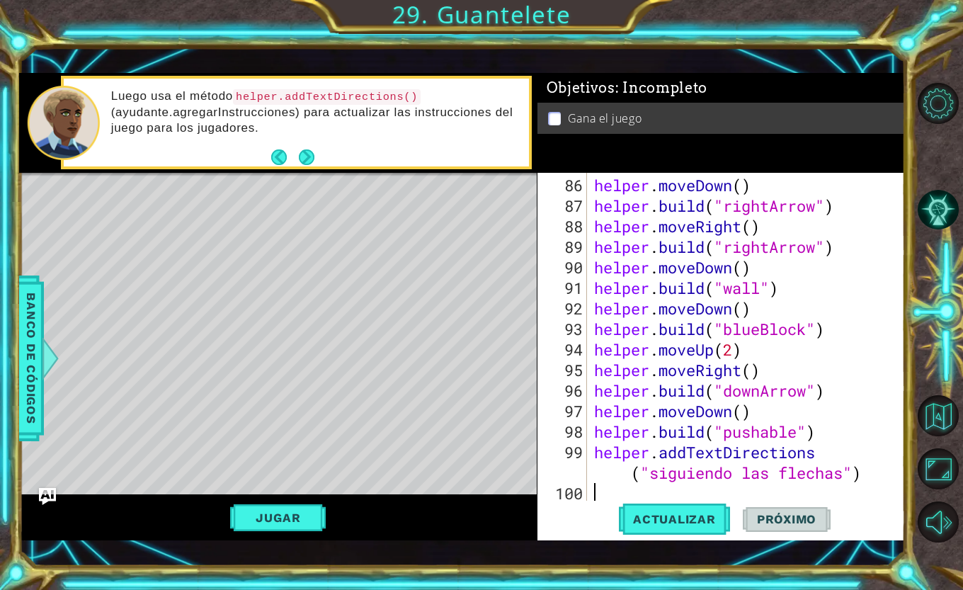
click at [282, 520] on button "Jugar" at bounding box center [278, 517] width 96 height 27
click at [768, 512] on button "Próximo" at bounding box center [787, 519] width 88 height 37
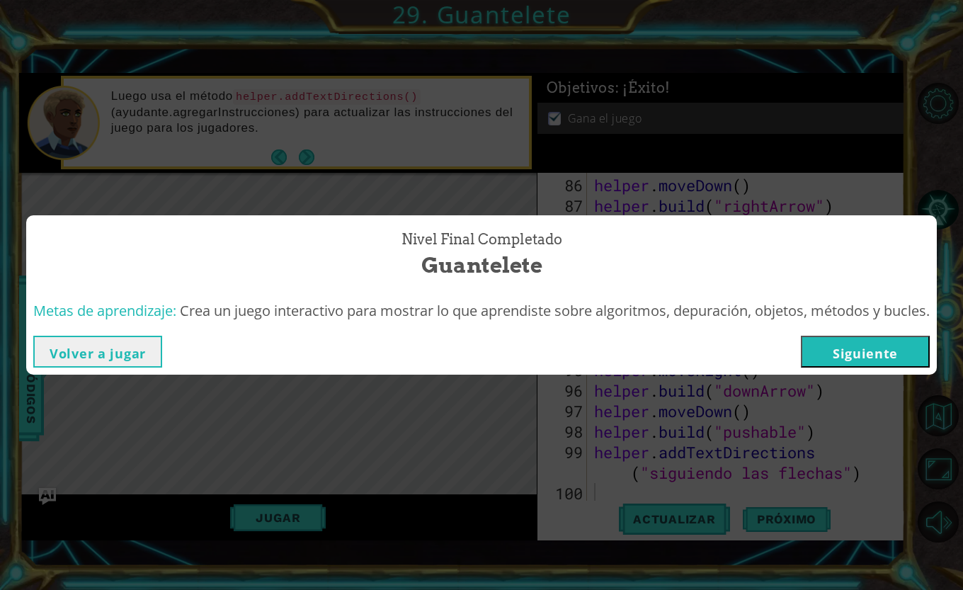
click at [866, 353] on button "Siguiente" at bounding box center [865, 352] width 129 height 32
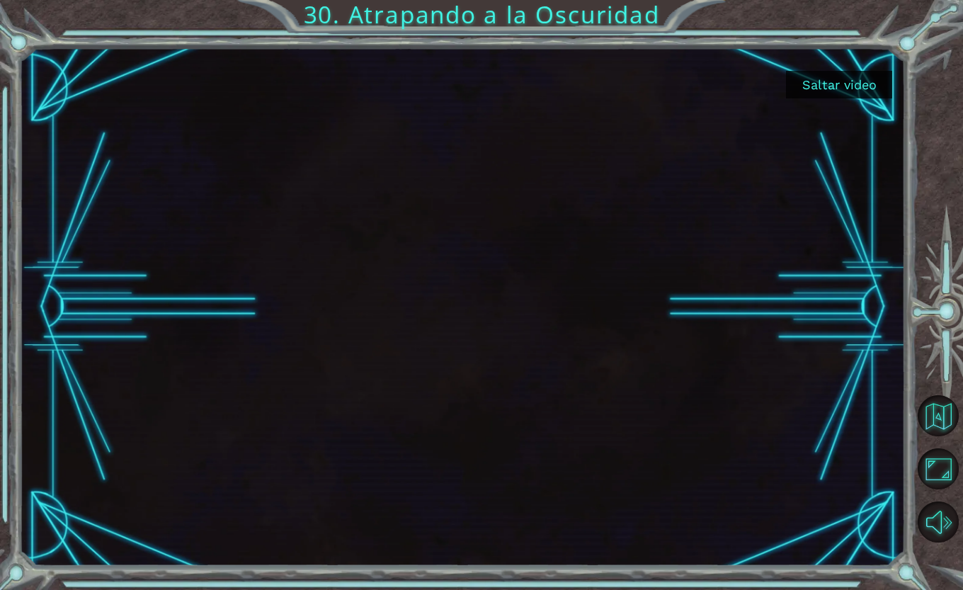
click at [852, 80] on button "Saltar video" at bounding box center [839, 85] width 106 height 28
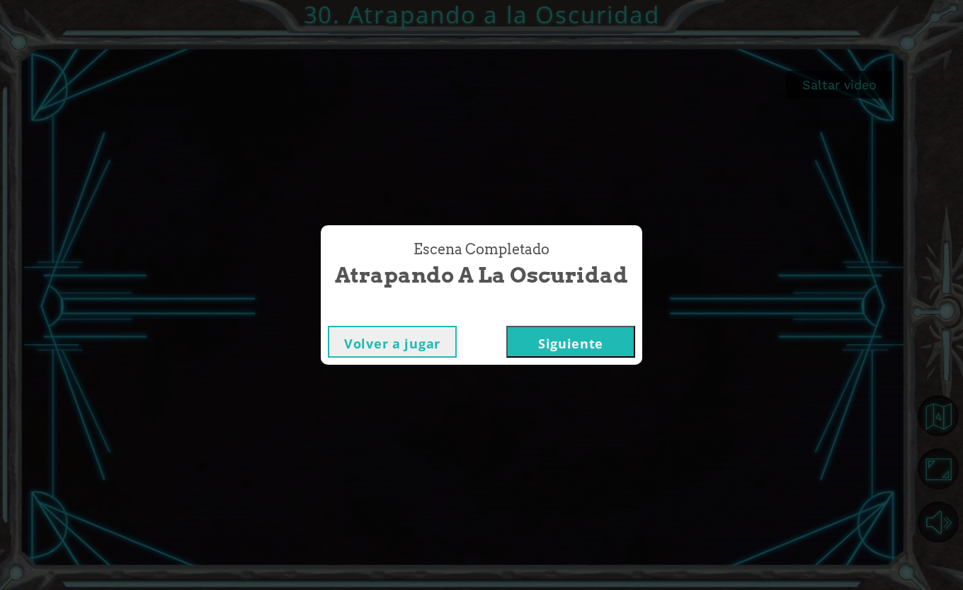
click at [559, 341] on button "Siguiente" at bounding box center [571, 342] width 129 height 32
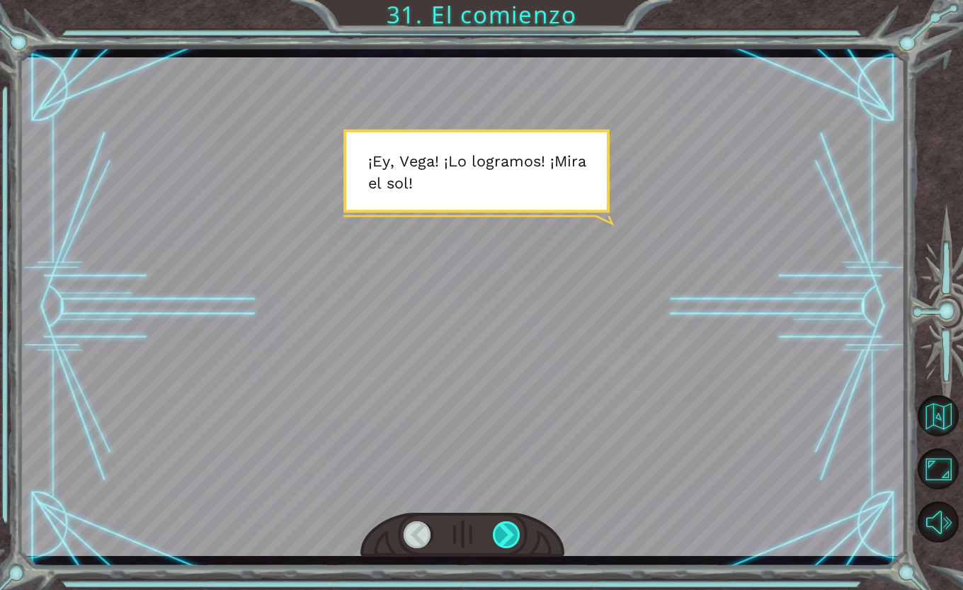
click at [500, 540] on div at bounding box center [507, 534] width 28 height 27
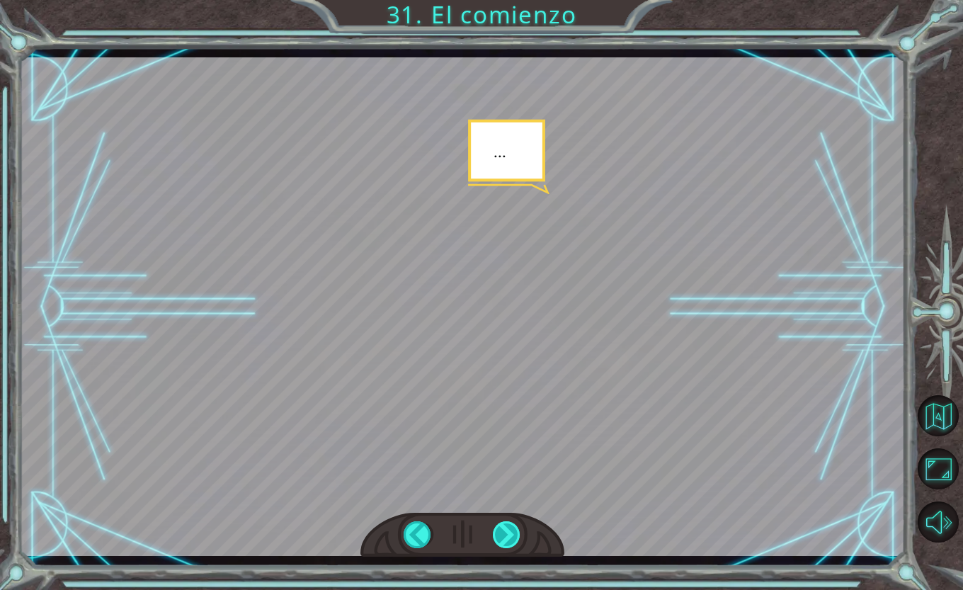
click at [500, 540] on div at bounding box center [507, 534] width 28 height 27
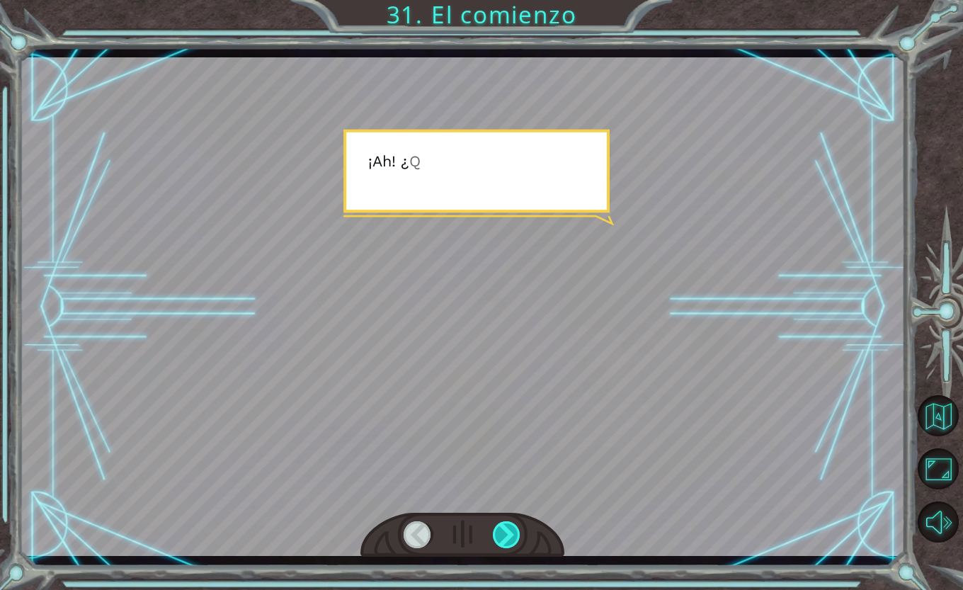
click at [500, 540] on div at bounding box center [507, 534] width 28 height 27
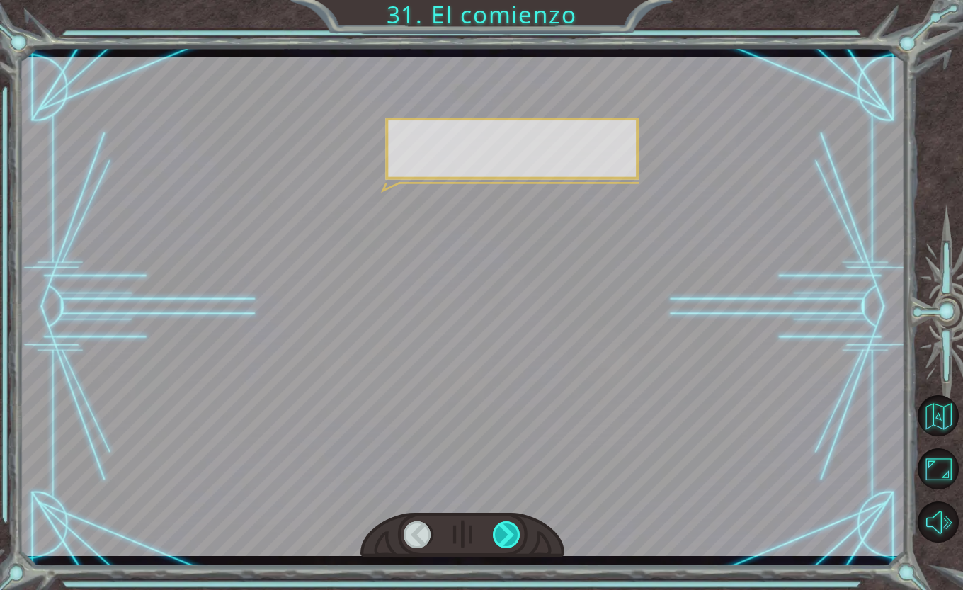
click at [500, 540] on div at bounding box center [507, 534] width 28 height 27
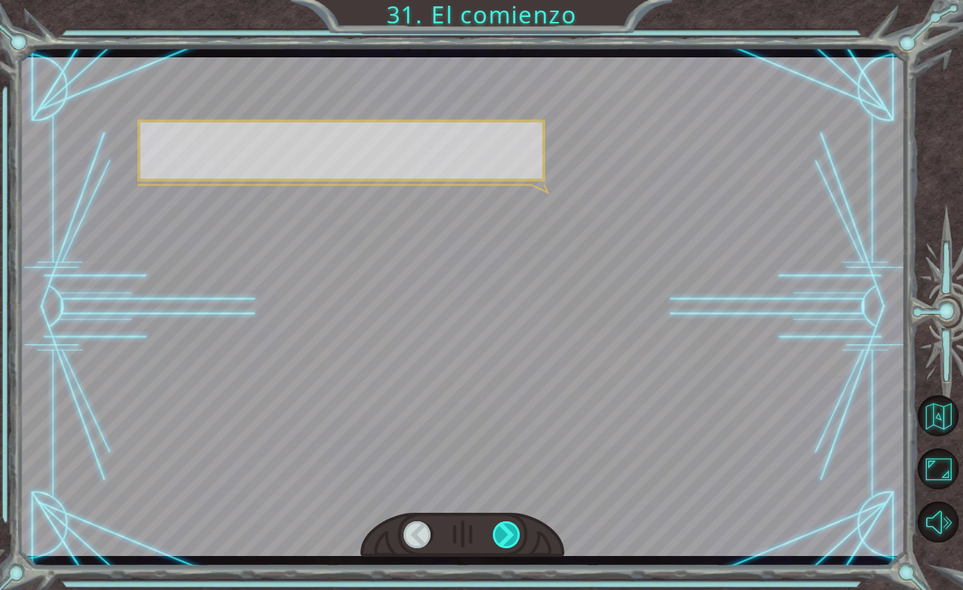
click at [500, 540] on div at bounding box center [507, 534] width 28 height 27
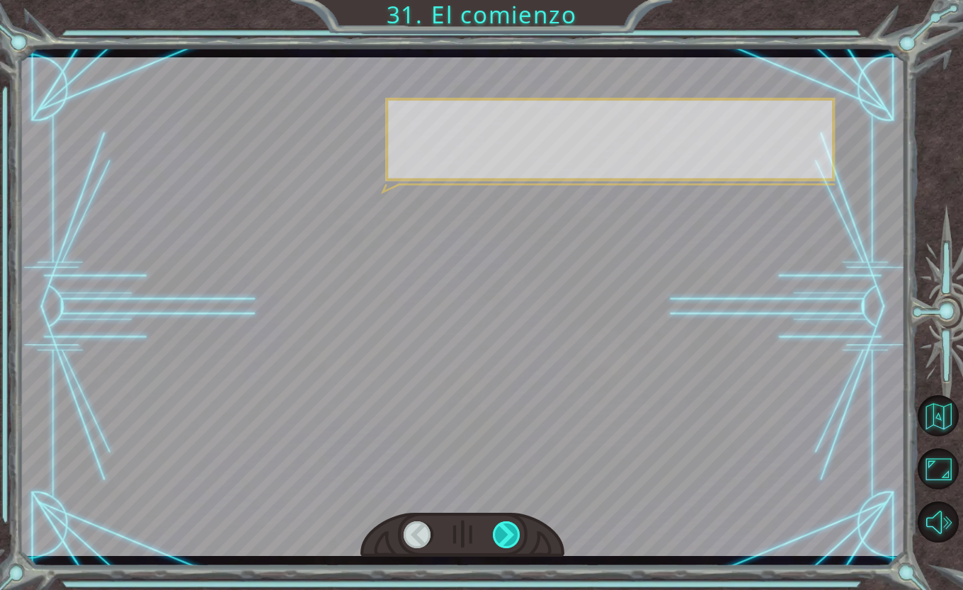
click at [500, 540] on div at bounding box center [507, 534] width 28 height 27
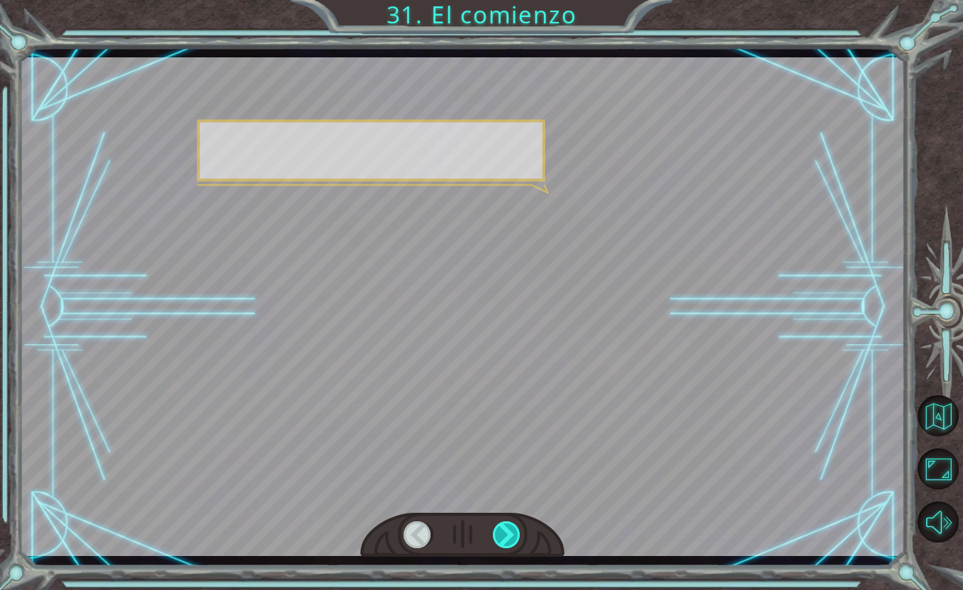
click at [500, 540] on div at bounding box center [507, 534] width 28 height 27
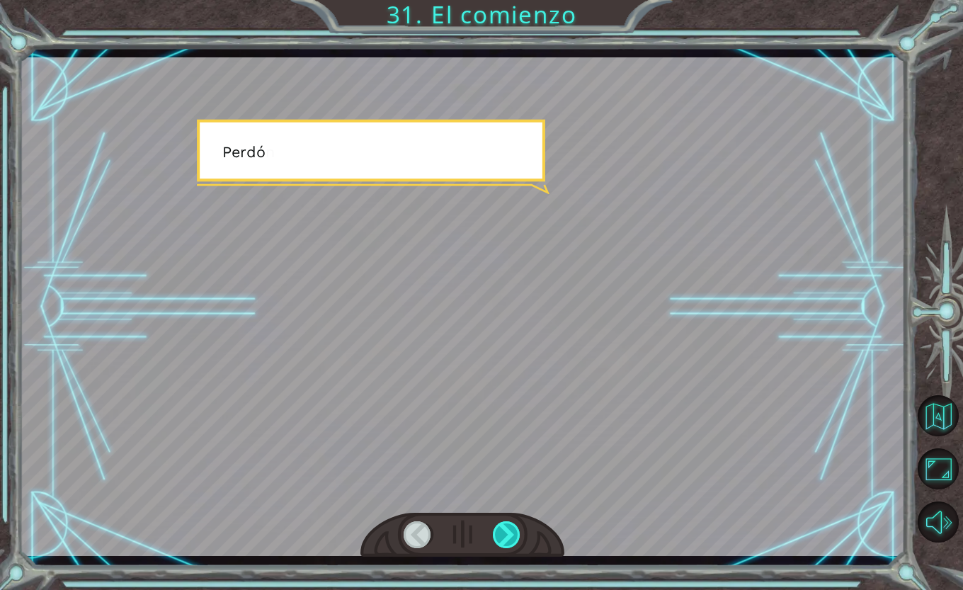
click at [500, 540] on div at bounding box center [507, 534] width 28 height 27
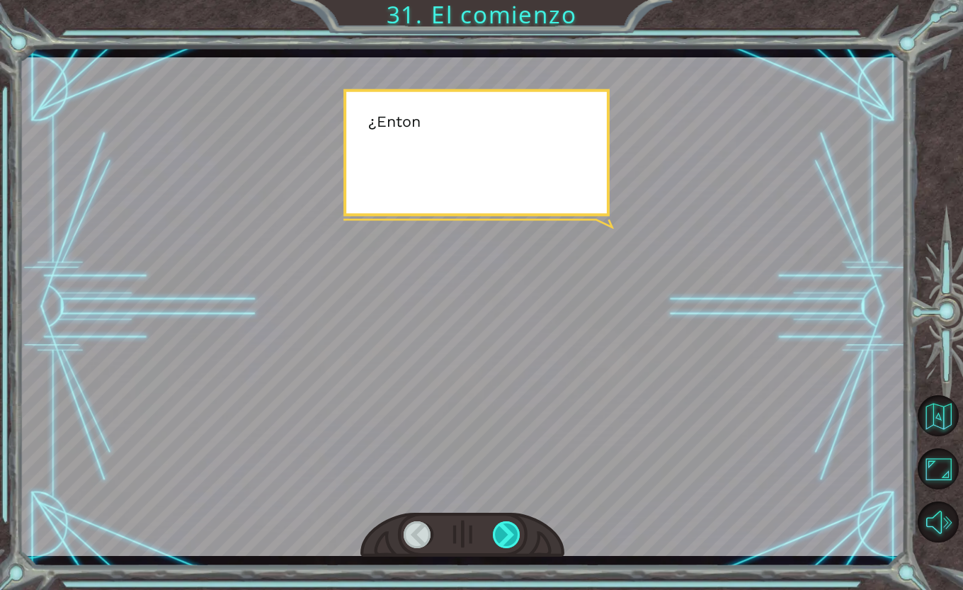
click at [505, 521] on div at bounding box center [507, 534] width 28 height 27
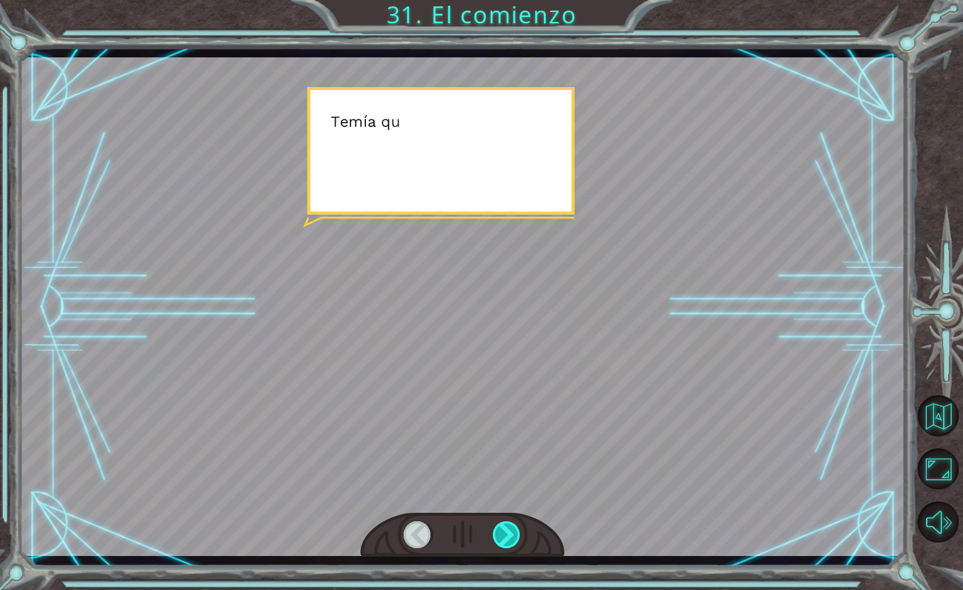
click at [505, 521] on div at bounding box center [507, 534] width 28 height 27
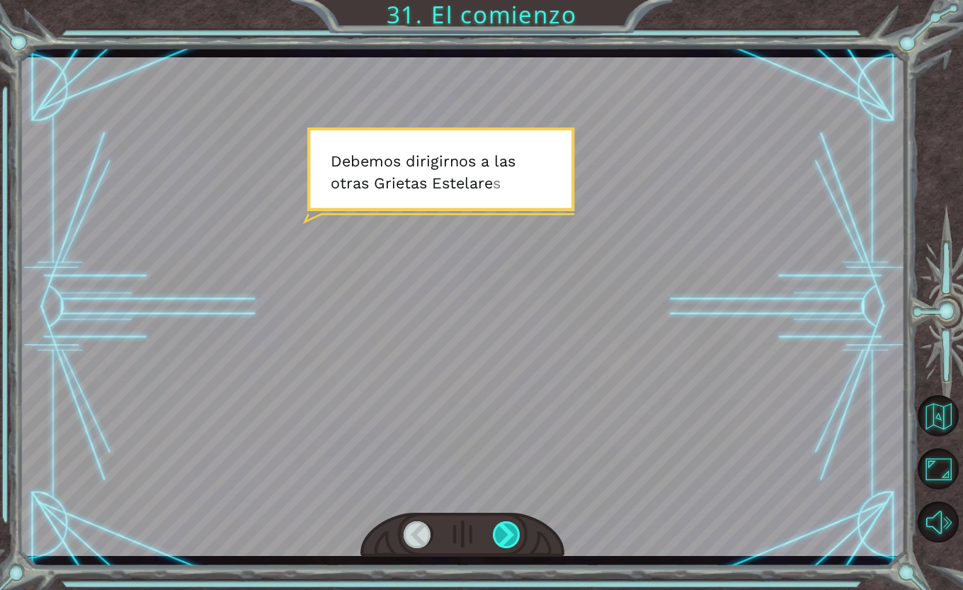
click at [508, 538] on div at bounding box center [507, 534] width 28 height 27
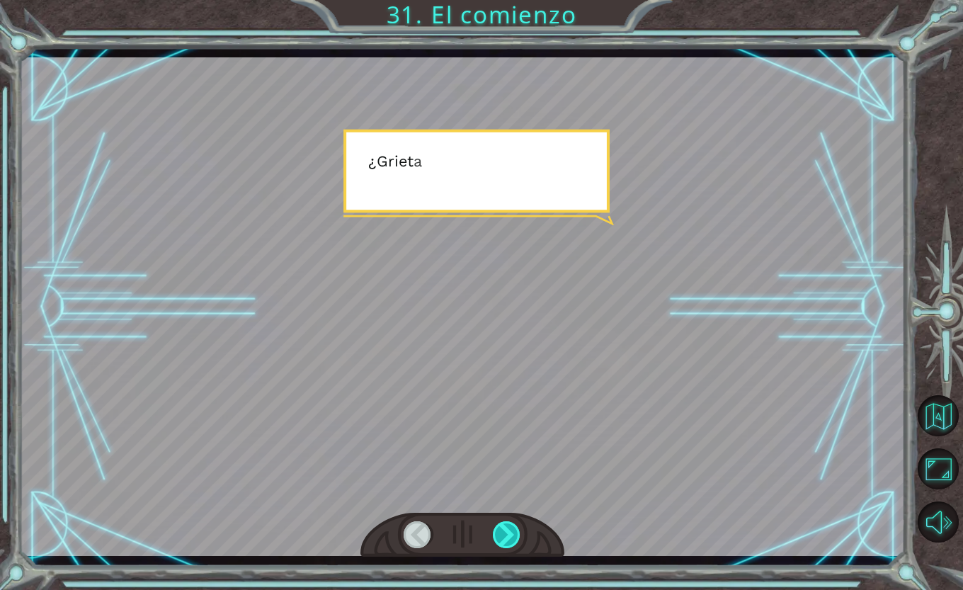
click at [508, 538] on div at bounding box center [507, 534] width 28 height 27
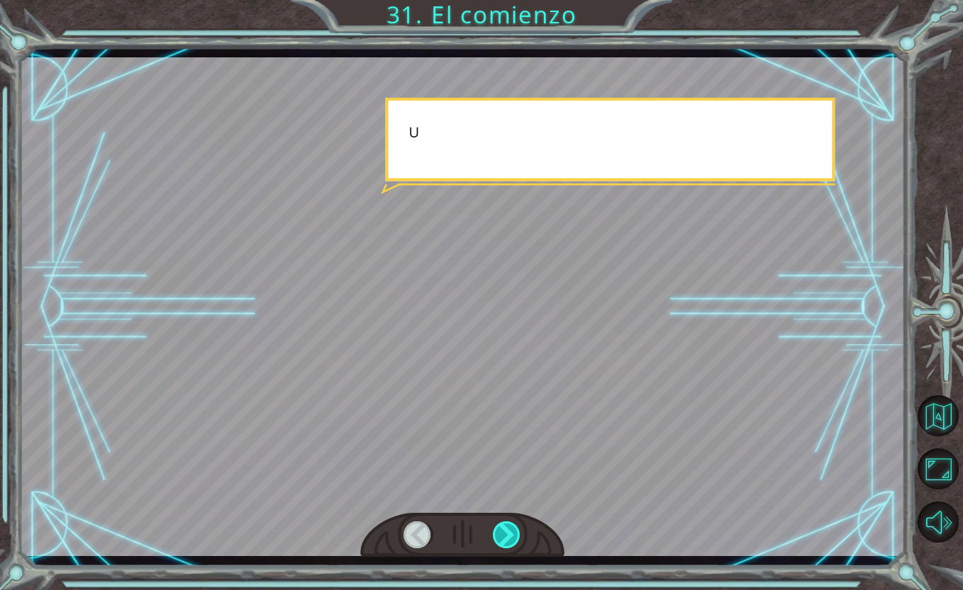
click at [508, 538] on div at bounding box center [507, 534] width 28 height 27
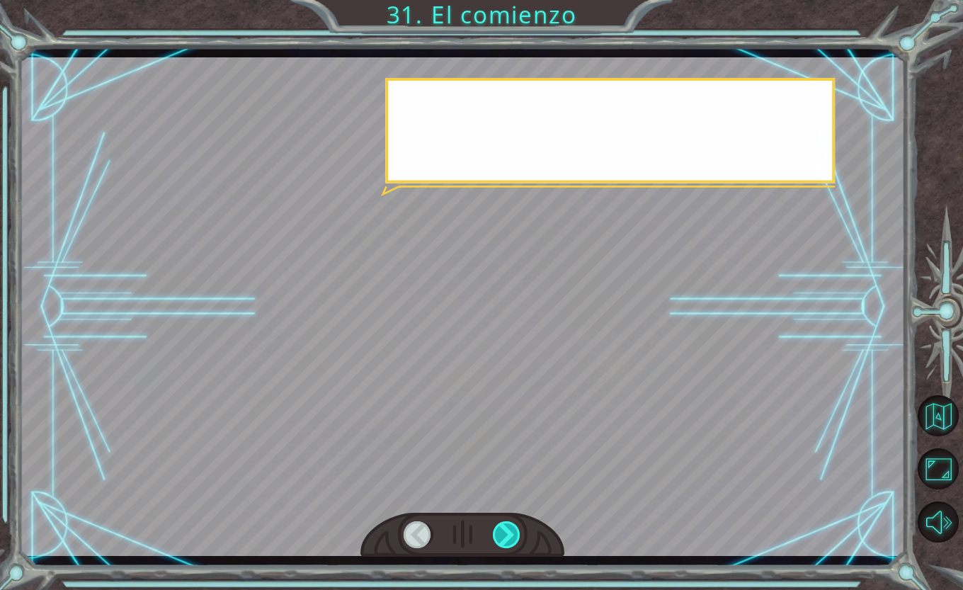
click at [508, 538] on div at bounding box center [507, 534] width 28 height 27
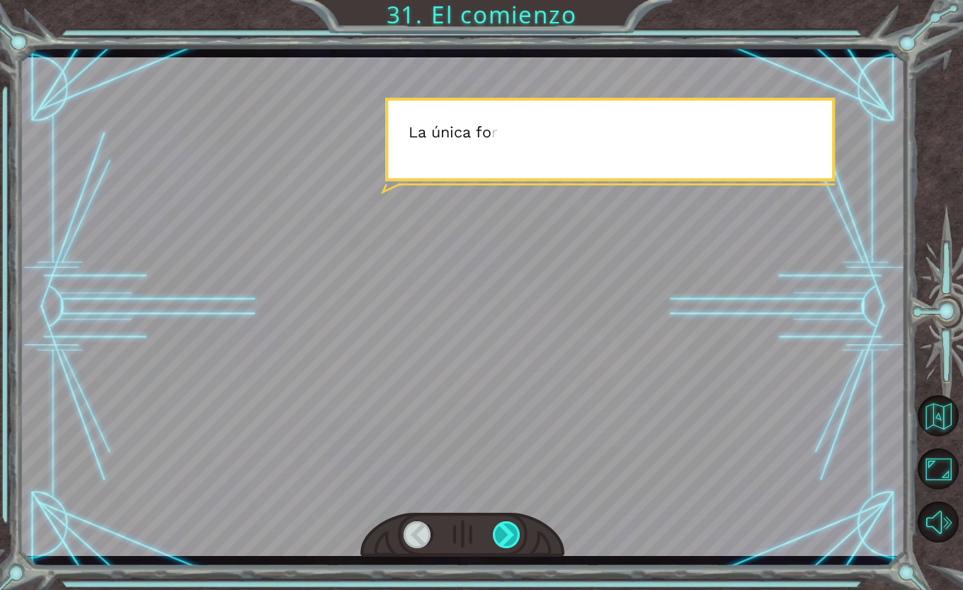
click at [508, 538] on div at bounding box center [507, 534] width 28 height 27
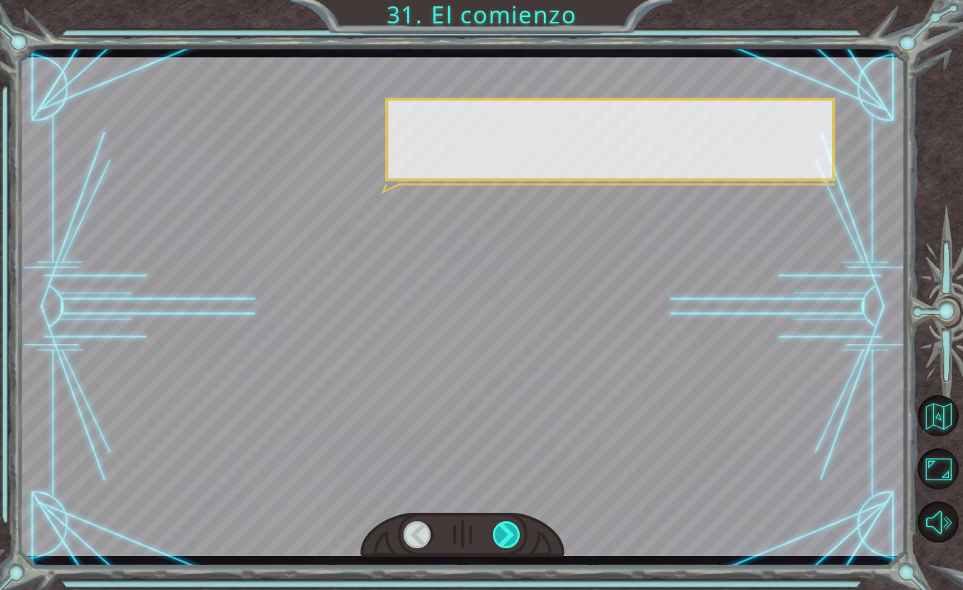
click at [508, 538] on div at bounding box center [507, 534] width 28 height 27
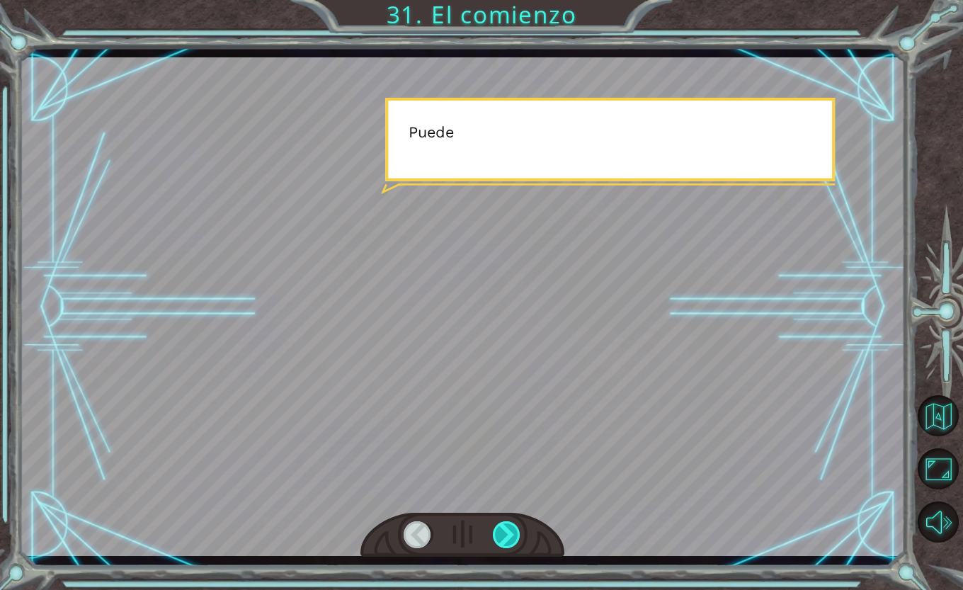
click at [508, 538] on div at bounding box center [507, 534] width 28 height 27
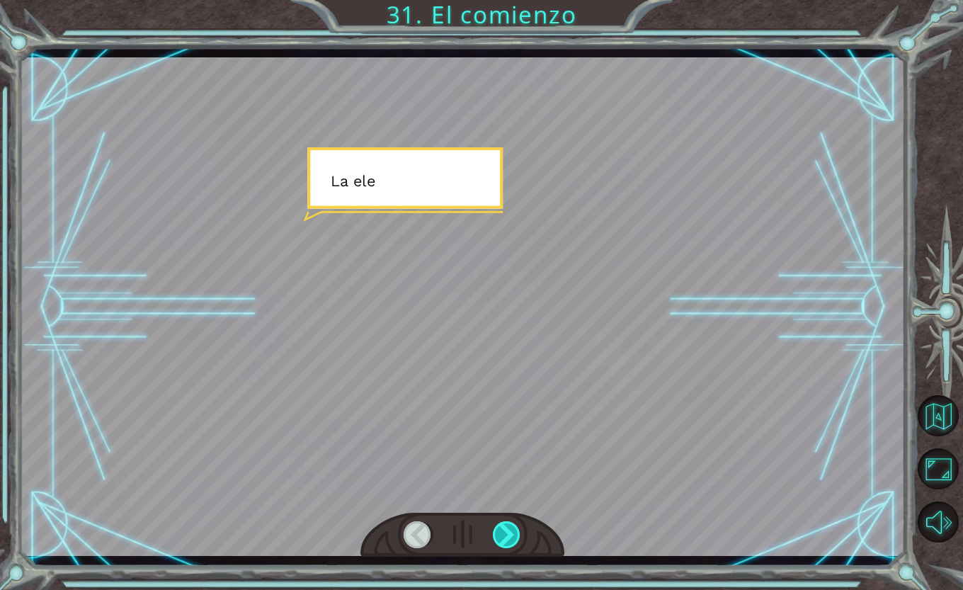
click at [508, 538] on div at bounding box center [507, 534] width 28 height 27
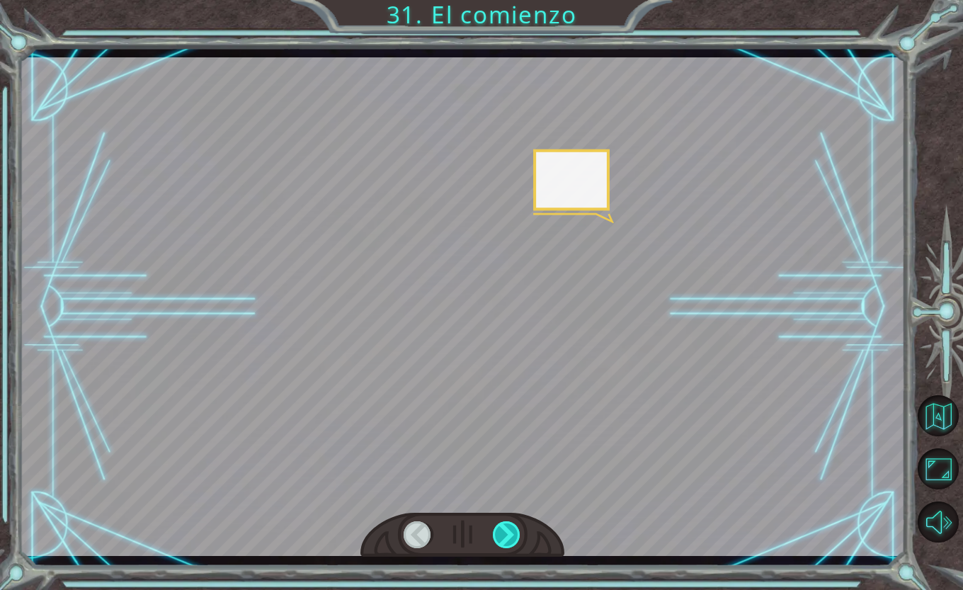
click at [508, 538] on div at bounding box center [507, 534] width 28 height 27
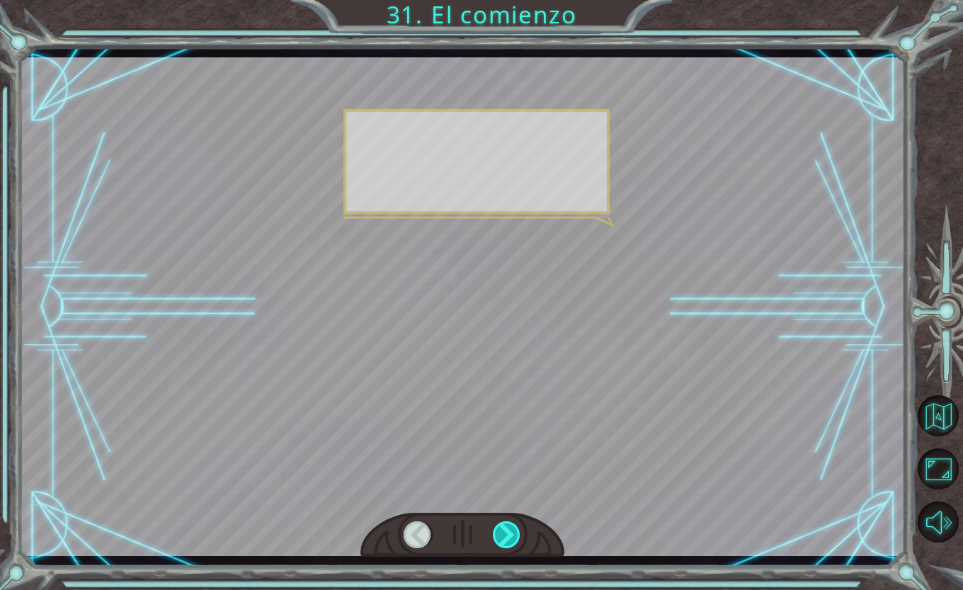
click at [508, 538] on div at bounding box center [507, 534] width 28 height 27
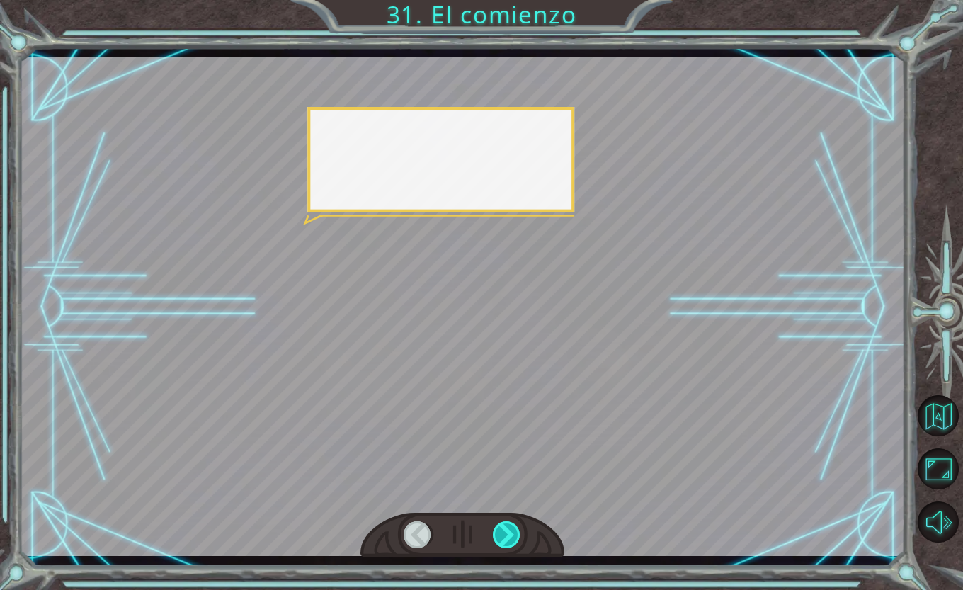
click at [508, 538] on div at bounding box center [507, 534] width 28 height 27
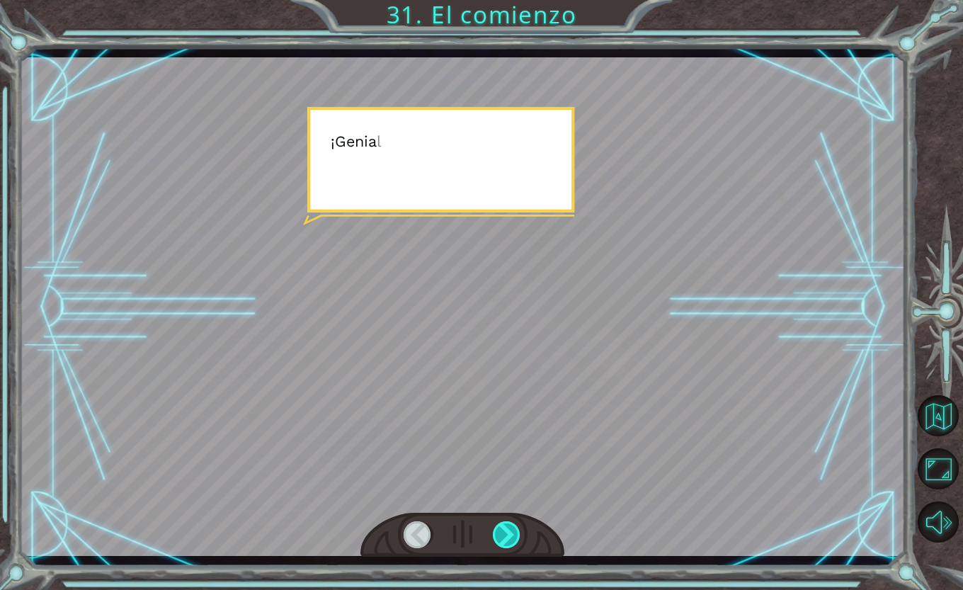
click at [508, 538] on div at bounding box center [507, 534] width 28 height 27
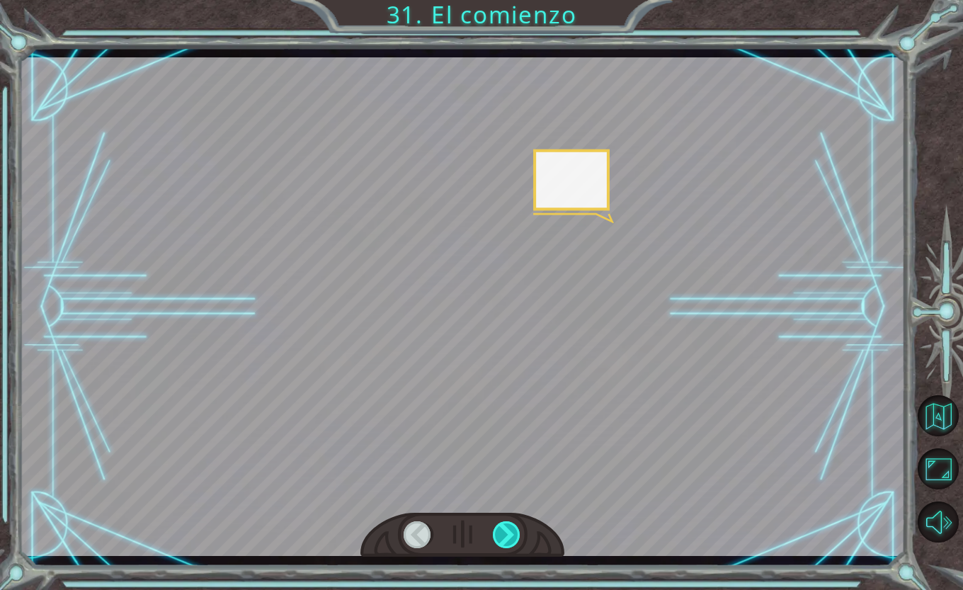
click at [508, 538] on div at bounding box center [507, 534] width 28 height 27
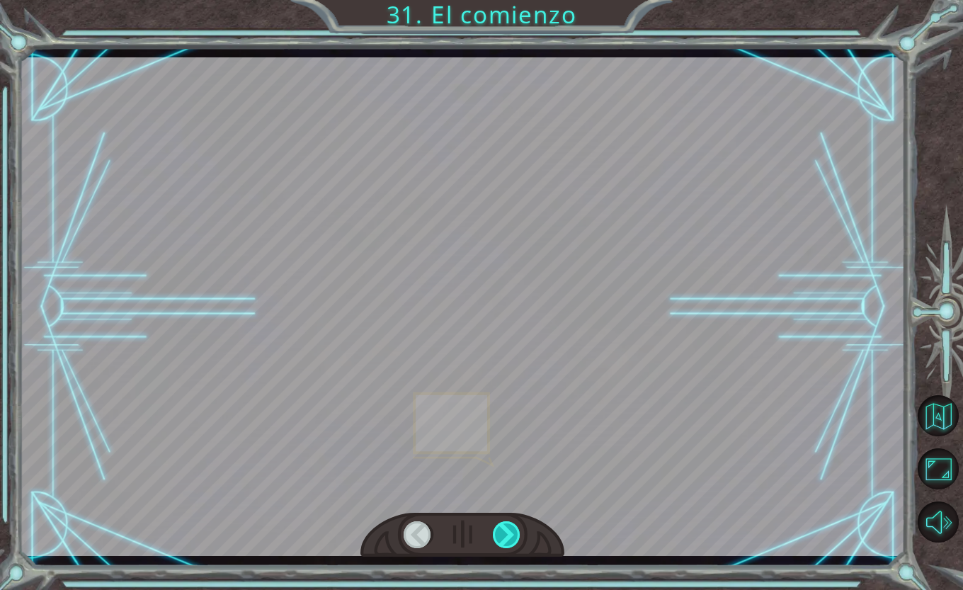
click at [508, 538] on div at bounding box center [507, 534] width 28 height 27
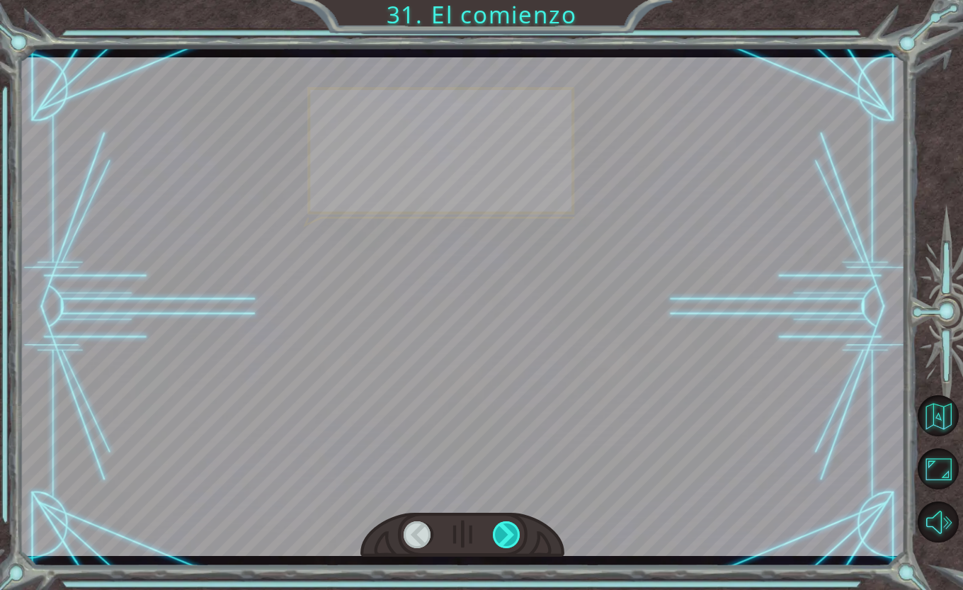
click at [508, 538] on div at bounding box center [507, 534] width 28 height 27
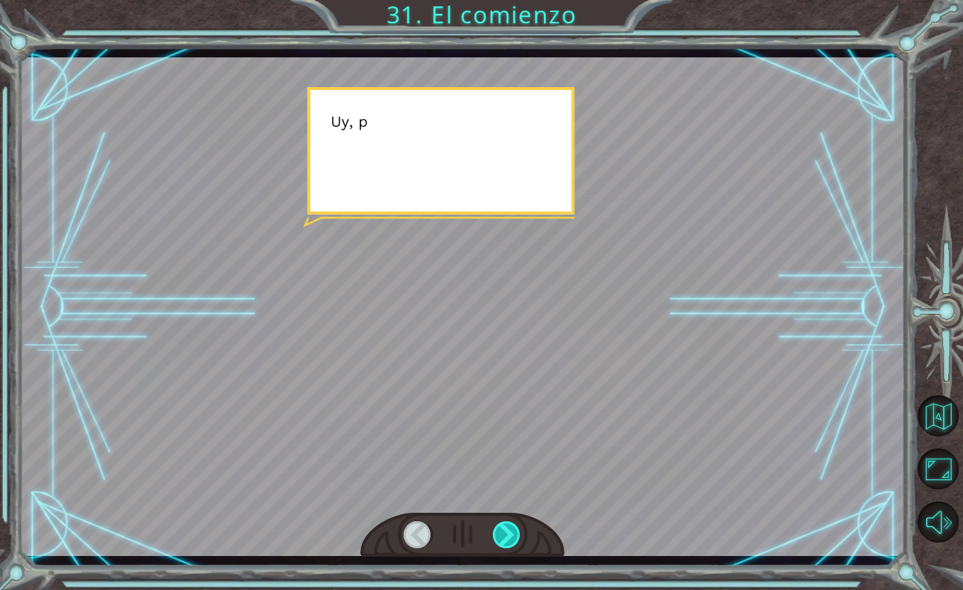
click at [508, 538] on div at bounding box center [507, 534] width 28 height 27
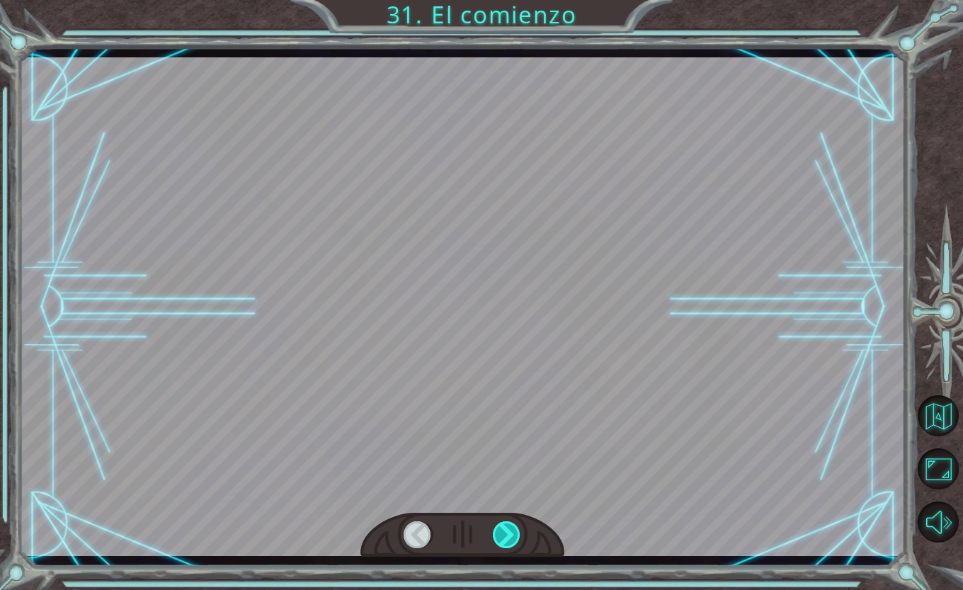
click at [508, 538] on div at bounding box center [507, 534] width 28 height 27
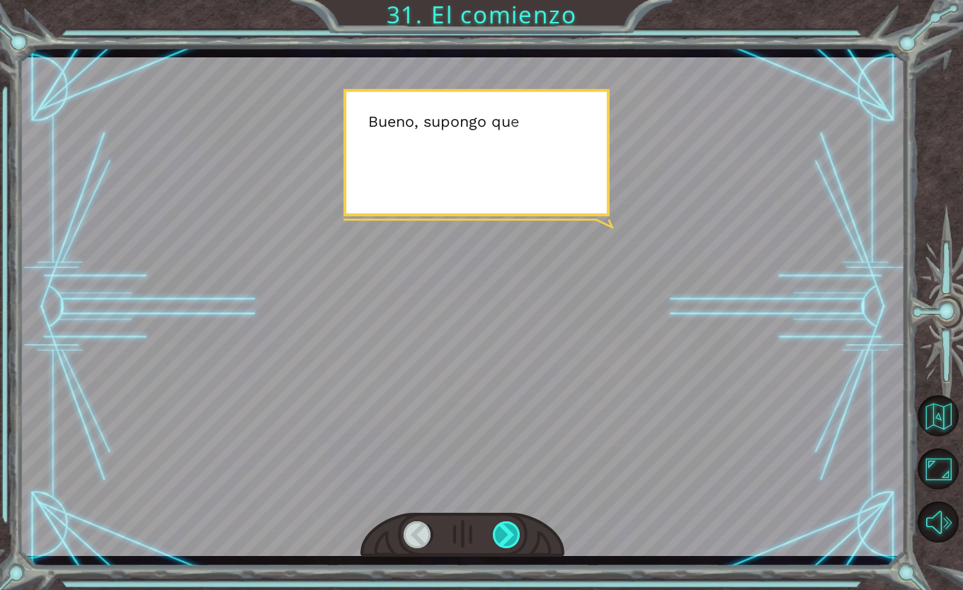
click at [507, 536] on div at bounding box center [507, 534] width 28 height 27
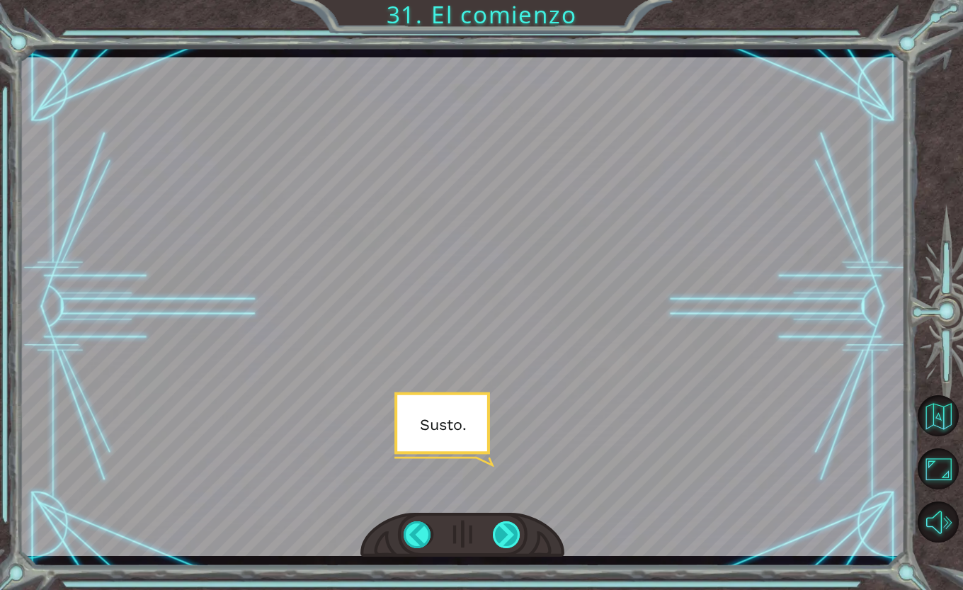
click at [507, 536] on div at bounding box center [507, 534] width 28 height 27
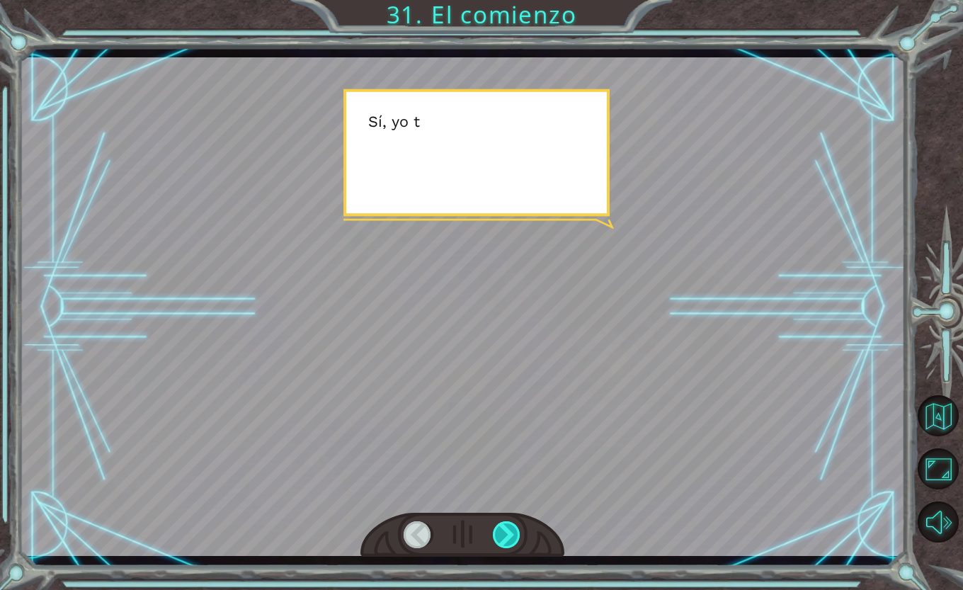
click at [507, 536] on div at bounding box center [507, 534] width 28 height 27
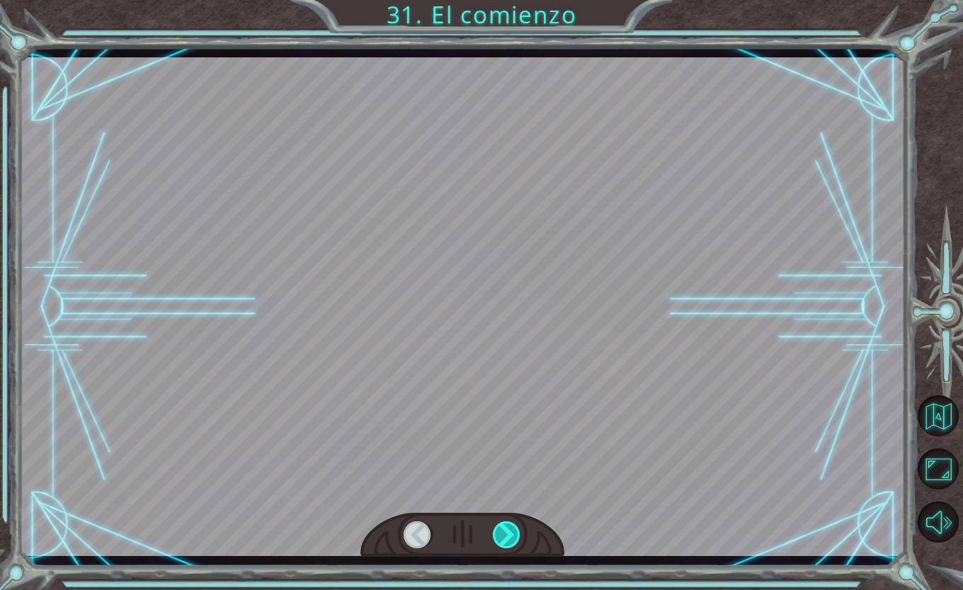
click at [507, 536] on div at bounding box center [507, 534] width 28 height 27
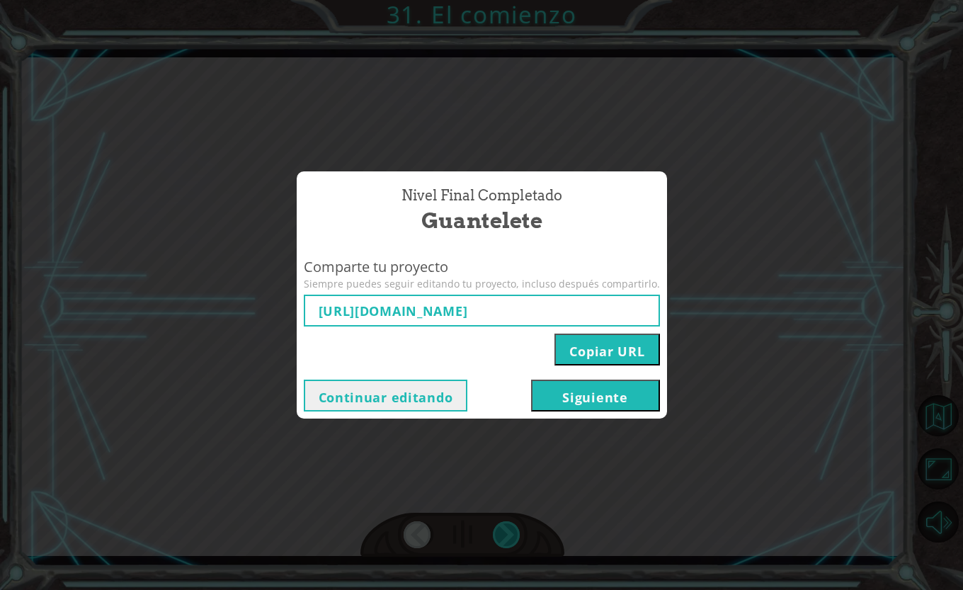
type input "[URL][DOMAIN_NAME]"
click at [611, 397] on button "Siguiente" at bounding box center [595, 396] width 129 height 32
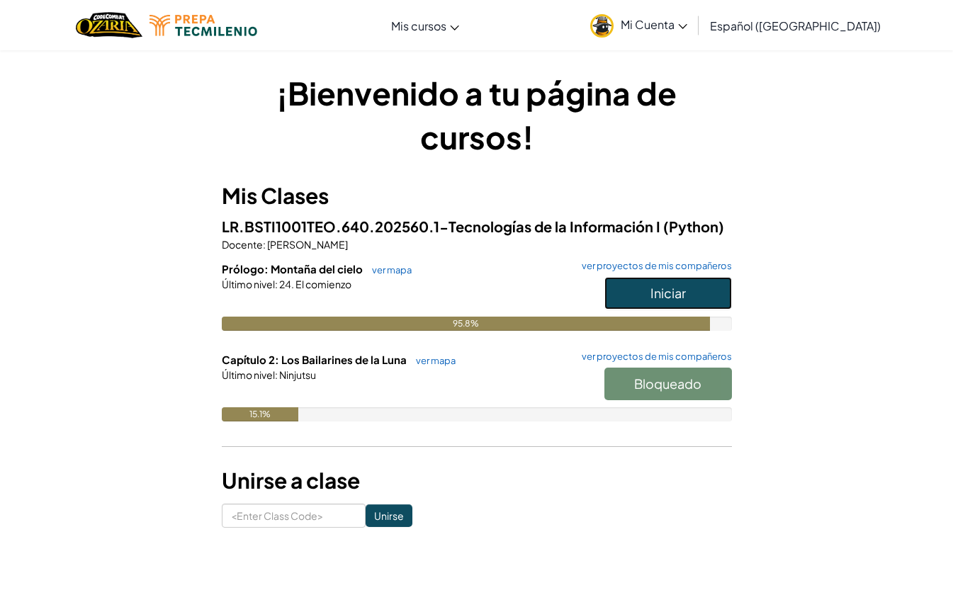
click at [669, 295] on span "Iniciar" at bounding box center [667, 293] width 35 height 16
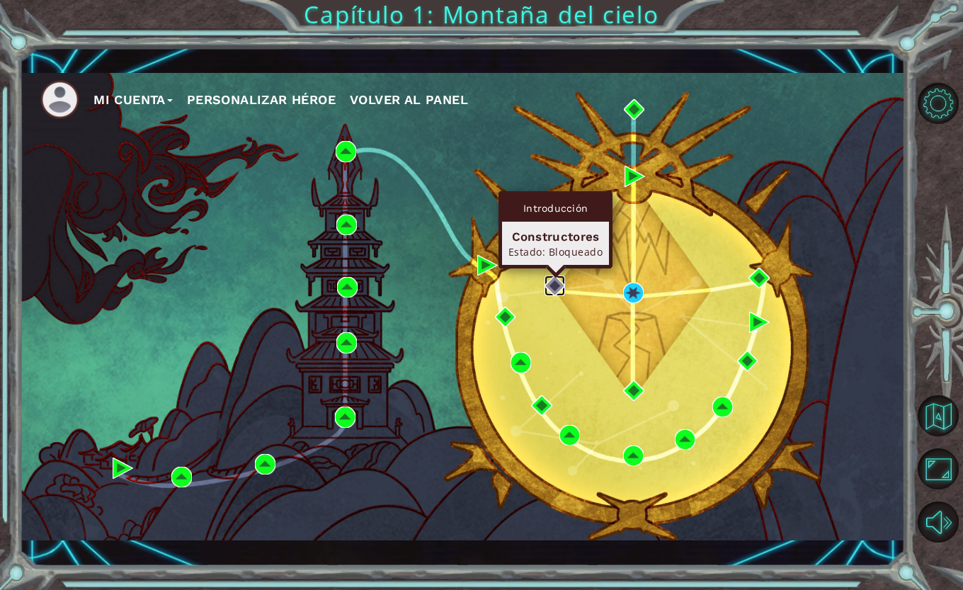
click at [556, 286] on img at bounding box center [555, 286] width 21 height 21
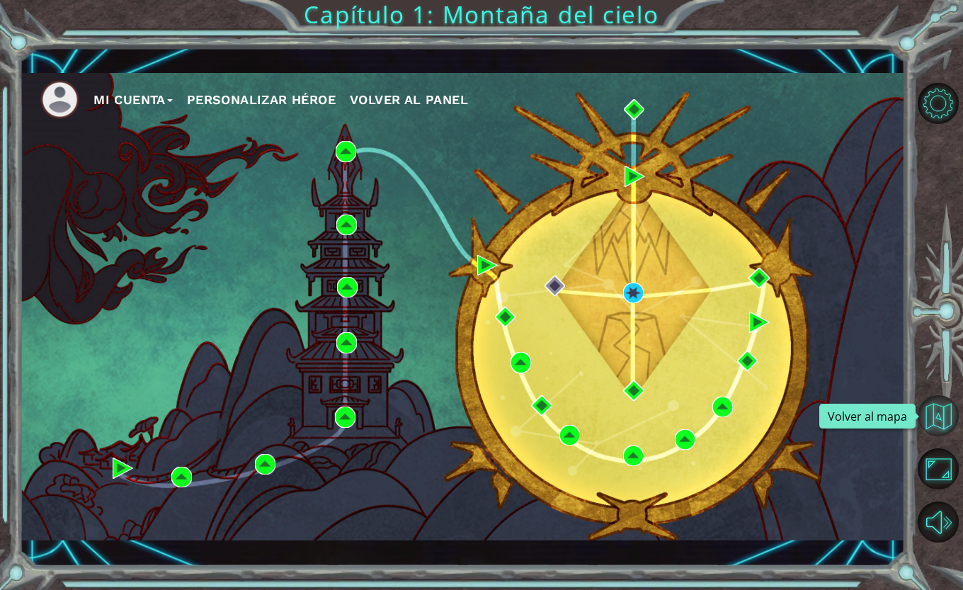
click at [943, 420] on button "Volver al mapa" at bounding box center [938, 415] width 41 height 41
